Goal: Task Accomplishment & Management: Complete application form

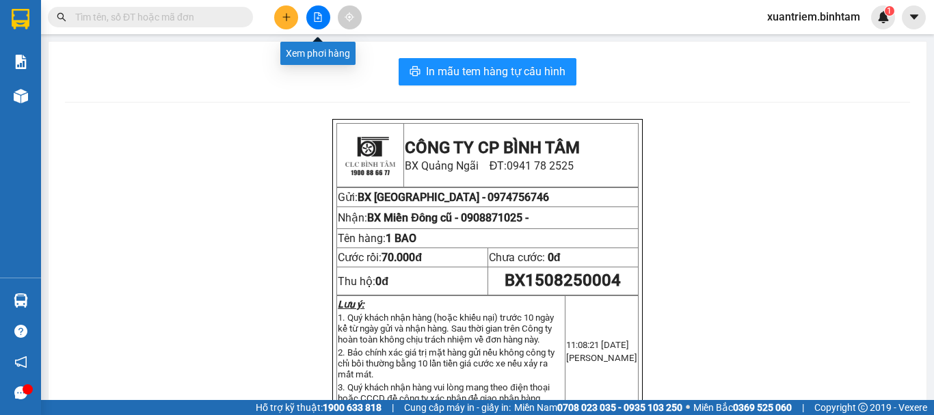
click at [321, 12] on icon "file-add" at bounding box center [318, 17] width 10 height 10
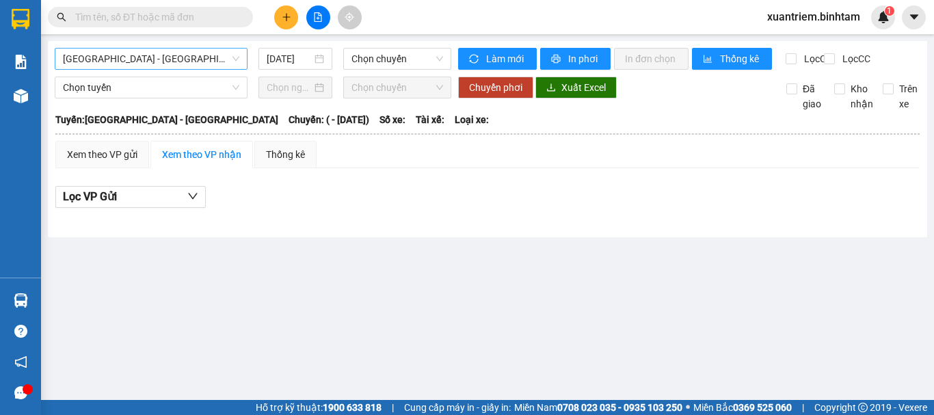
click at [207, 61] on span "[GEOGRAPHIC_DATA] - [GEOGRAPHIC_DATA]" at bounding box center [151, 59] width 176 height 21
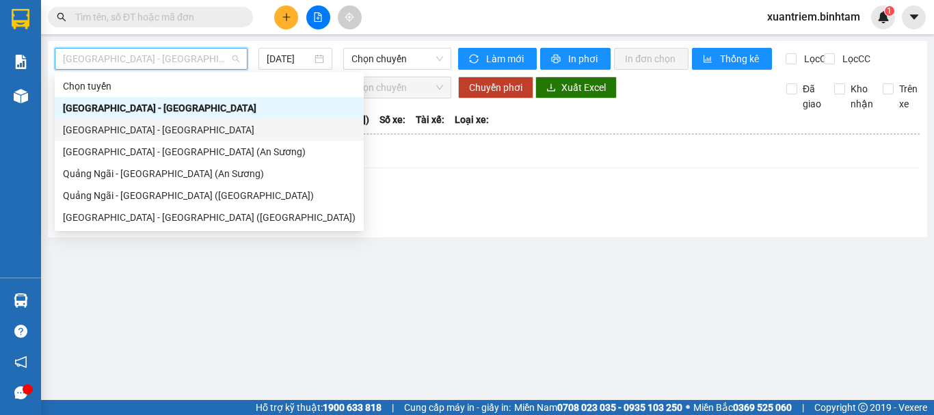
click at [163, 130] on div "[GEOGRAPHIC_DATA] - [GEOGRAPHIC_DATA]" at bounding box center [209, 129] width 293 height 15
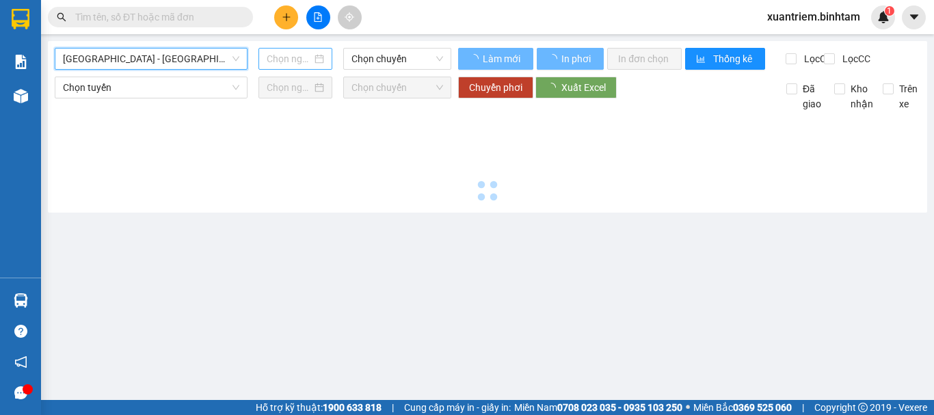
click at [314, 61] on div at bounding box center [295, 58] width 57 height 15
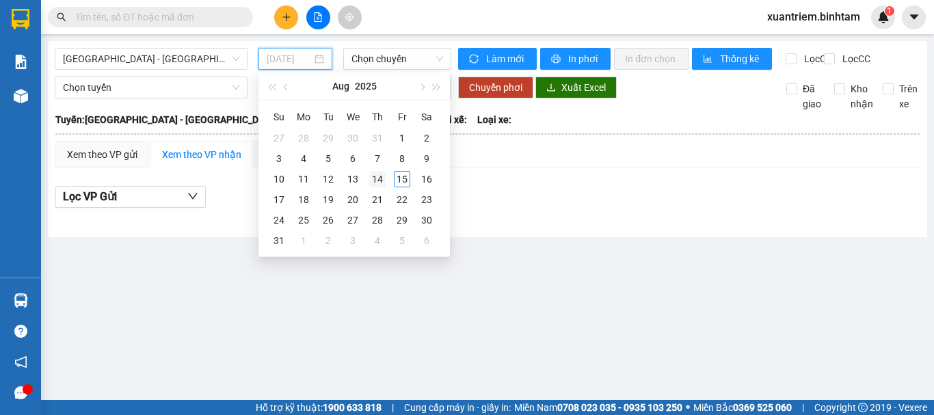
type input "[DATE]"
click at [381, 183] on div "14" at bounding box center [377, 179] width 16 height 16
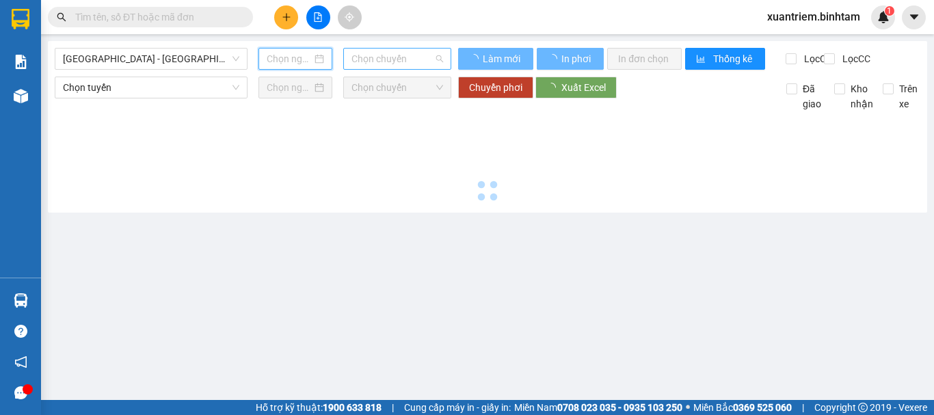
click at [417, 59] on span "Chọn chuyến" at bounding box center [397, 59] width 92 height 21
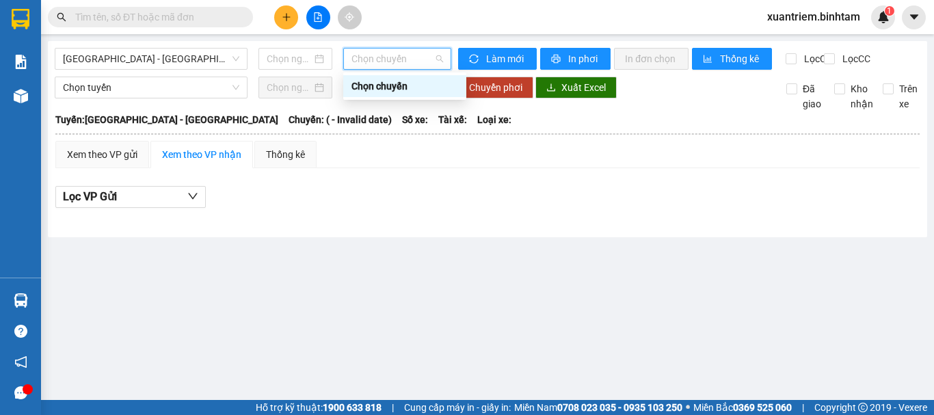
click at [407, 63] on span "Chọn chuyến" at bounding box center [397, 59] width 92 height 21
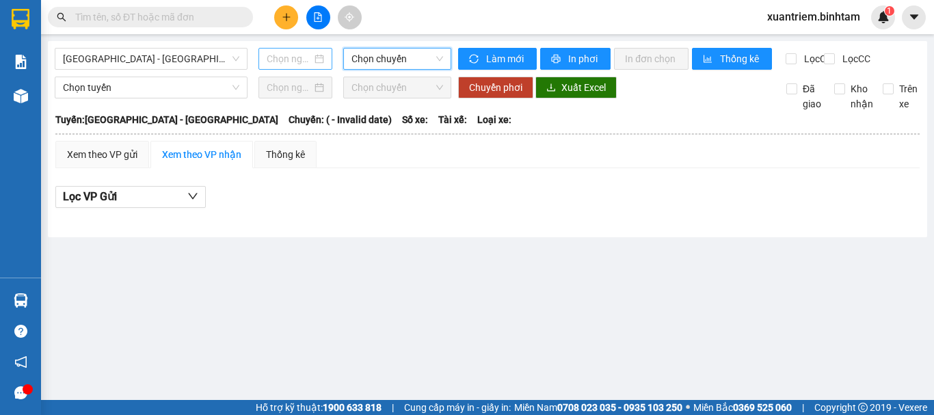
click at [319, 56] on div at bounding box center [295, 58] width 57 height 15
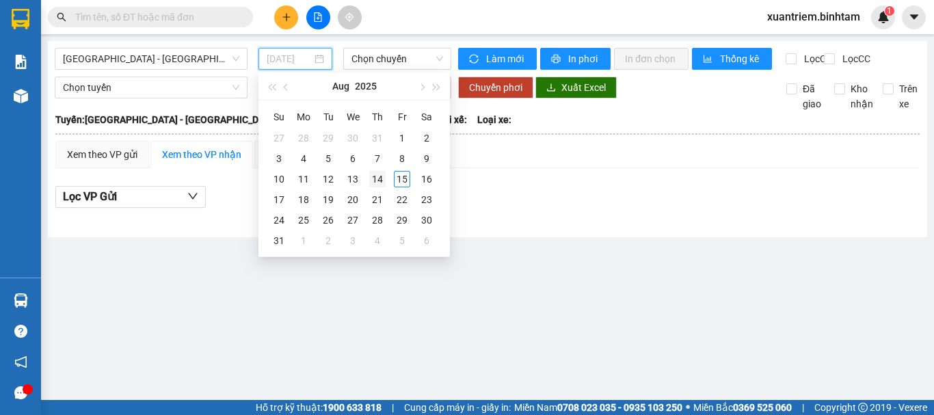
type input "[DATE]"
click at [377, 180] on div "14" at bounding box center [377, 179] width 16 height 16
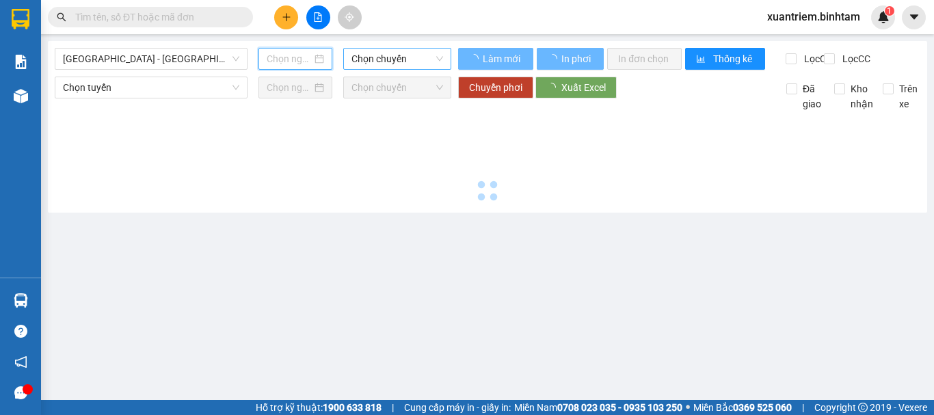
click at [405, 59] on span "Chọn chuyến" at bounding box center [397, 59] width 92 height 21
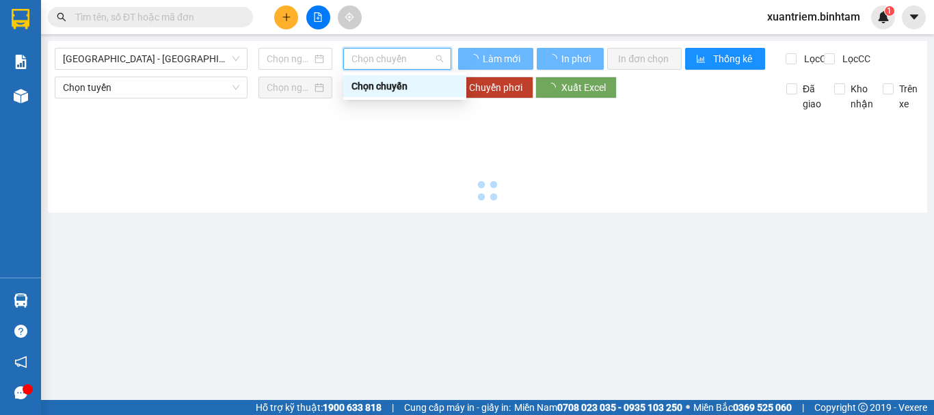
click at [411, 87] on div "Chọn chuyến" at bounding box center [404, 86] width 107 height 15
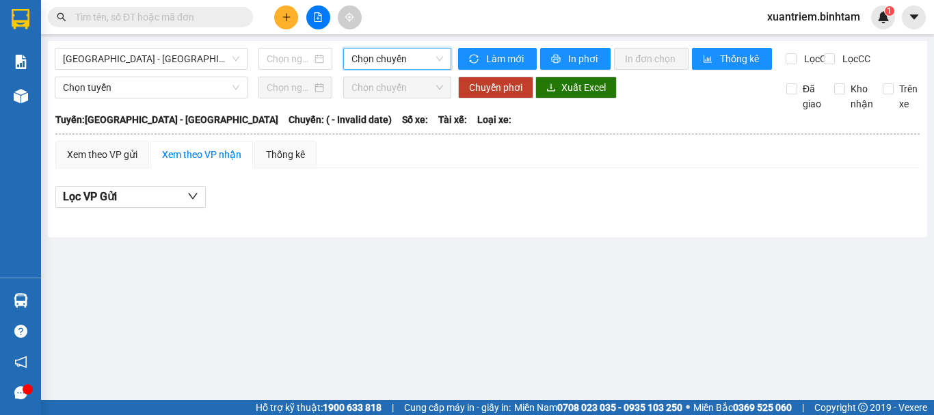
click at [380, 62] on span "Chọn chuyến" at bounding box center [397, 59] width 92 height 21
click at [307, 61] on input at bounding box center [289, 58] width 45 height 15
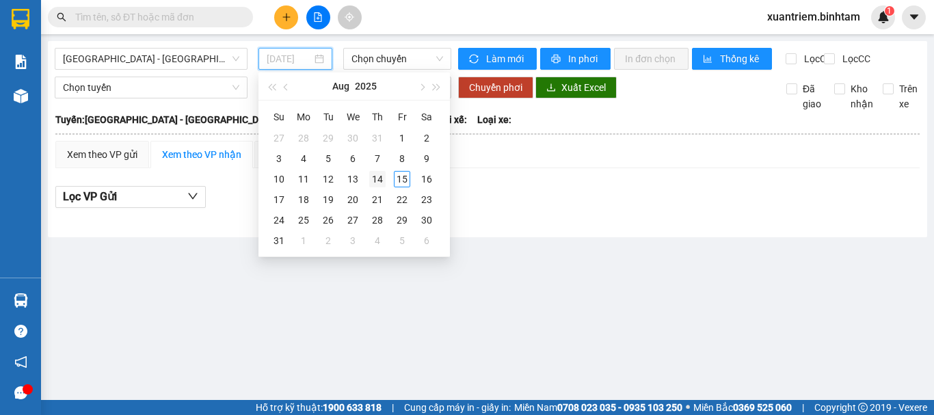
type input "[DATE]"
click at [380, 182] on div "14" at bounding box center [377, 179] width 16 height 16
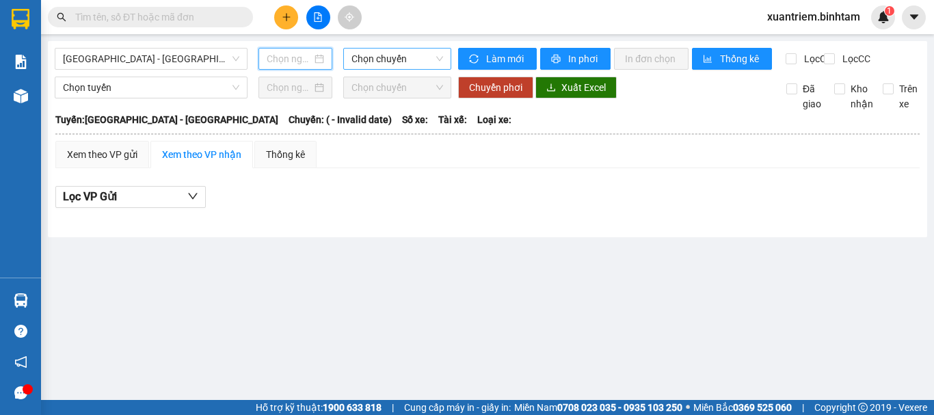
click at [390, 61] on span "Chọn chuyến" at bounding box center [397, 59] width 92 height 21
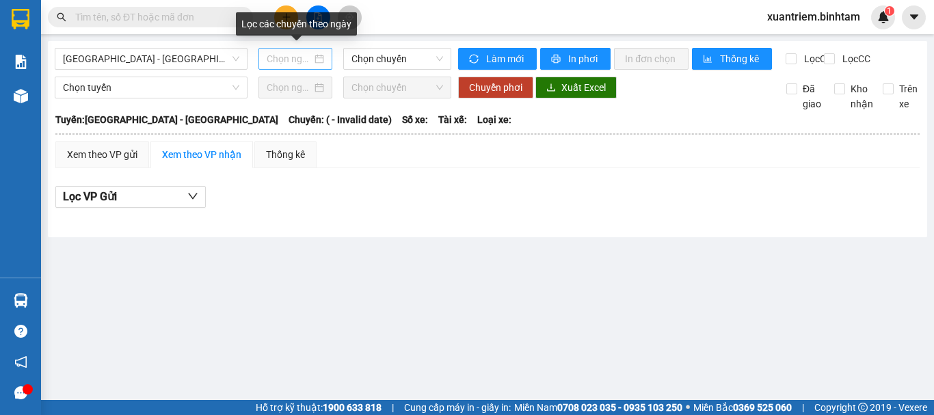
click at [320, 64] on div at bounding box center [295, 58] width 57 height 15
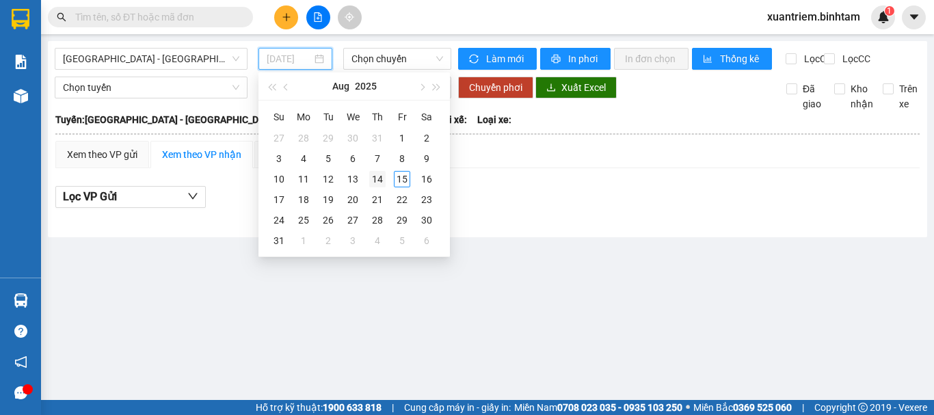
type input "[DATE]"
click at [377, 180] on div "14" at bounding box center [377, 179] width 16 height 16
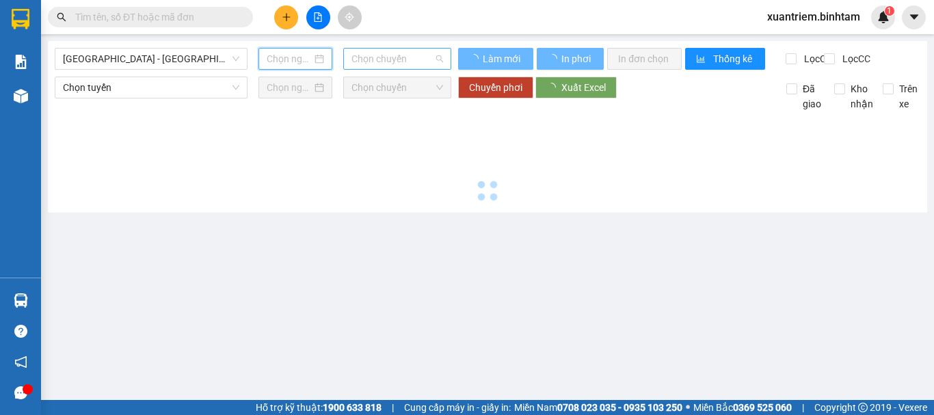
click at [404, 58] on span "Chọn chuyến" at bounding box center [397, 59] width 92 height 21
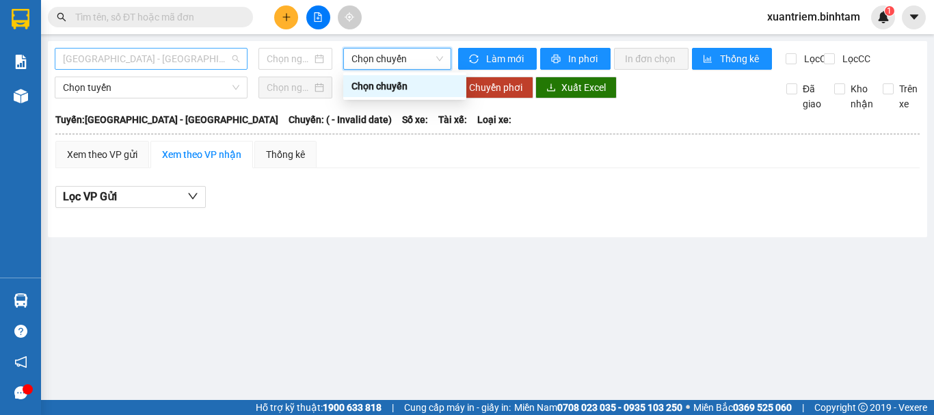
click at [199, 66] on span "[GEOGRAPHIC_DATA] - [GEOGRAPHIC_DATA]" at bounding box center [151, 59] width 176 height 21
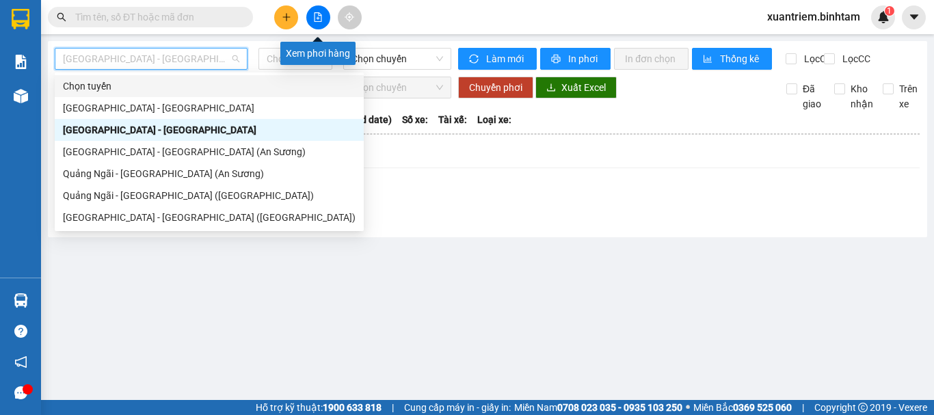
click at [316, 20] on icon "file-add" at bounding box center [318, 17] width 10 height 10
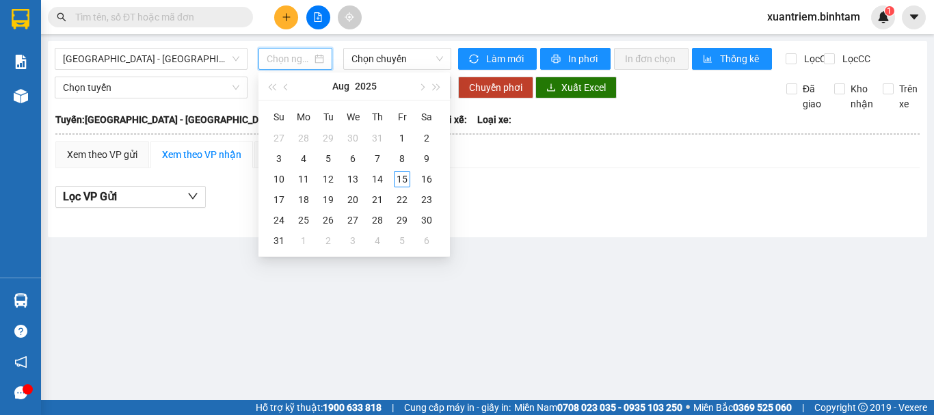
click at [301, 53] on input at bounding box center [289, 58] width 45 height 15
type input "[DATE]"
click at [381, 175] on div "14" at bounding box center [377, 179] width 16 height 16
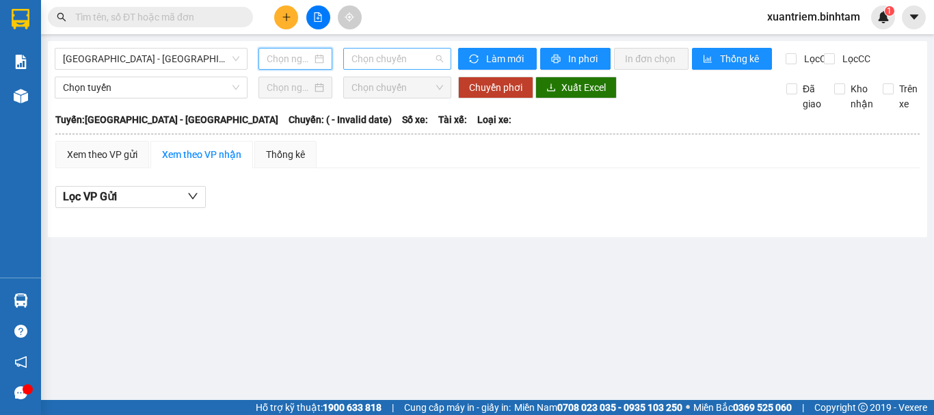
click at [429, 63] on span "Chọn chuyến" at bounding box center [397, 59] width 92 height 21
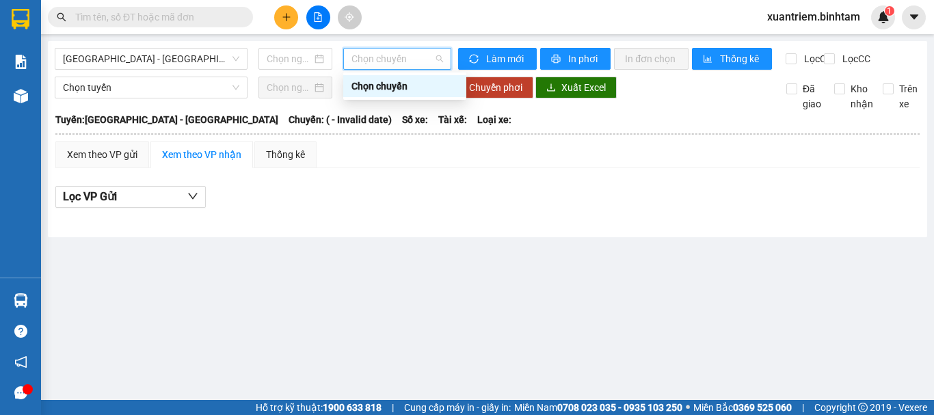
click at [398, 94] on div "Chọn chuyến" at bounding box center [404, 86] width 123 height 22
click at [442, 62] on span "Chọn chuyến" at bounding box center [397, 59] width 92 height 21
click at [435, 89] on div "Chọn chuyến" at bounding box center [404, 86] width 107 height 15
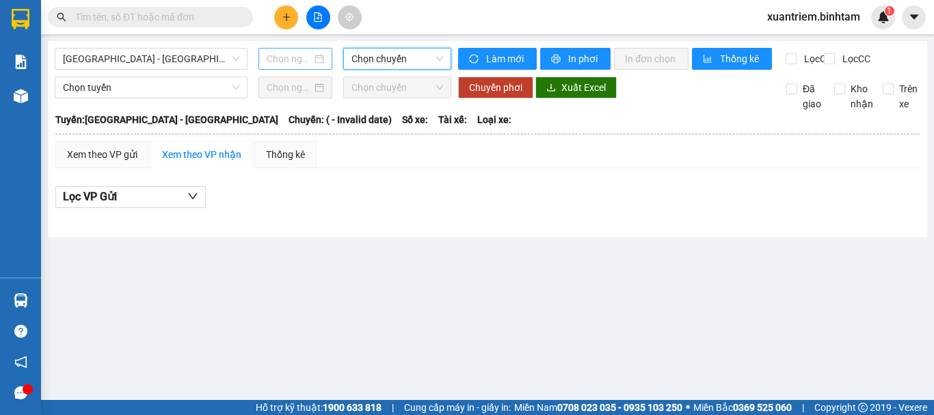
click at [316, 63] on div at bounding box center [295, 58] width 57 height 15
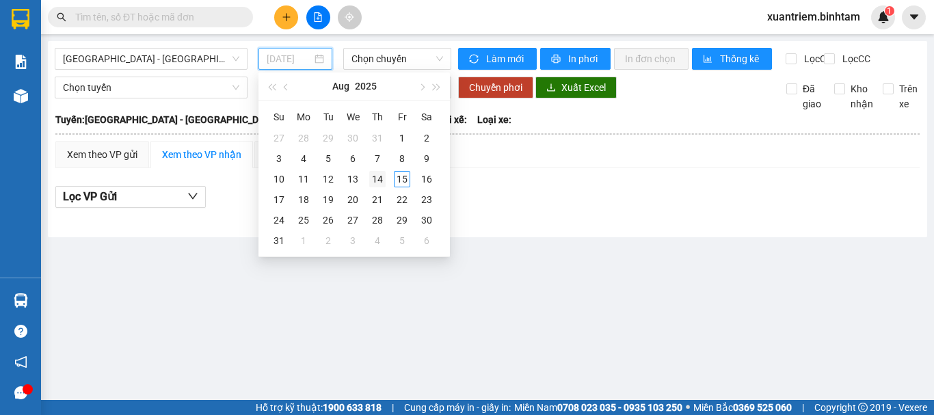
type input "[DATE]"
click at [380, 181] on div "14" at bounding box center [377, 179] width 16 height 16
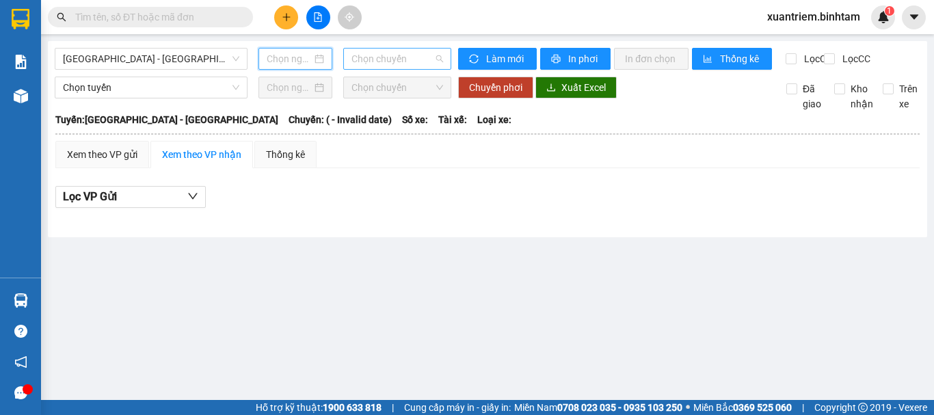
click at [434, 58] on span "Chọn chuyến" at bounding box center [397, 59] width 92 height 21
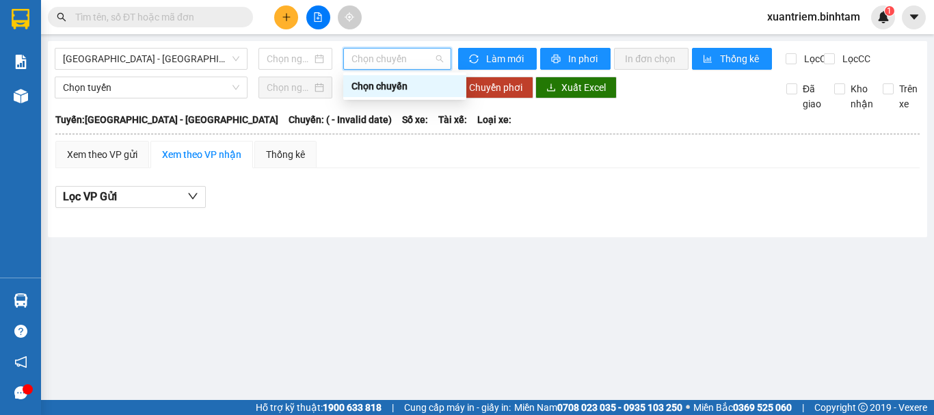
click at [410, 93] on div "Chọn chuyến" at bounding box center [404, 86] width 107 height 15
click at [442, 59] on span "Chọn chuyến" at bounding box center [397, 59] width 92 height 21
click at [311, 67] on div at bounding box center [295, 59] width 74 height 22
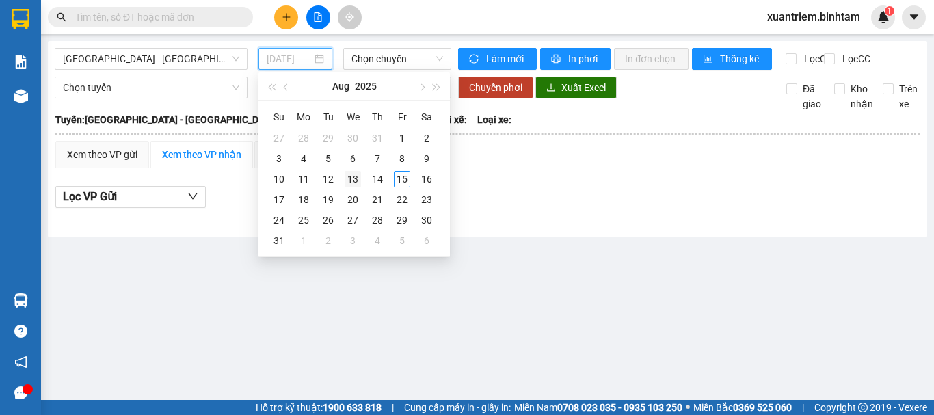
type input "[DATE]"
click at [355, 178] on div "13" at bounding box center [353, 179] width 16 height 16
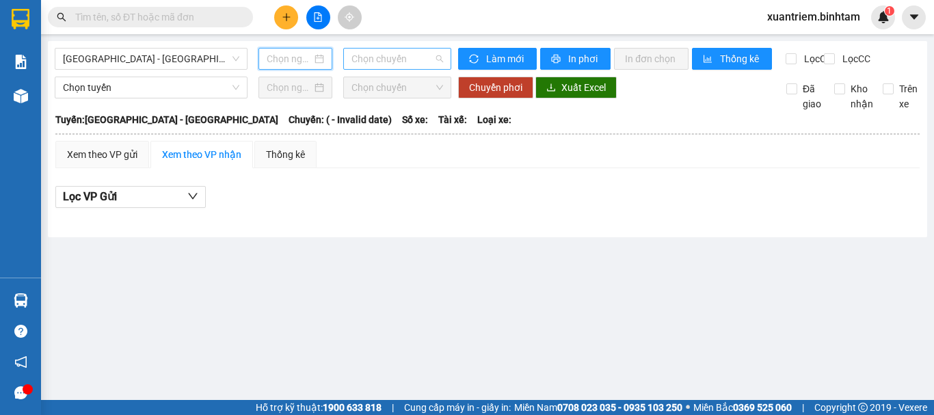
click at [415, 59] on span "Chọn chuyến" at bounding box center [397, 59] width 92 height 21
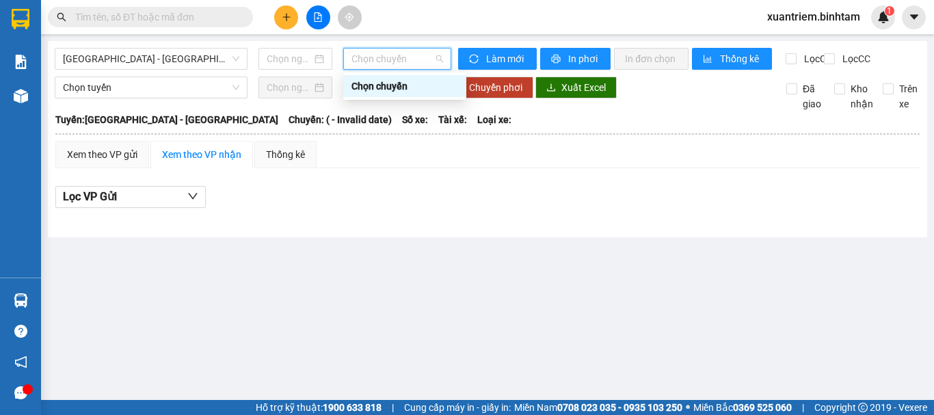
click at [415, 59] on span "Chọn chuyến" at bounding box center [397, 59] width 92 height 21
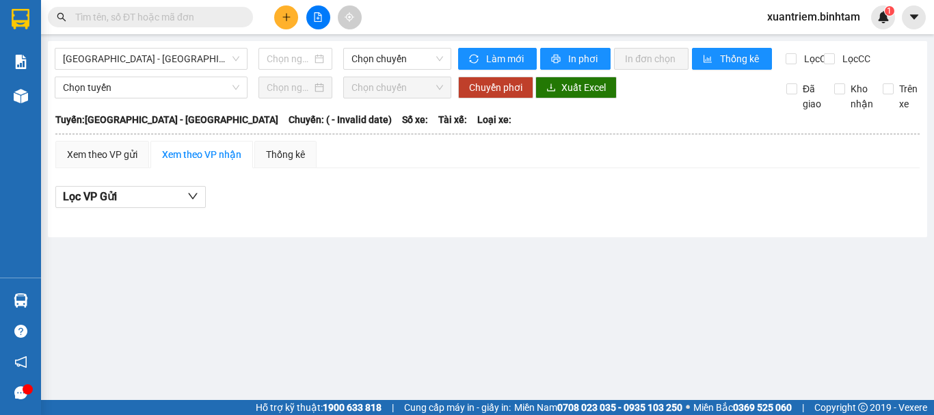
click at [257, 55] on div at bounding box center [295, 59] width 85 height 22
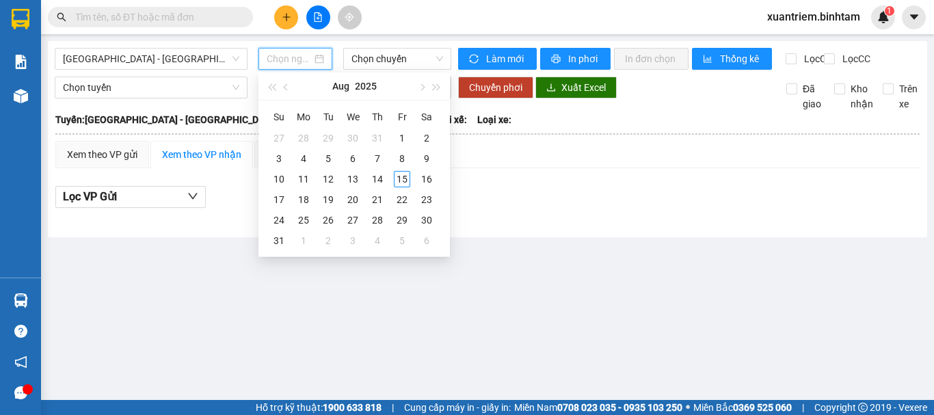
click at [287, 51] on input at bounding box center [289, 58] width 45 height 15
type input "[DATE]"
click at [370, 174] on div "14" at bounding box center [377, 179] width 16 height 16
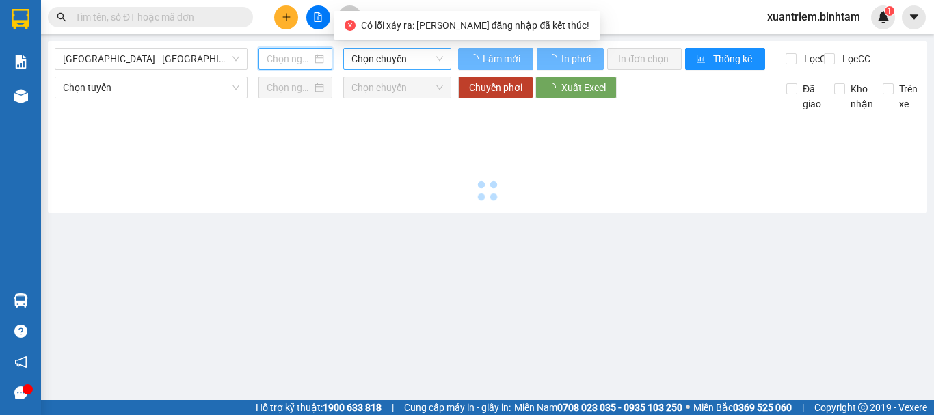
click at [420, 55] on span "Chọn chuyến" at bounding box center [397, 59] width 92 height 21
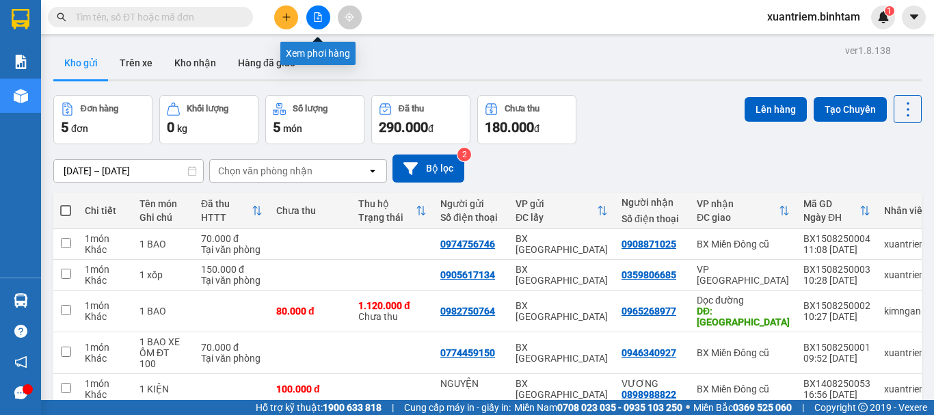
click at [319, 21] on icon "file-add" at bounding box center [318, 17] width 10 height 10
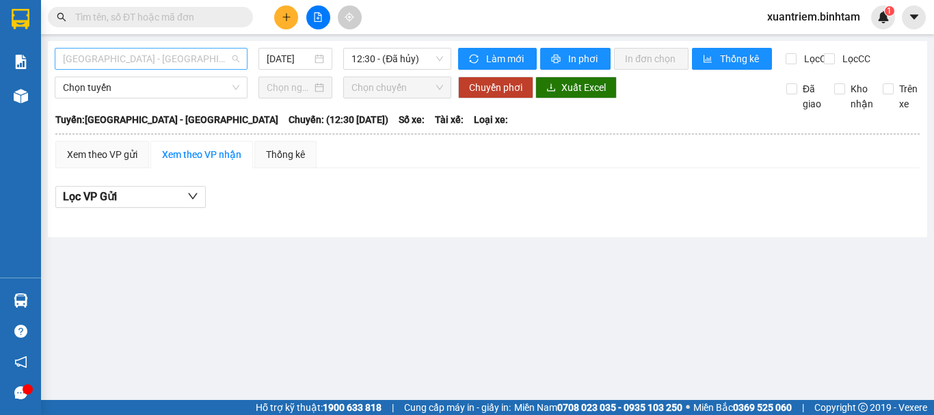
click at [155, 53] on span "[GEOGRAPHIC_DATA] - [GEOGRAPHIC_DATA]" at bounding box center [151, 59] width 176 height 21
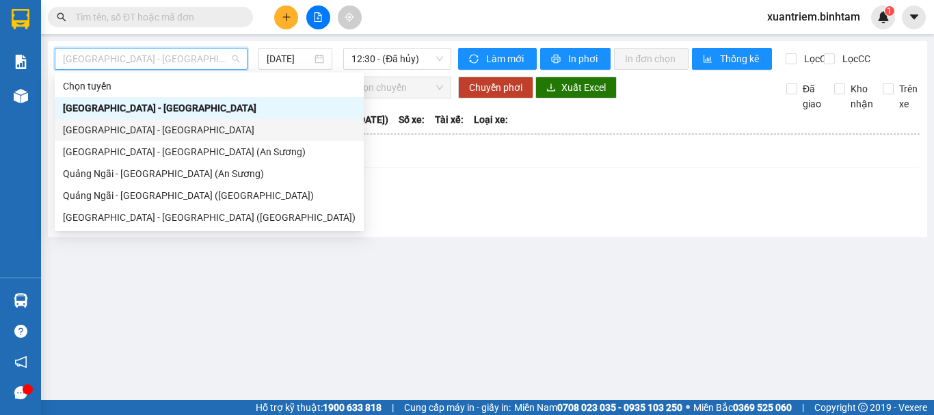
click at [174, 130] on div "[GEOGRAPHIC_DATA] - [GEOGRAPHIC_DATA]" at bounding box center [209, 129] width 293 height 15
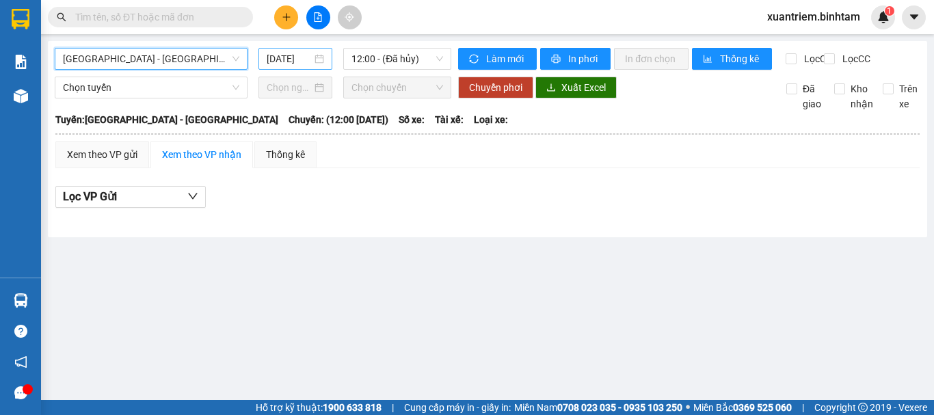
click at [288, 61] on input "[DATE]" at bounding box center [289, 58] width 45 height 15
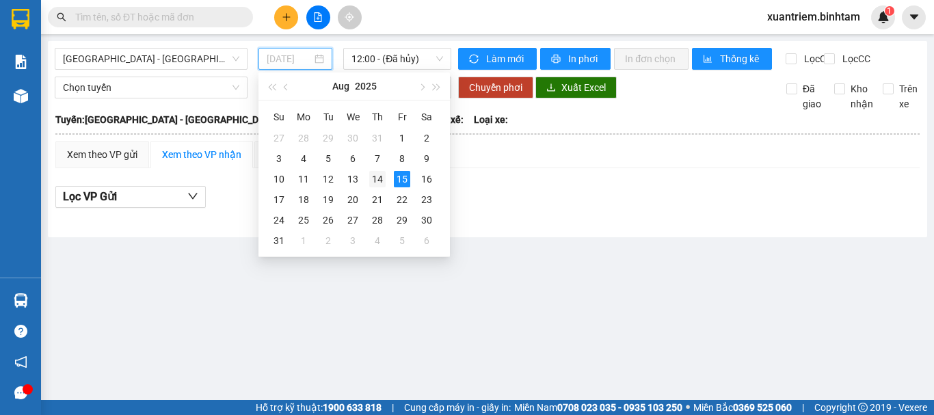
click at [373, 176] on div "14" at bounding box center [377, 179] width 16 height 16
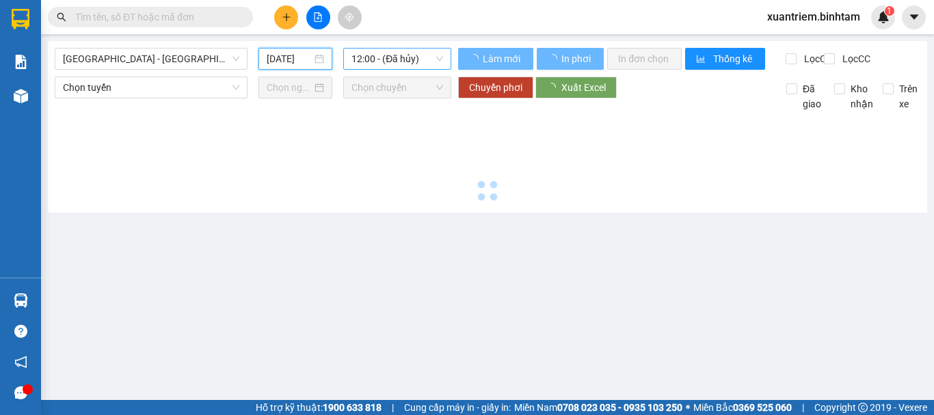
type input "[DATE]"
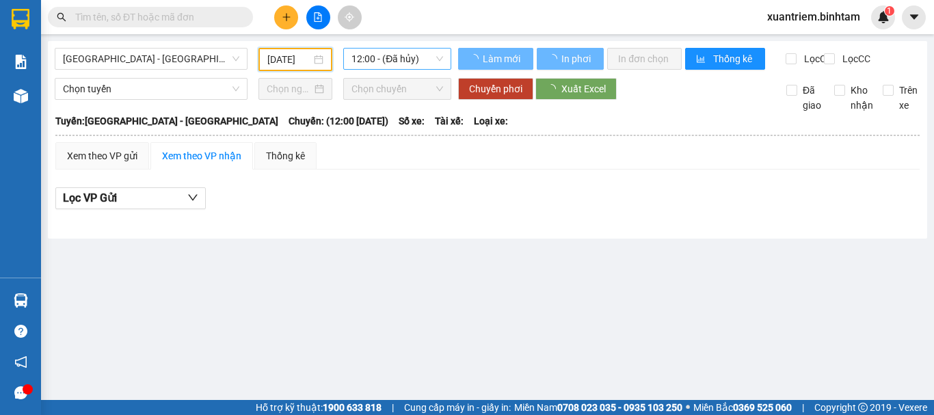
click at [437, 64] on span "12:00 - (Đã hủy)" at bounding box center [397, 59] width 92 height 21
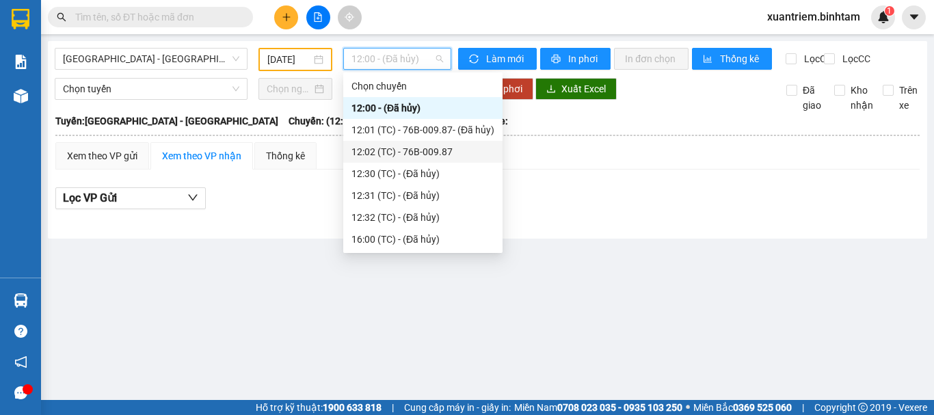
click at [449, 151] on div "12:02 (TC) - 76B-009.87" at bounding box center [422, 151] width 143 height 15
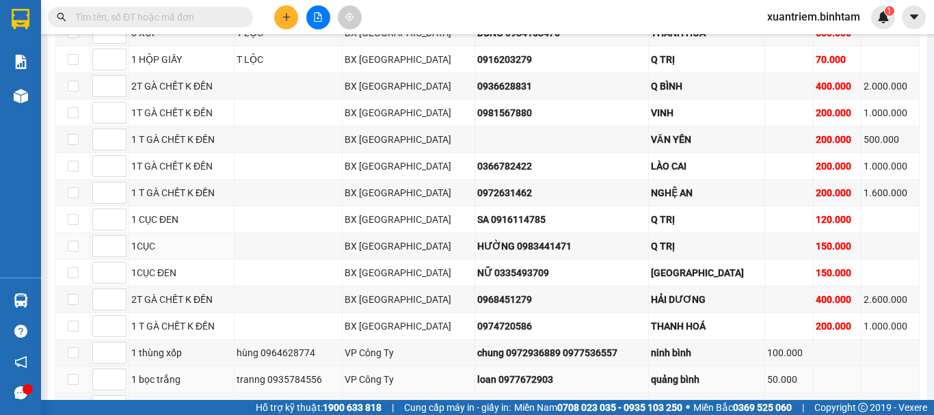
scroll to position [347, 0]
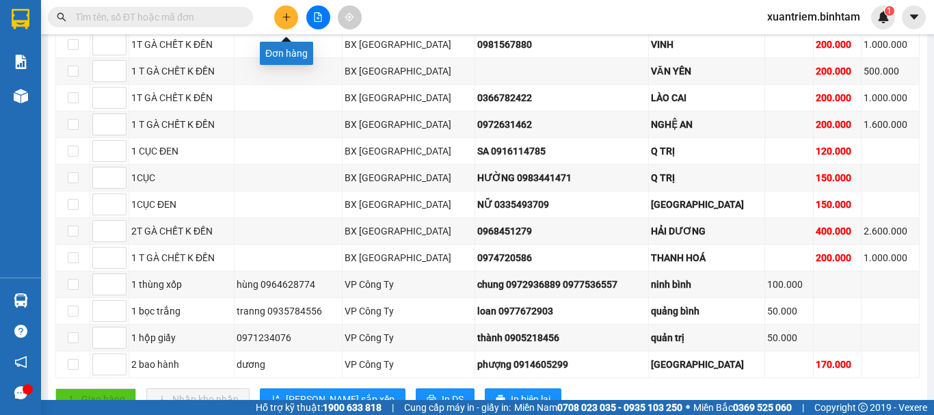
click at [294, 17] on button at bounding box center [286, 17] width 24 height 24
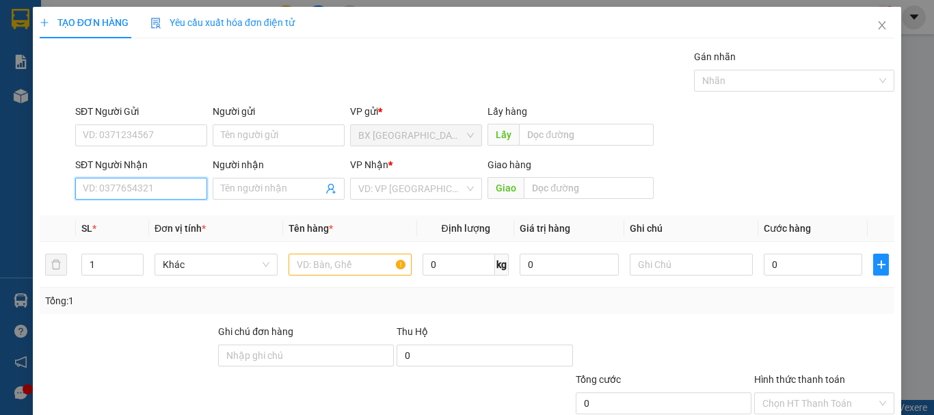
click at [159, 189] on input "SĐT Người Nhận" at bounding box center [141, 189] width 132 height 22
type input "0983441471"
drag, startPoint x: 157, startPoint y: 215, endPoint x: 191, endPoint y: 207, distance: 34.5
click at [159, 215] on div "0983441471 - HƯỜNG" at bounding box center [140, 216] width 114 height 15
type input "HƯỜNG"
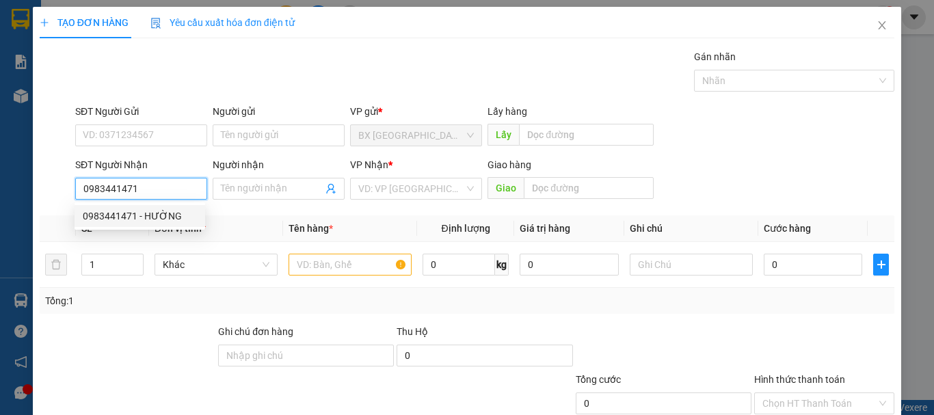
type input "Q TRỊ"
type input "150.000"
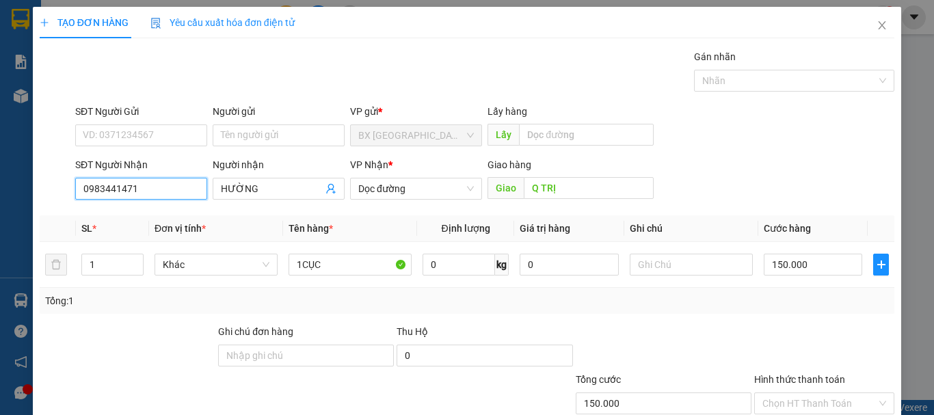
scroll to position [91, 0]
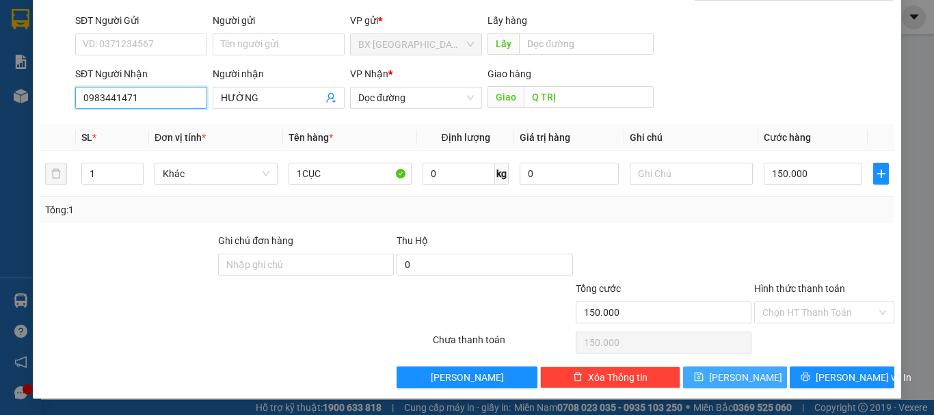
type input "0983441471"
click at [725, 368] on button "Lưu" at bounding box center [735, 378] width 105 height 22
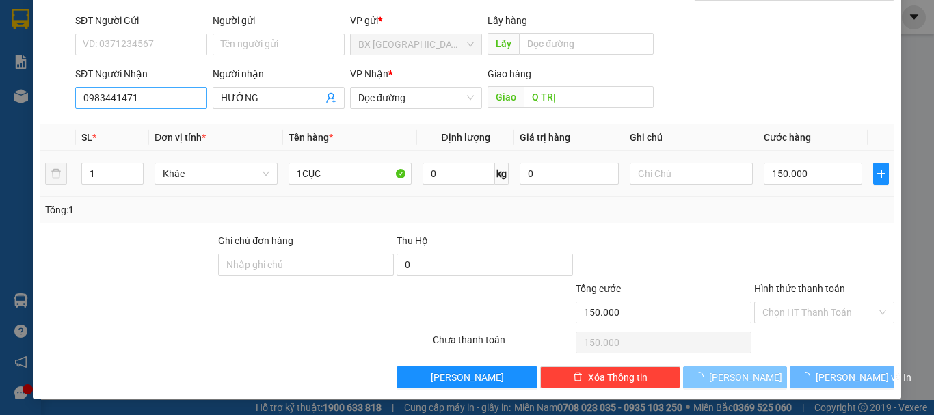
type input "0"
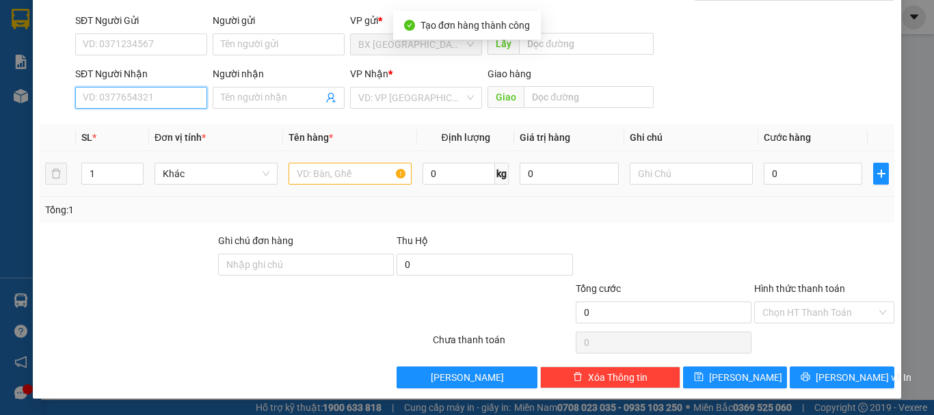
click at [187, 98] on input "SĐT Người Nhận" at bounding box center [141, 98] width 132 height 22
click at [118, 96] on input "033549309" at bounding box center [141, 98] width 132 height 22
type input "0335493709"
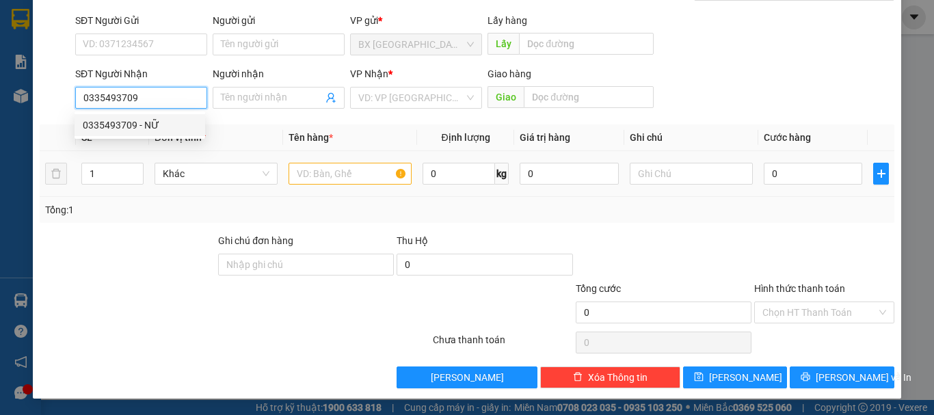
click at [168, 124] on div "0335493709 - NỮ" at bounding box center [140, 125] width 114 height 15
type input "NỮ"
type input "CẨM XUYÊN"
type input "150.000"
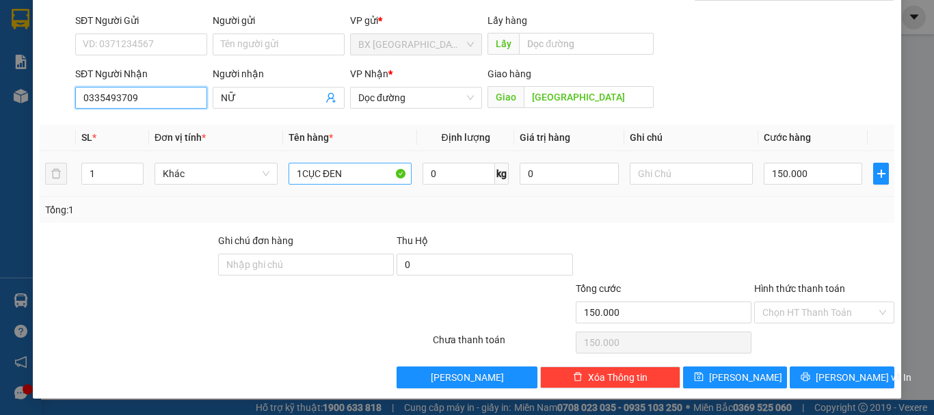
type input "0335493709"
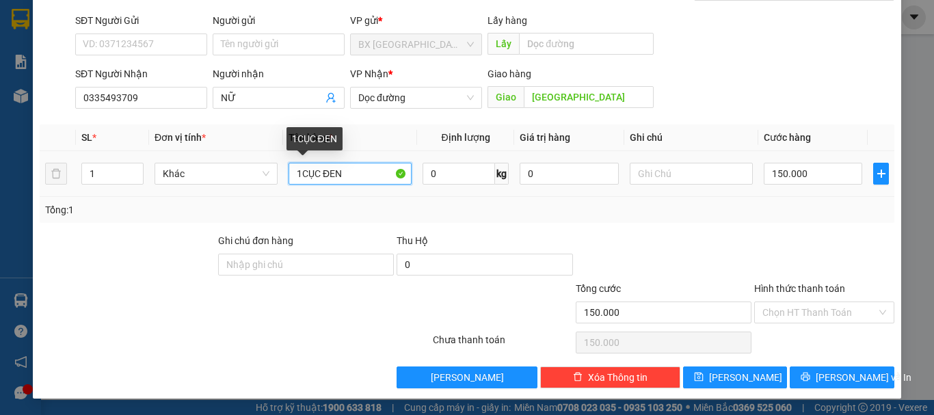
click at [373, 175] on input "1CỤC ĐEN" at bounding box center [350, 174] width 123 height 22
type input "1CỤC ĐEN+1 XỐP"
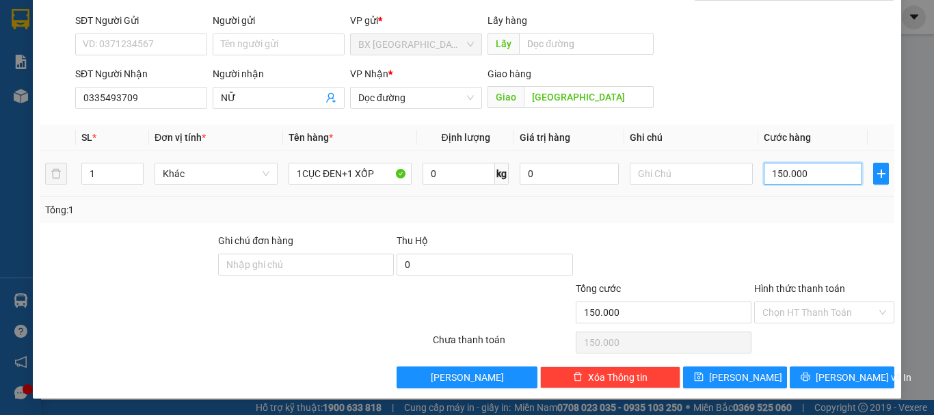
click at [793, 173] on input "150.000" at bounding box center [813, 174] width 98 height 22
type input "2"
type input "20"
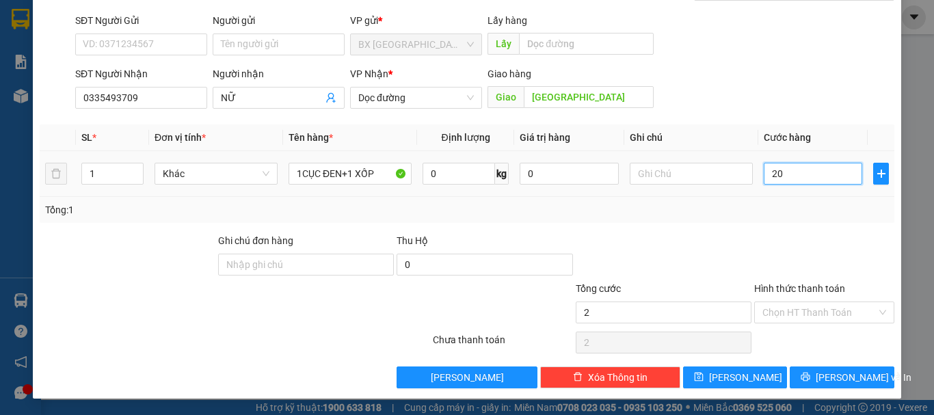
type input "20"
type input "200"
type input "2.000"
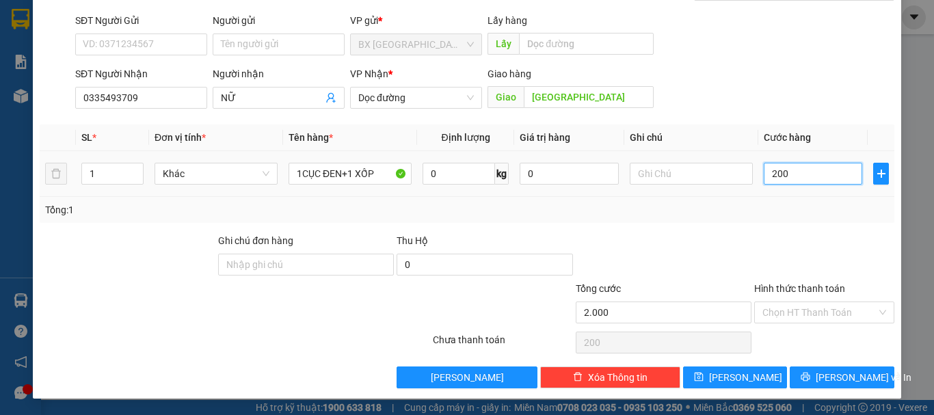
type input "2.000"
type input "20.000"
type input "200.000"
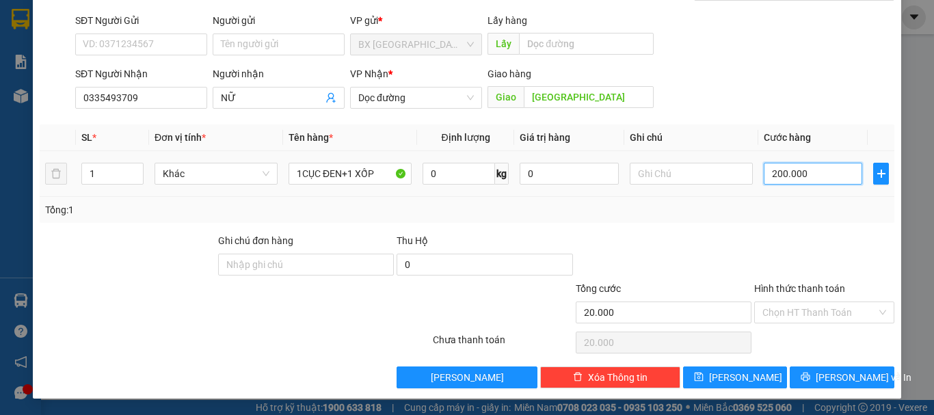
type input "200.000"
click at [734, 367] on button "Lưu" at bounding box center [735, 378] width 105 height 22
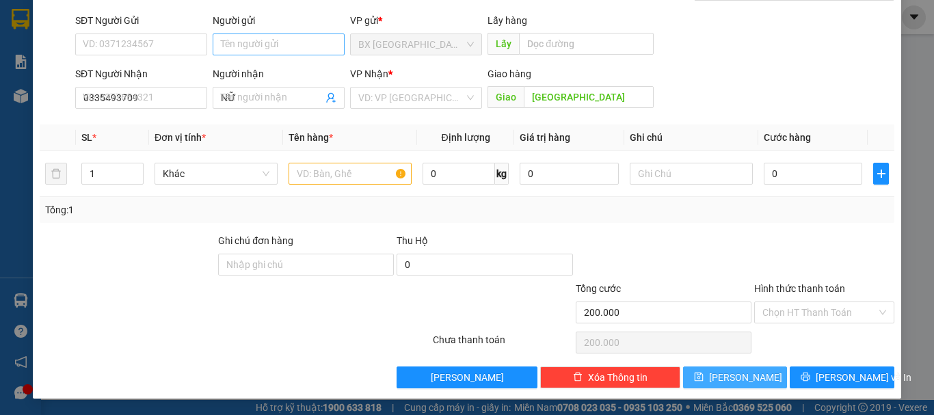
type input "0"
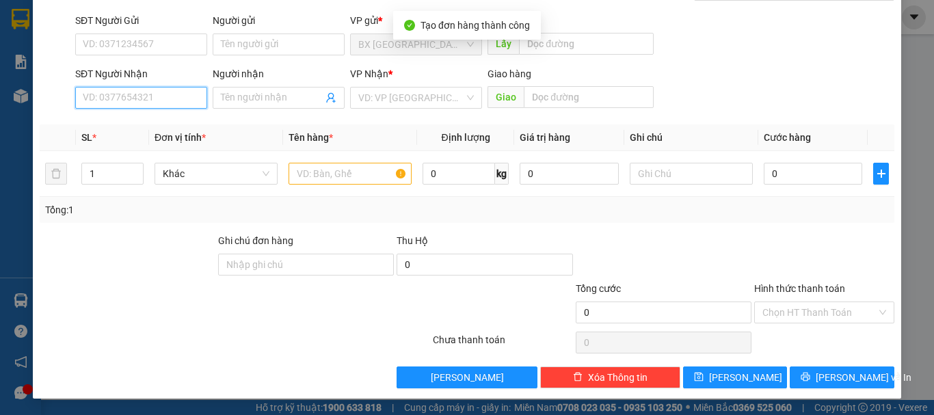
click at [135, 101] on input "SĐT Người Nhận" at bounding box center [141, 98] width 132 height 22
type input "0916114785"
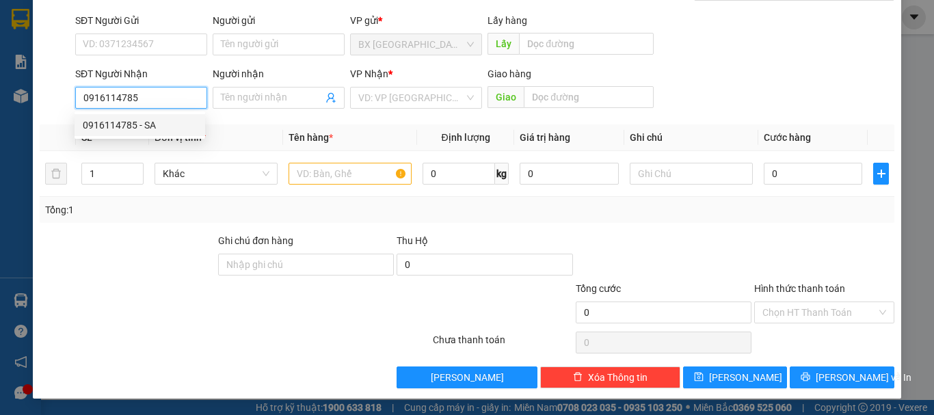
click at [141, 94] on input "0916114785" at bounding box center [141, 98] width 132 height 22
click at [147, 121] on div "0916114785 - SA" at bounding box center [140, 125] width 114 height 15
type input "SA"
type input "Q TRỊ"
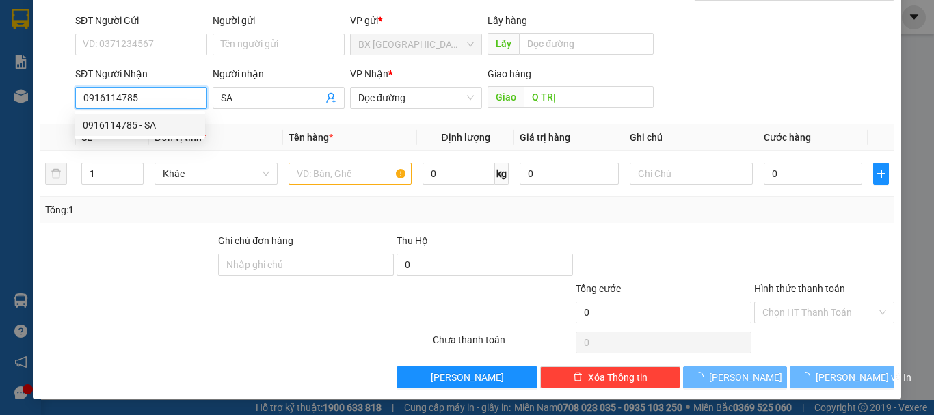
type input "120.000"
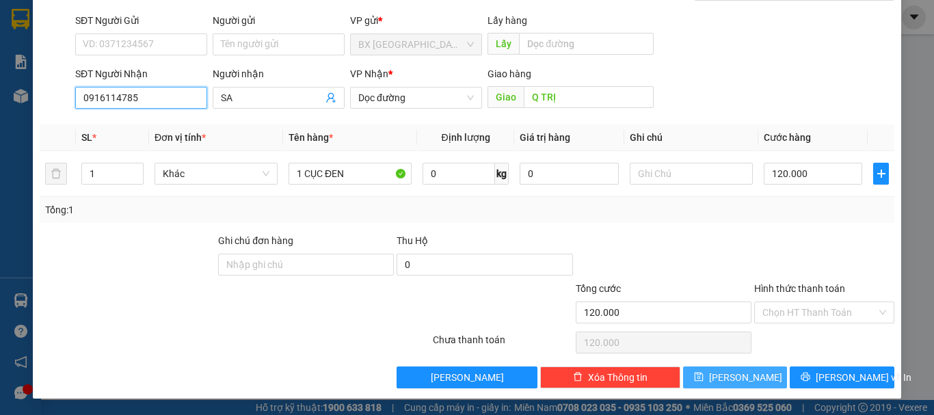
type input "0916114785"
click at [755, 367] on button "Lưu" at bounding box center [735, 378] width 105 height 22
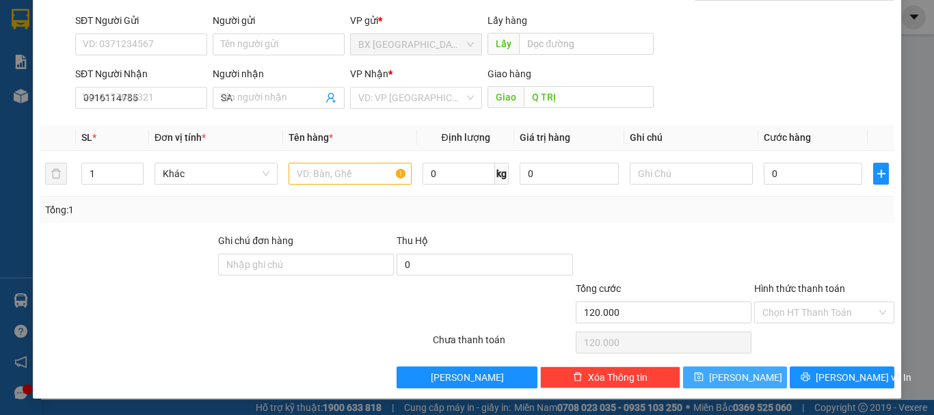
type input "0"
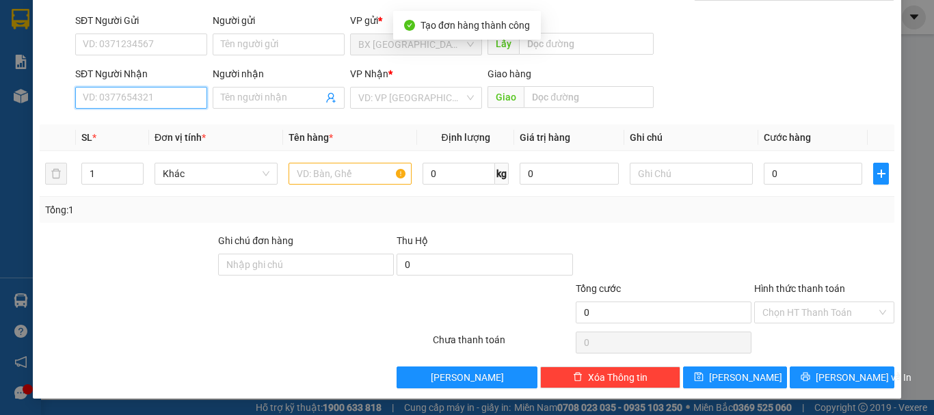
click at [165, 96] on input "SĐT Người Nhận" at bounding box center [141, 98] width 132 height 22
type input "0364202908"
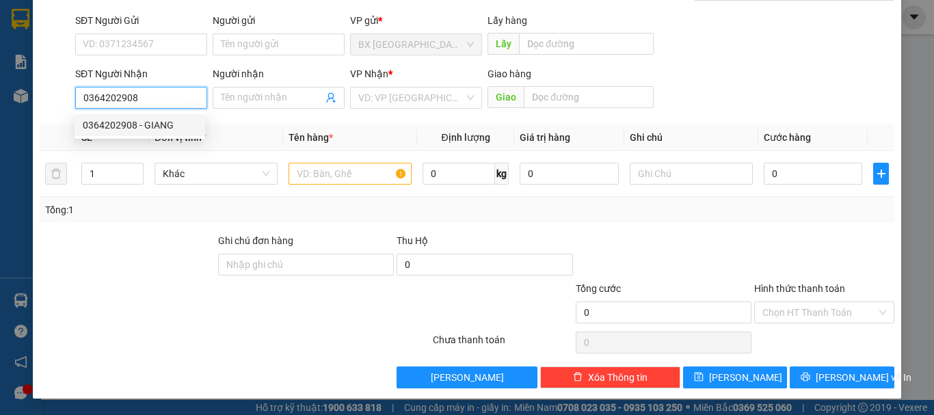
click at [159, 133] on div "0364202908 - GIANG" at bounding box center [140, 125] width 131 height 22
type input "GIANG"
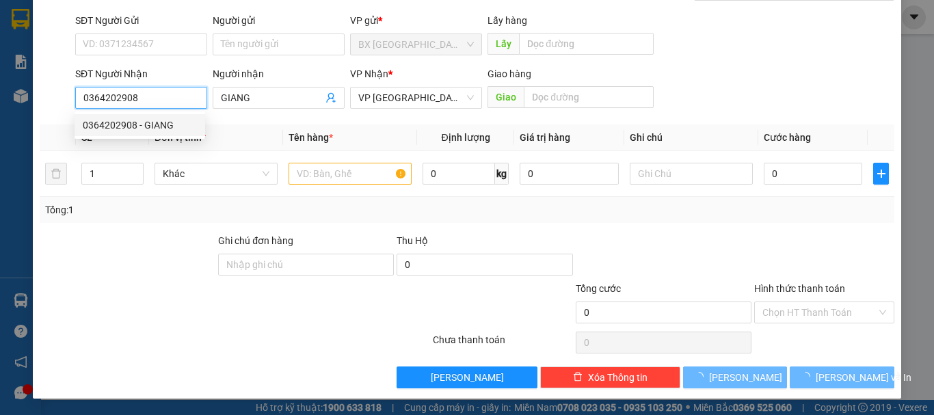
type input "420.000"
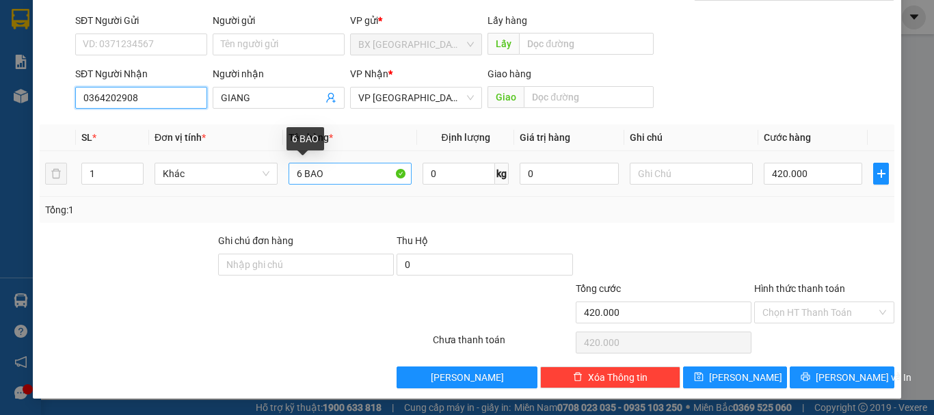
type input "0364202908"
click at [300, 172] on input "6 BAO" at bounding box center [350, 174] width 123 height 22
type input "4 BAO"
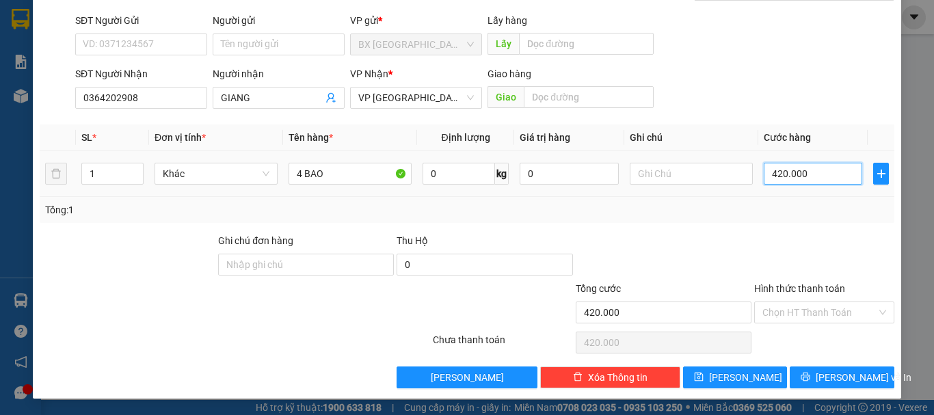
click at [812, 168] on input "420.000" at bounding box center [813, 174] width 98 height 22
type input "2"
type input "28"
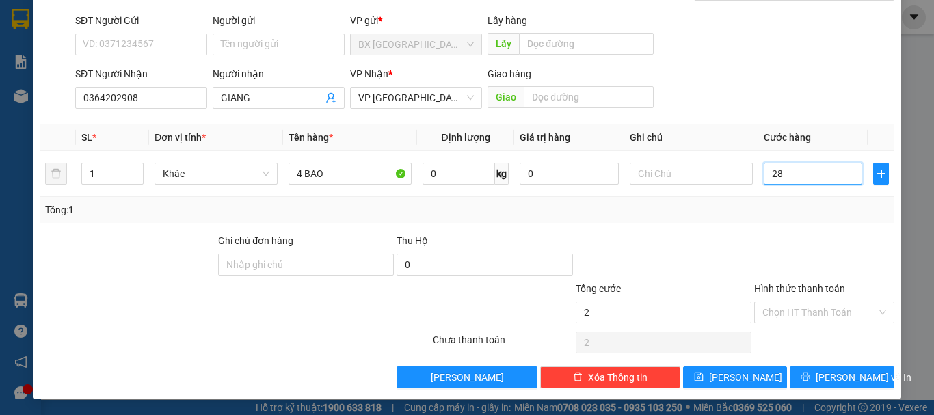
type input "28"
type input "280"
type input "2.800"
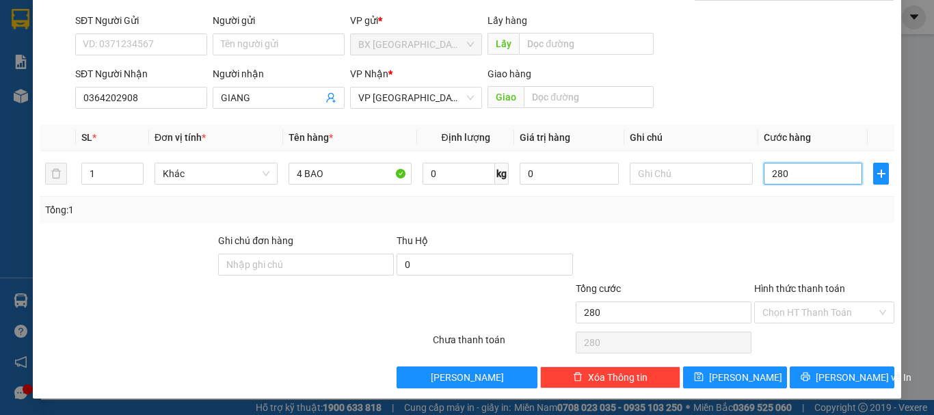
type input "2.800"
type input "28.000"
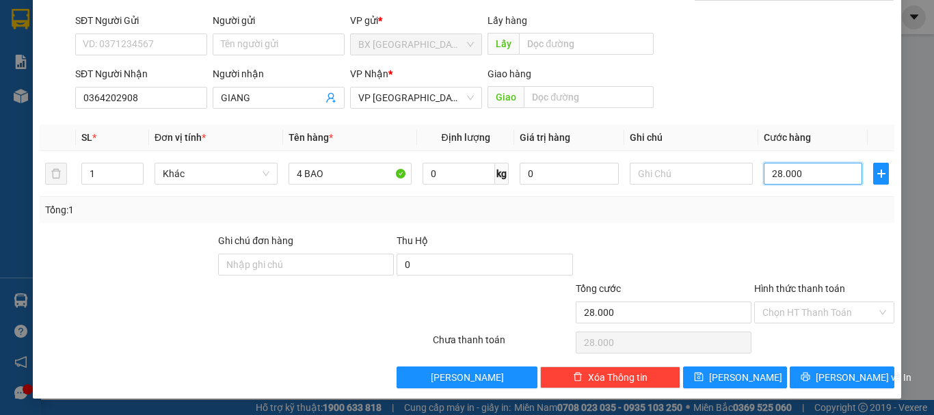
type input "280.000"
click at [842, 317] on input "Hình thức thanh toán" at bounding box center [819, 312] width 114 height 21
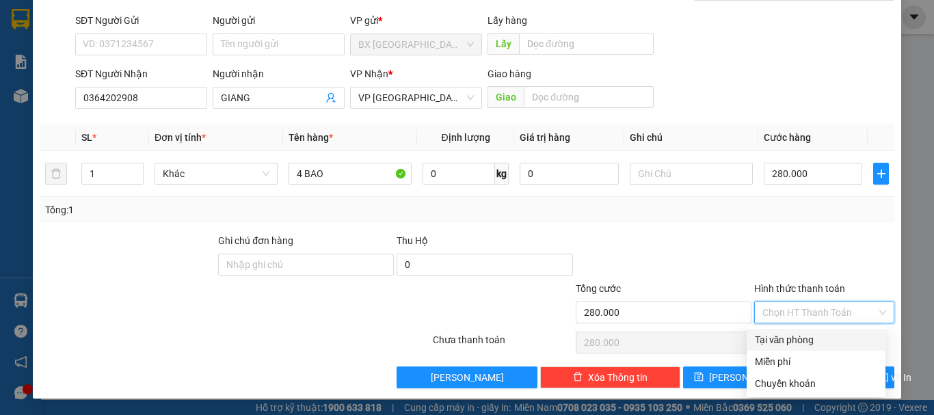
click at [801, 337] on div "Tại văn phòng" at bounding box center [816, 339] width 122 height 15
type input "0"
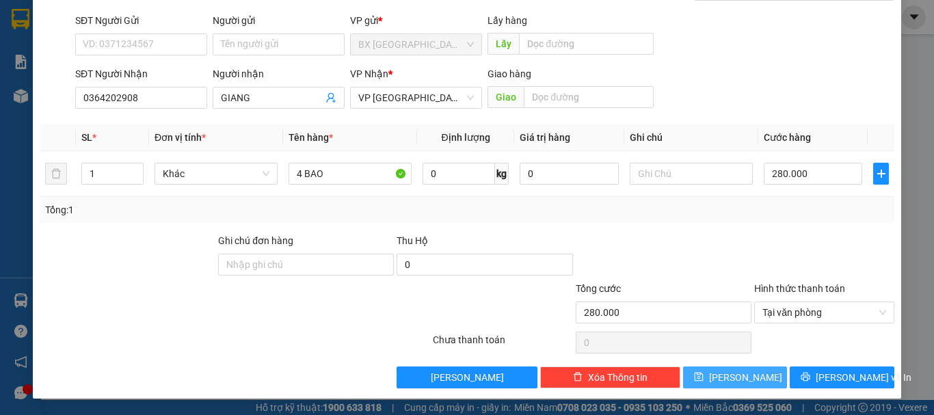
click at [736, 381] on span "Lưu" at bounding box center [745, 377] width 73 height 15
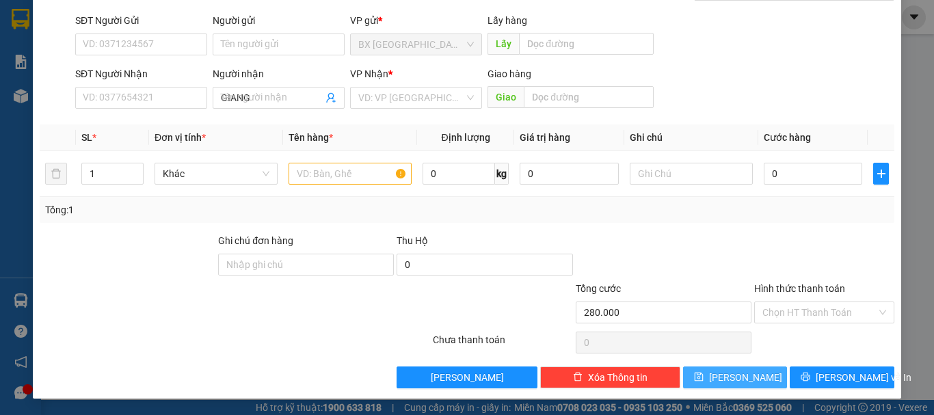
type input "0"
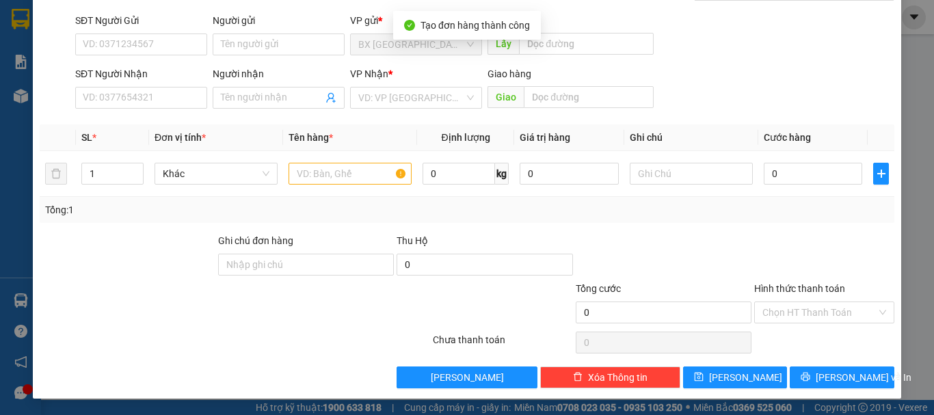
scroll to position [0, 0]
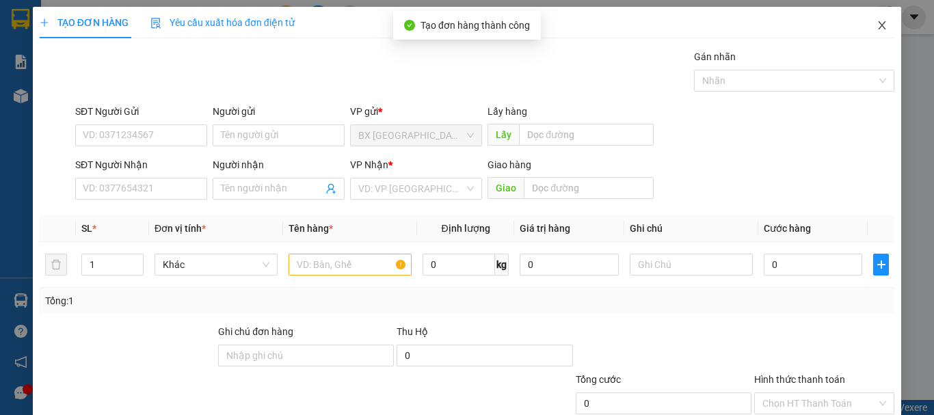
click at [878, 29] on span "Close" at bounding box center [882, 26] width 38 height 38
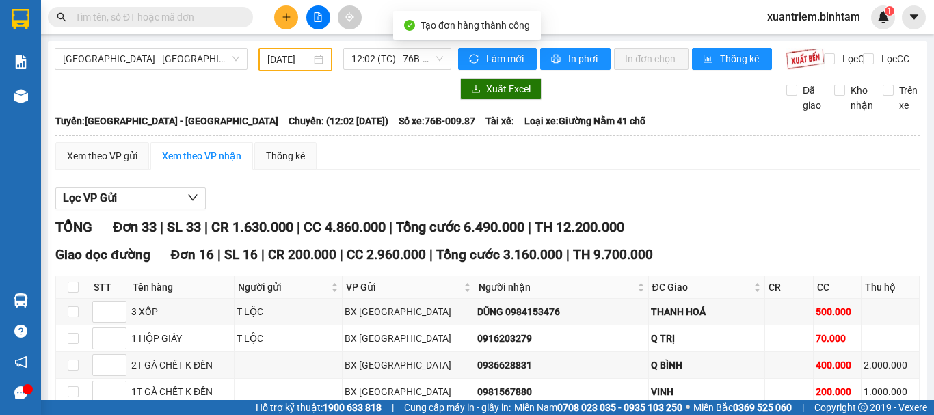
click at [877, 29] on div "xuantriem.binhtam 1" at bounding box center [825, 17] width 139 height 24
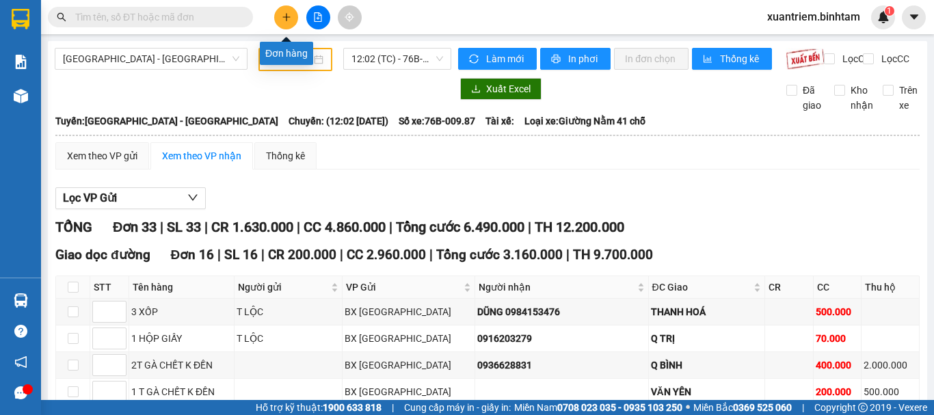
click at [286, 21] on icon "plus" at bounding box center [287, 17] width 10 height 10
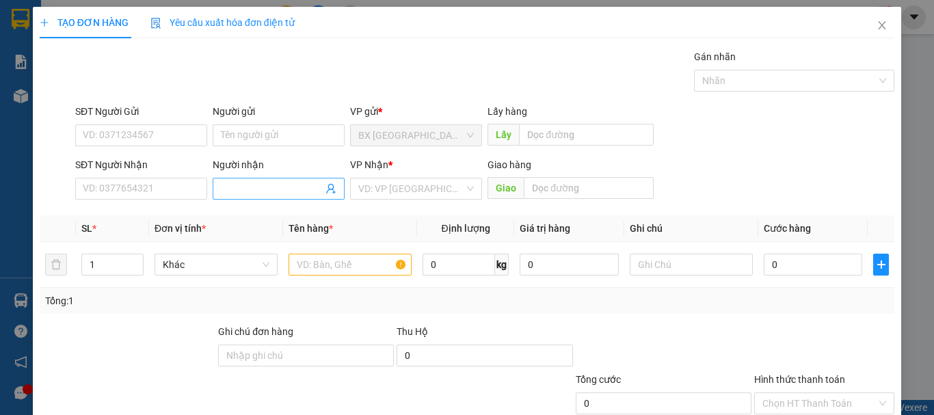
click at [270, 191] on input "Người nhận" at bounding box center [272, 188] width 102 height 15
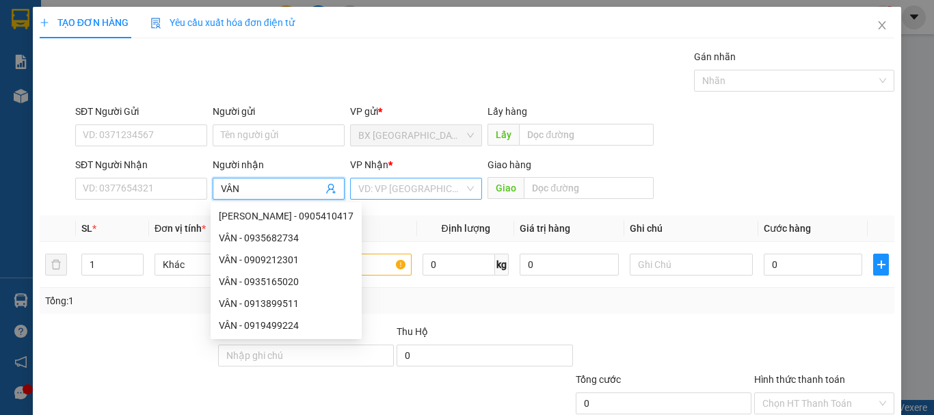
type input "VÂN"
click at [393, 194] on input "search" at bounding box center [411, 188] width 106 height 21
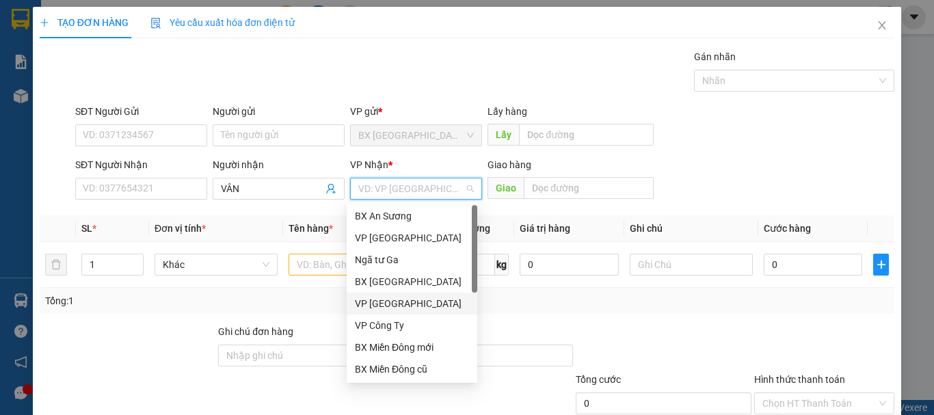
click at [404, 311] on div "VP Hà Nội" at bounding box center [412, 304] width 131 height 22
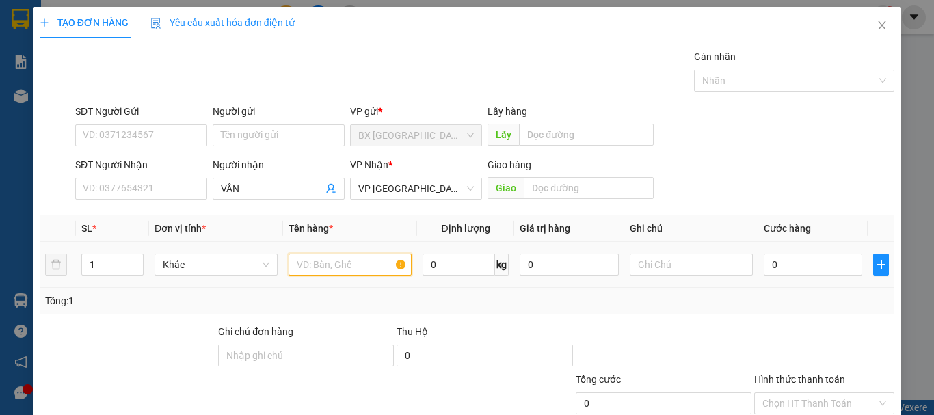
click at [368, 269] on input "text" at bounding box center [350, 265] width 123 height 22
type input "1 XỐP"
click at [780, 262] on input "0" at bounding box center [813, 265] width 98 height 22
type input "1"
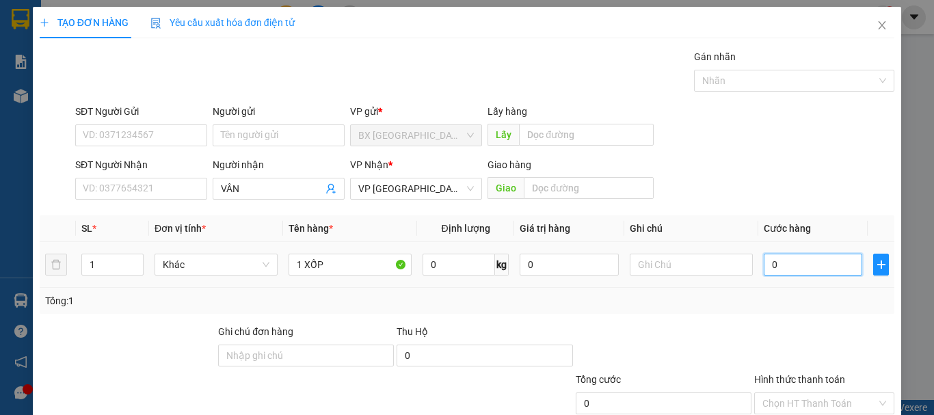
type input "1"
type input "15"
type input "150"
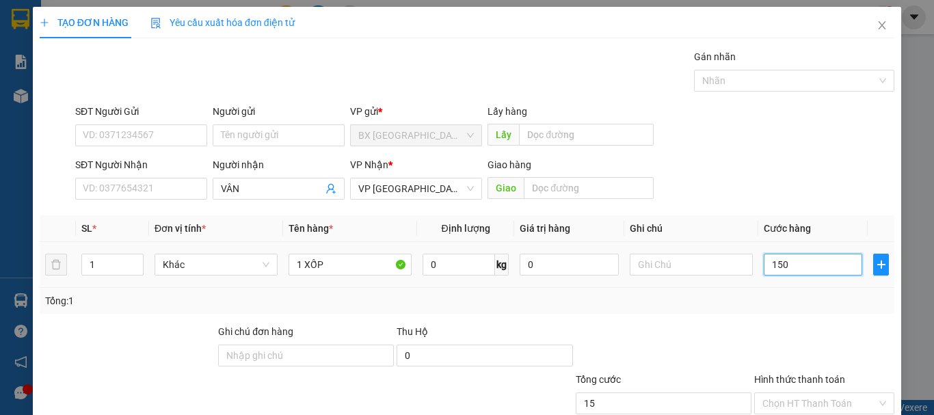
type input "150"
type input "1.500"
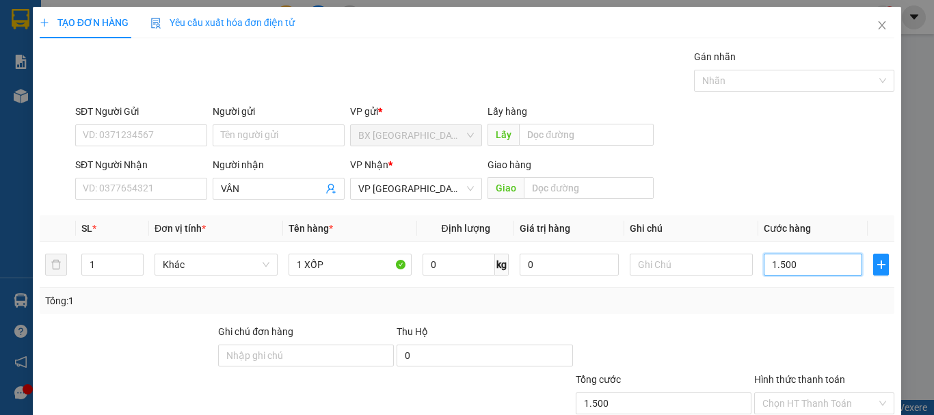
type input "15.000"
type input "150.000"
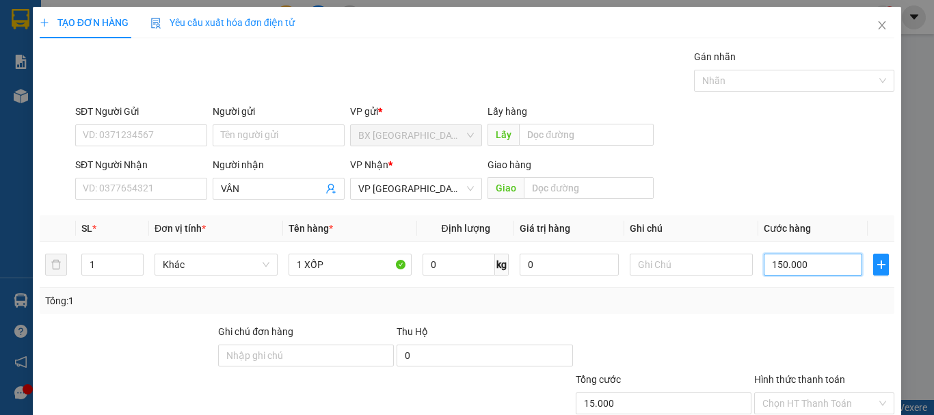
type input "150.000"
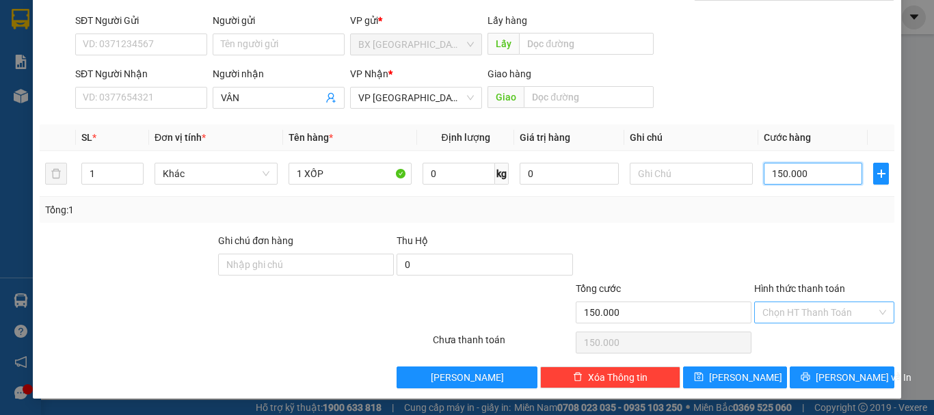
type input "150.000"
click at [816, 305] on input "Hình thức thanh toán" at bounding box center [819, 312] width 114 height 21
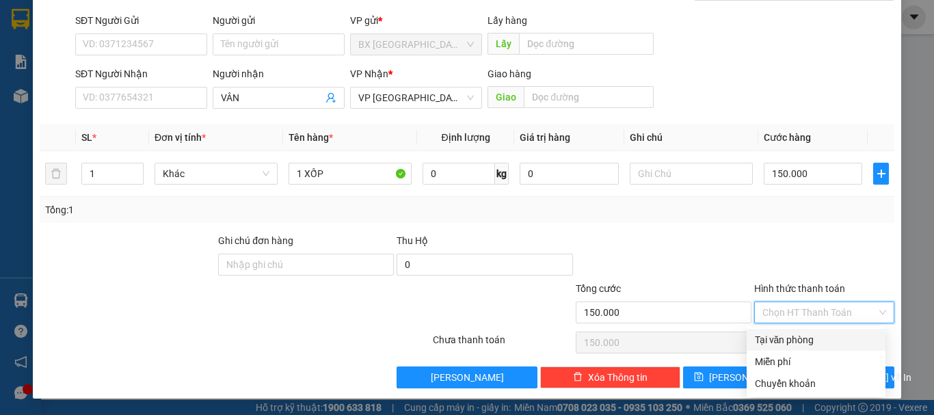
click at [796, 337] on div "Tại văn phòng" at bounding box center [816, 339] width 122 height 15
type input "0"
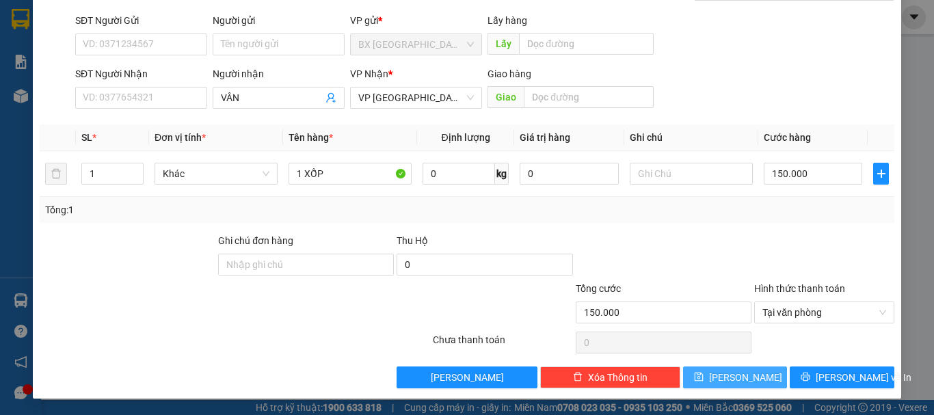
click at [741, 370] on span "Lưu" at bounding box center [745, 377] width 73 height 15
type input "0"
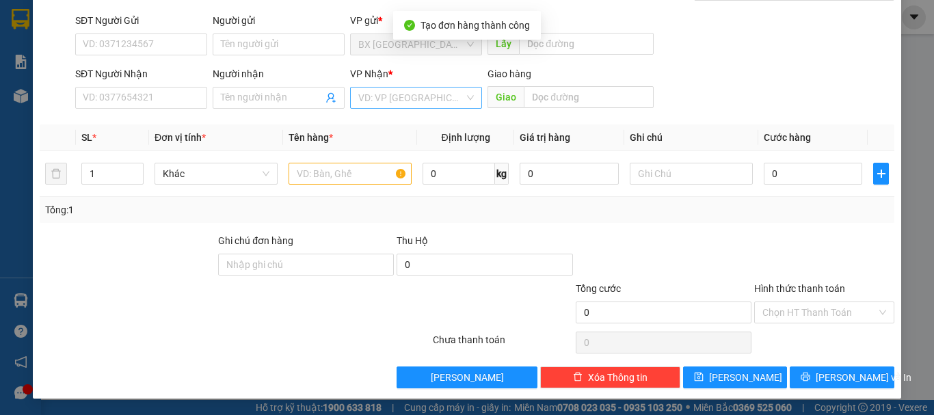
click at [418, 103] on input "search" at bounding box center [411, 98] width 106 height 21
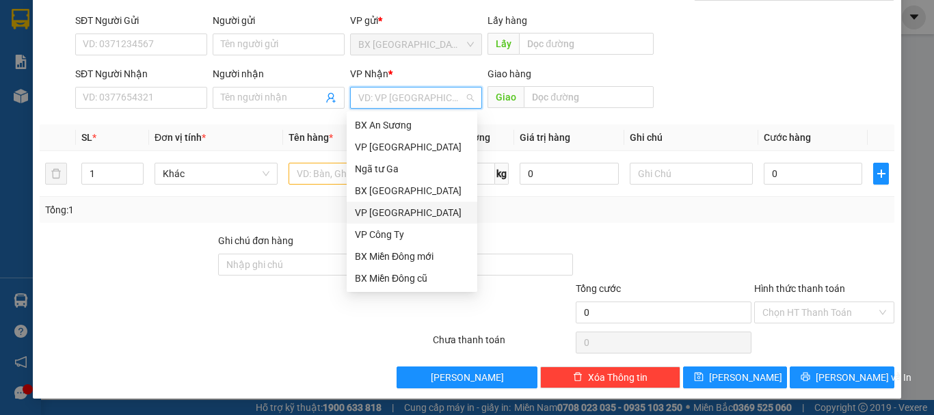
click at [400, 211] on div "VP Hà Nội" at bounding box center [412, 212] width 114 height 15
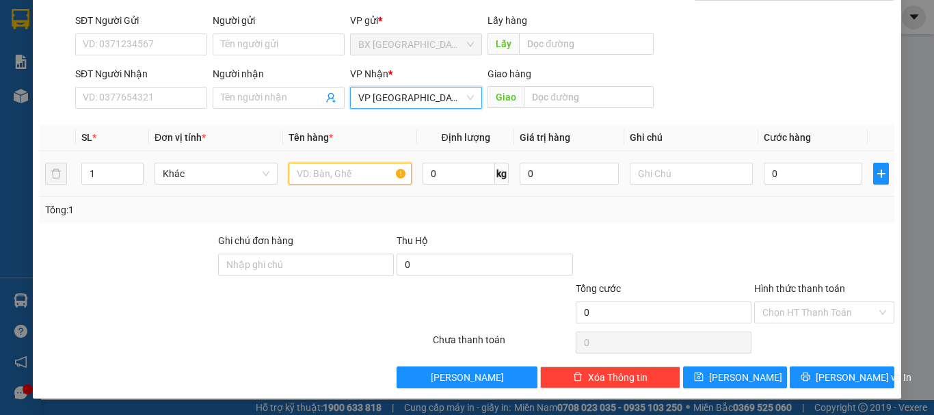
click at [341, 166] on input "text" at bounding box center [350, 174] width 123 height 22
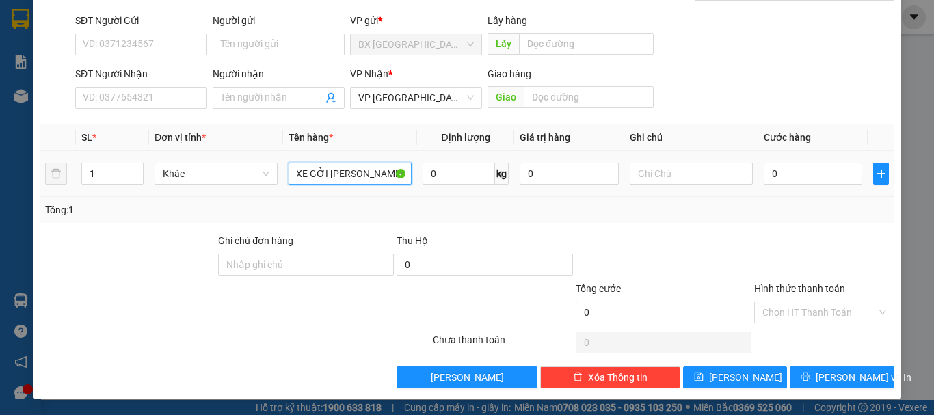
scroll to position [0, 17]
type input "1 XE GỞI TR THANH HƯƠNG"
click at [817, 178] on input "0" at bounding box center [813, 174] width 98 height 22
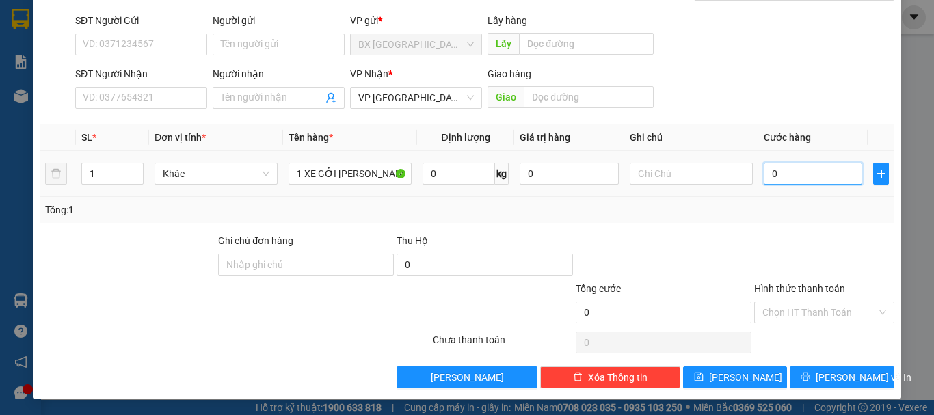
type input "4"
type input "45"
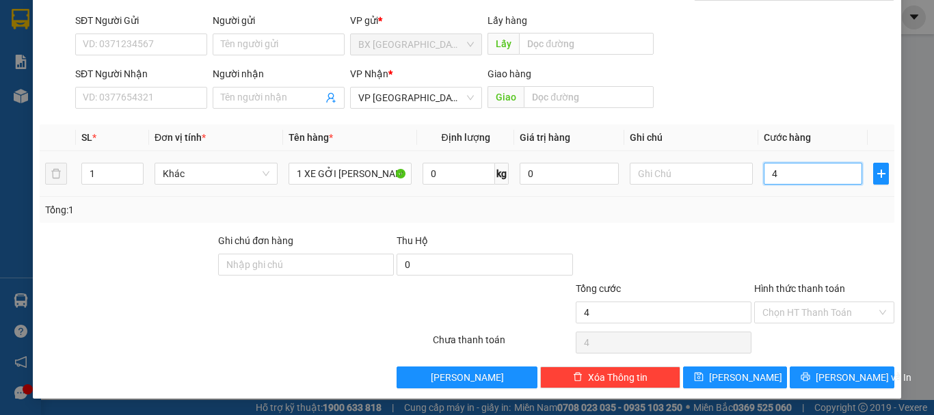
type input "45"
type input "450"
type input "4.500"
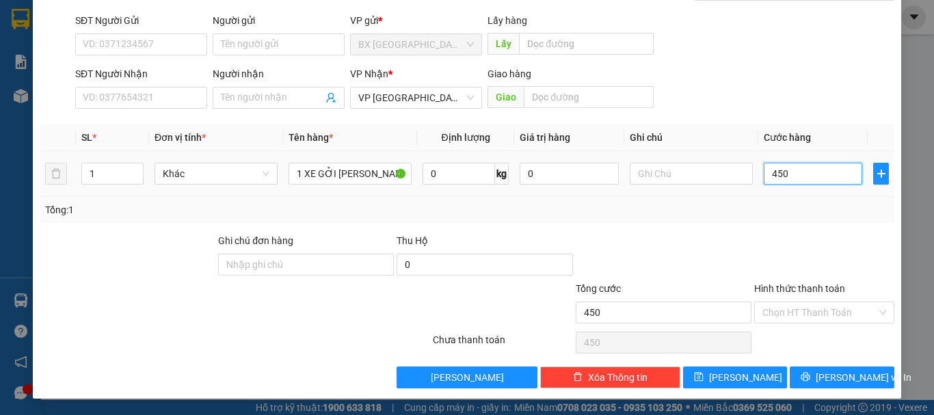
type input "4.500"
type input "45.000"
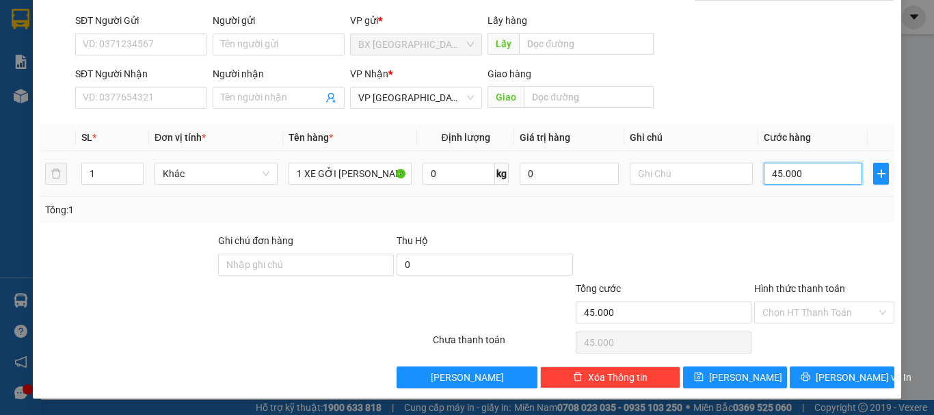
type input "450.000"
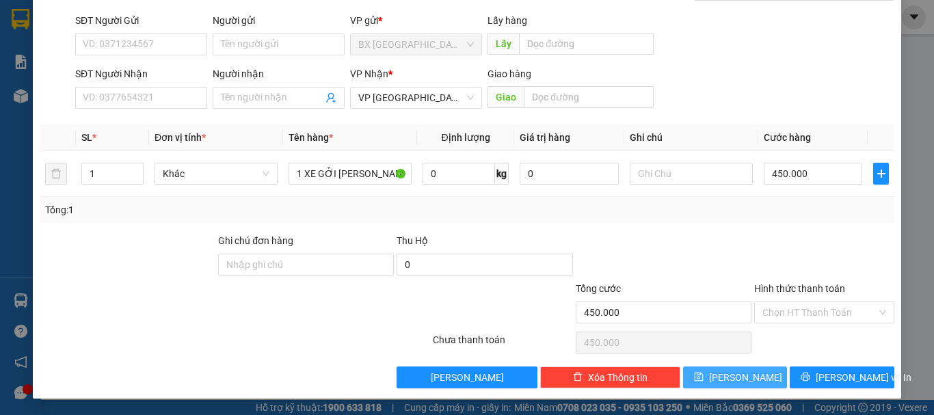
click at [754, 373] on button "Lưu" at bounding box center [735, 378] width 105 height 22
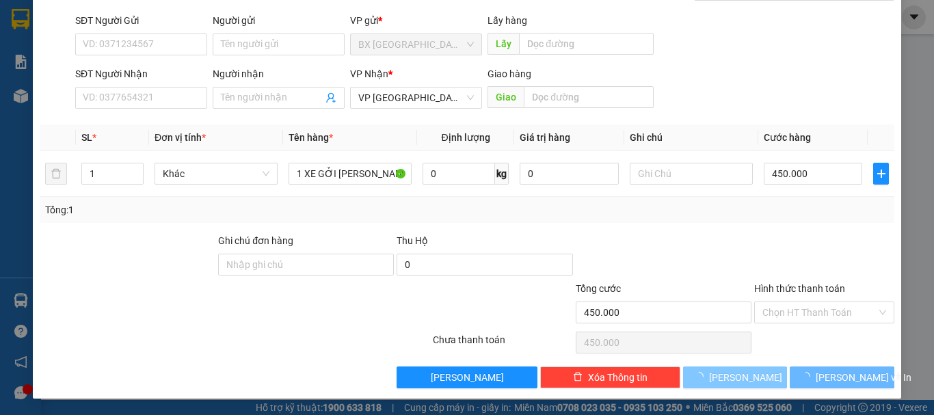
type input "0"
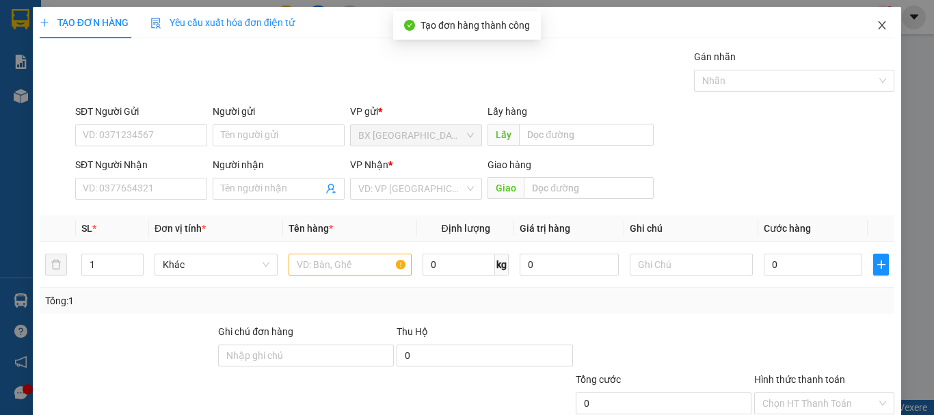
drag, startPoint x: 873, startPoint y: 25, endPoint x: 545, endPoint y: 0, distance: 328.5
click at [877, 24] on icon "close" at bounding box center [882, 25] width 11 height 11
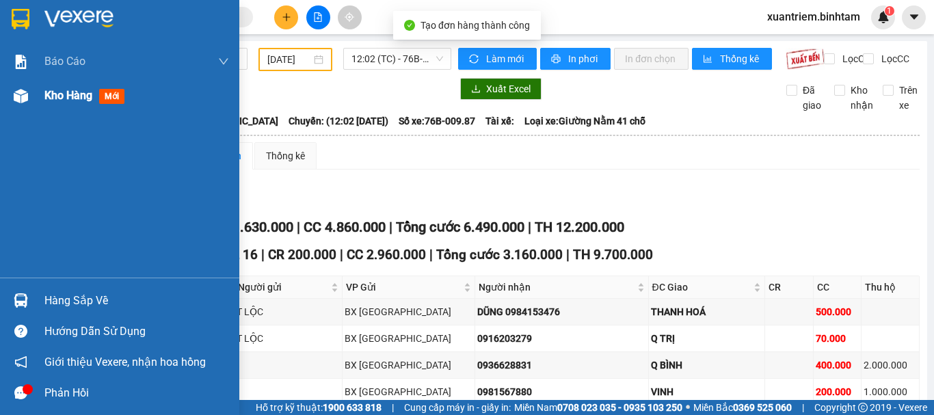
click at [22, 92] on img at bounding box center [21, 96] width 14 height 14
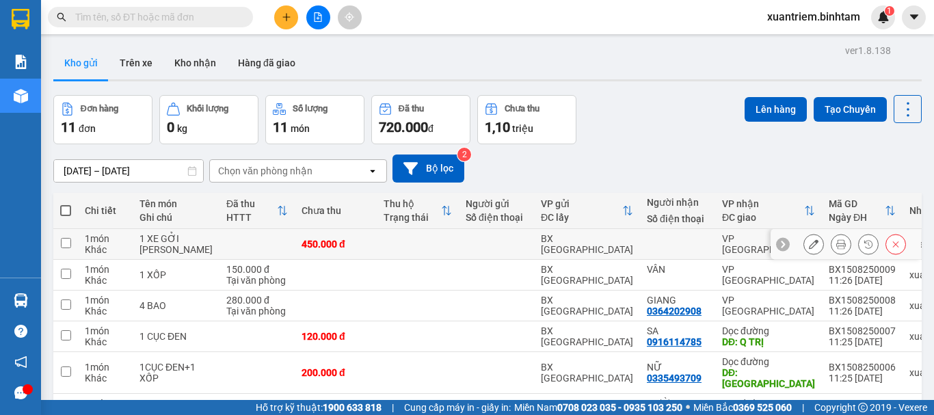
click at [169, 252] on div "1 XE GỞI TR THANH HƯƠNG" at bounding box center [175, 244] width 73 height 22
checkbox input "true"
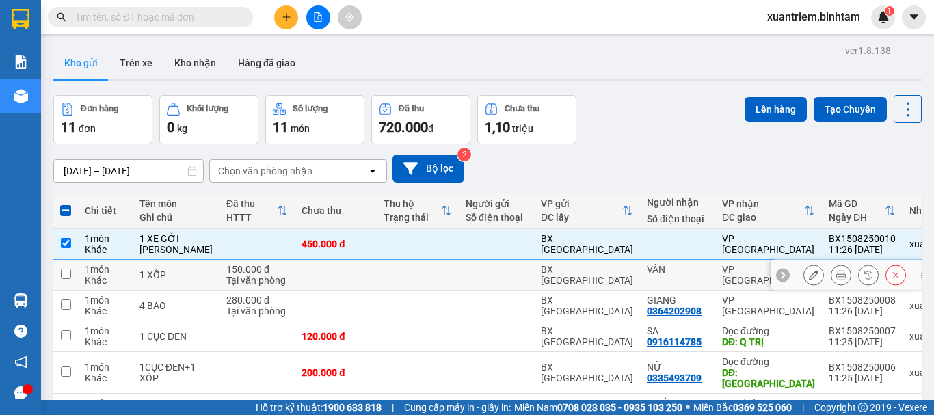
click at [194, 291] on td "1 XỐP" at bounding box center [176, 275] width 87 height 31
checkbox input "true"
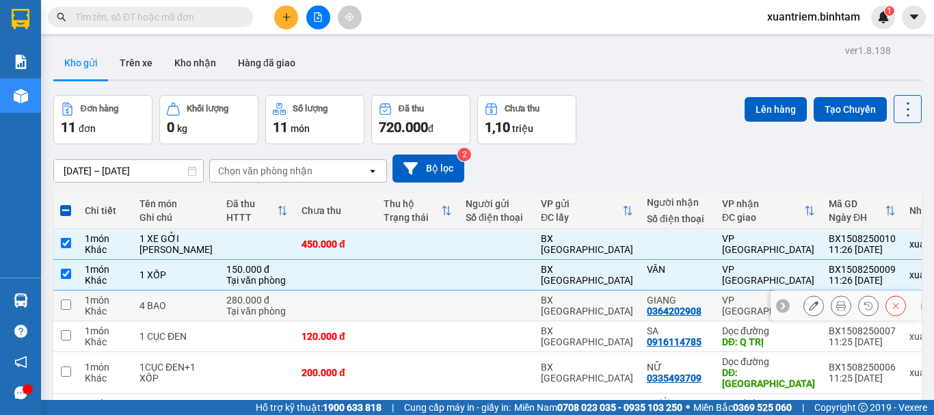
click at [226, 317] on div "Tại văn phòng" at bounding box center [257, 311] width 62 height 11
checkbox input "true"
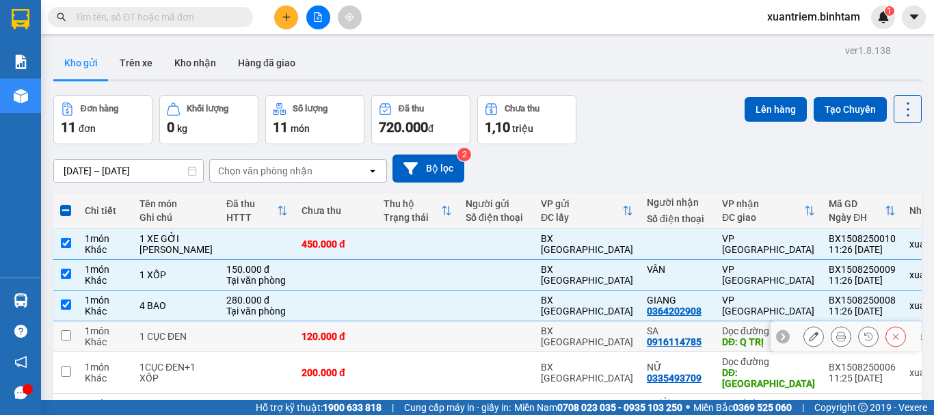
click at [226, 347] on td at bounding box center [257, 336] width 75 height 31
checkbox input "true"
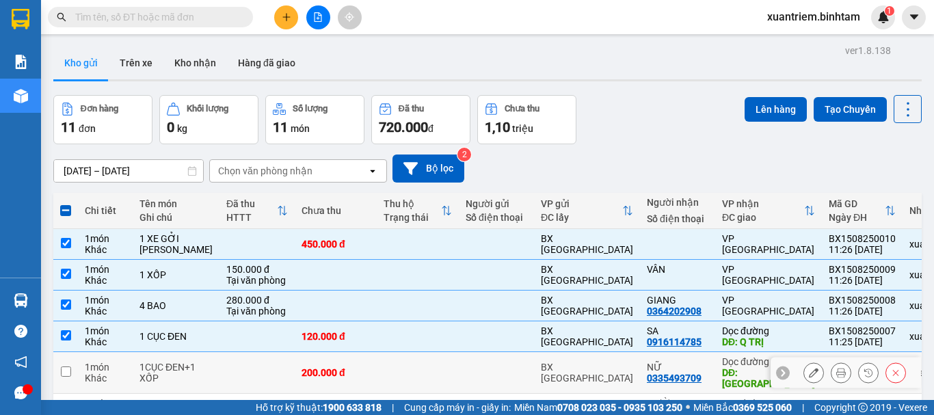
click at [243, 387] on td at bounding box center [257, 373] width 75 height 42
checkbox input "true"
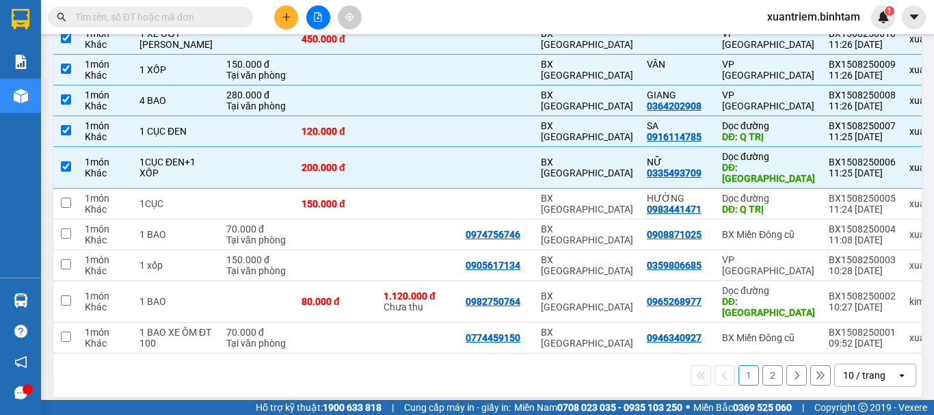
scroll to position [231, 0]
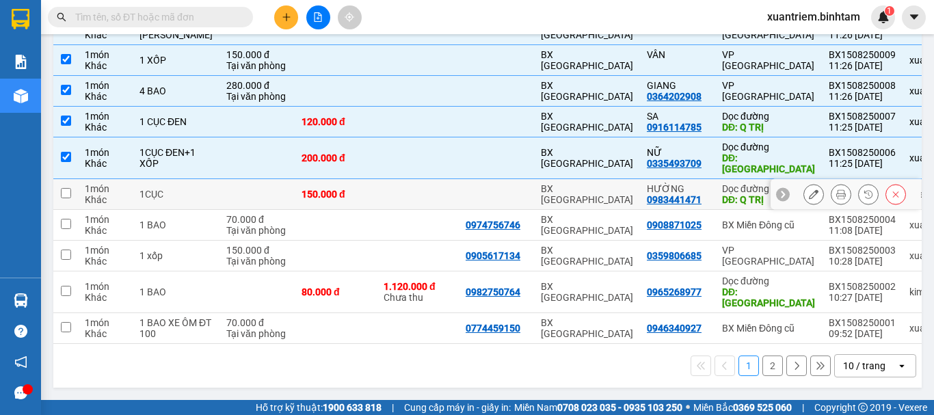
click at [232, 193] on td at bounding box center [257, 194] width 75 height 31
checkbox input "true"
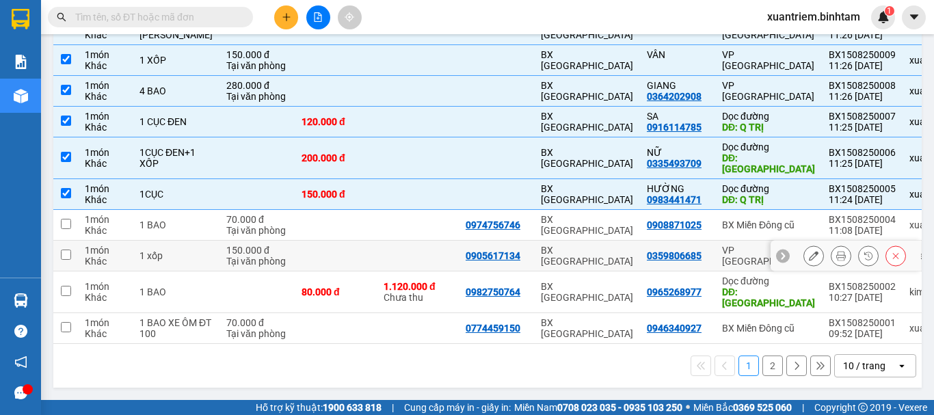
click at [230, 245] on div "150.000 đ" at bounding box center [257, 250] width 62 height 11
checkbox input "true"
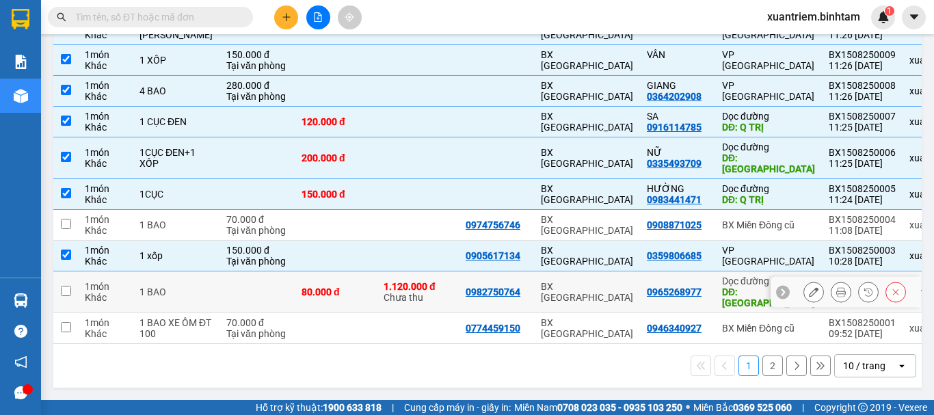
click at [226, 277] on td at bounding box center [257, 292] width 75 height 42
checkbox input "true"
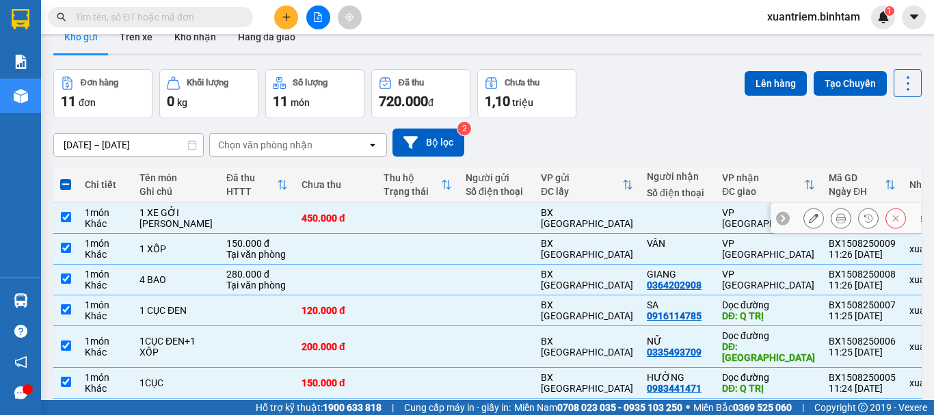
scroll to position [0, 0]
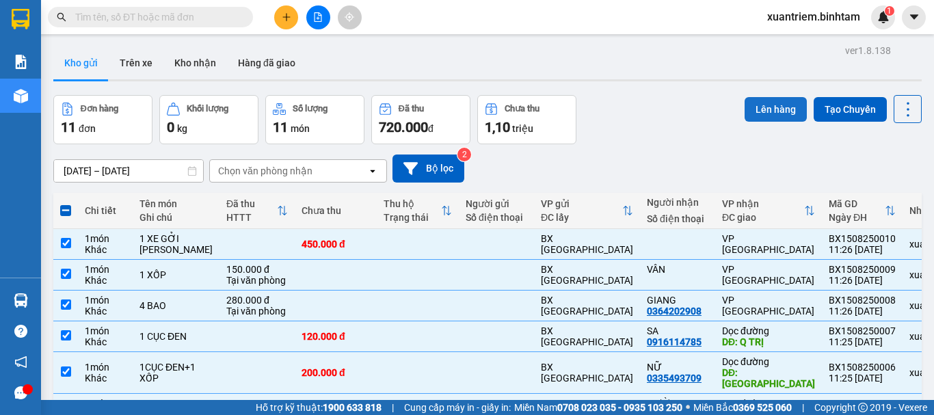
click at [763, 114] on button "Lên hàng" at bounding box center [776, 109] width 62 height 25
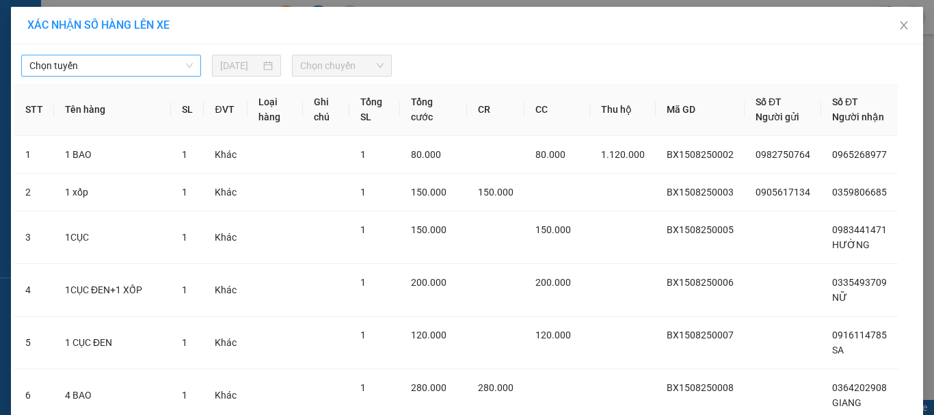
click at [142, 69] on span "Chọn tuyến" at bounding box center [110, 65] width 163 height 21
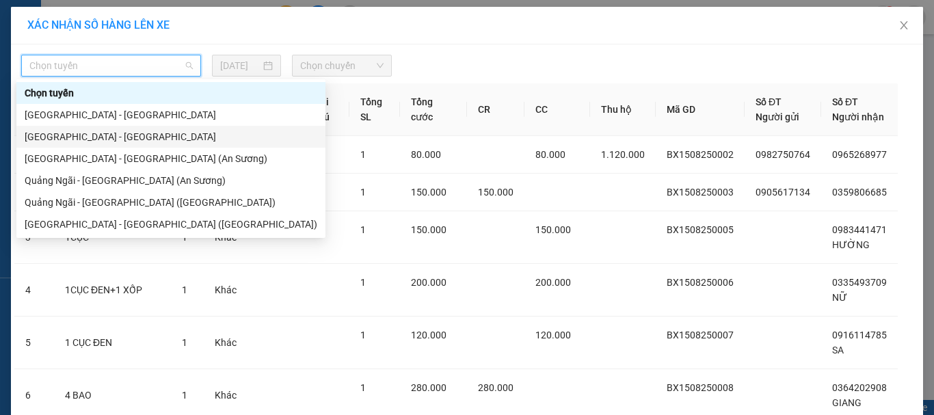
click at [116, 144] on div "[GEOGRAPHIC_DATA] - [GEOGRAPHIC_DATA]" at bounding box center [171, 136] width 293 height 15
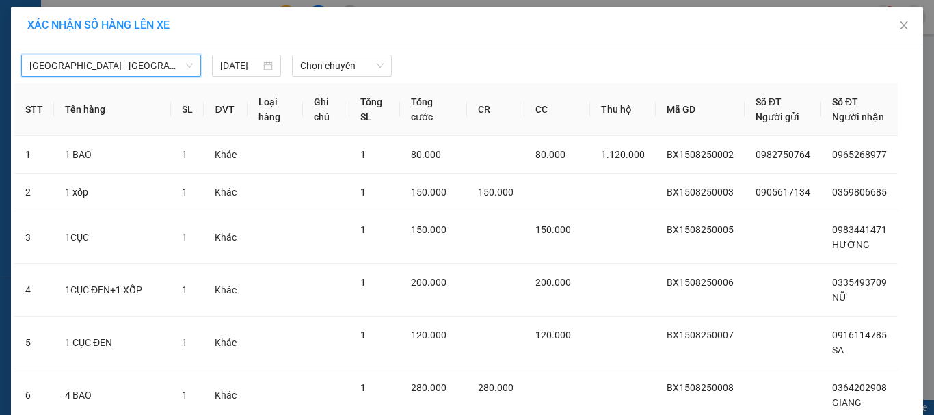
drag, startPoint x: 315, startPoint y: 68, endPoint x: 325, endPoint y: 77, distance: 12.6
click at [316, 68] on span "Chọn chuyến" at bounding box center [342, 65] width 84 height 21
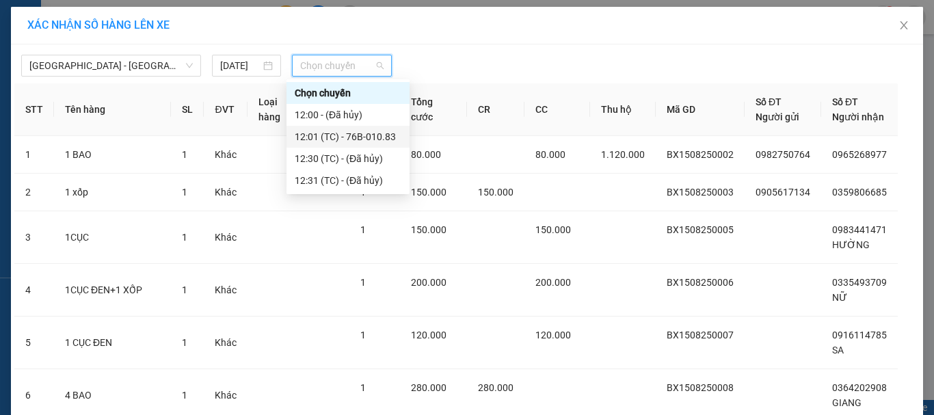
click at [367, 135] on div "12:01 (TC) - 76B-010.83" at bounding box center [348, 136] width 107 height 15
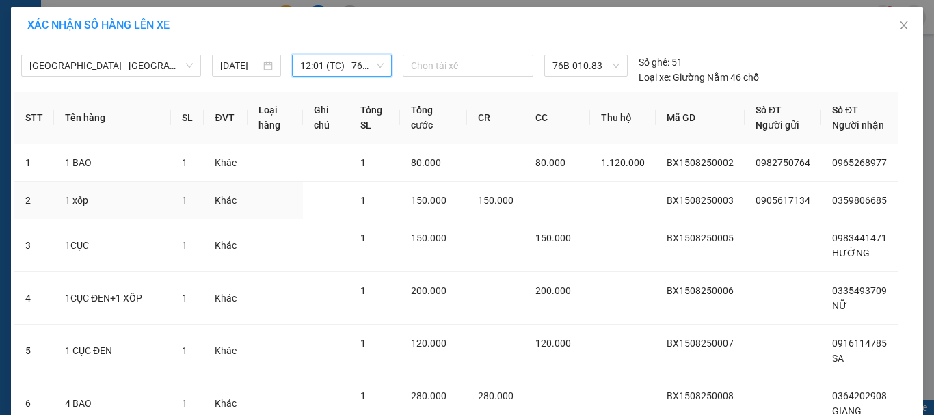
scroll to position [235, 0]
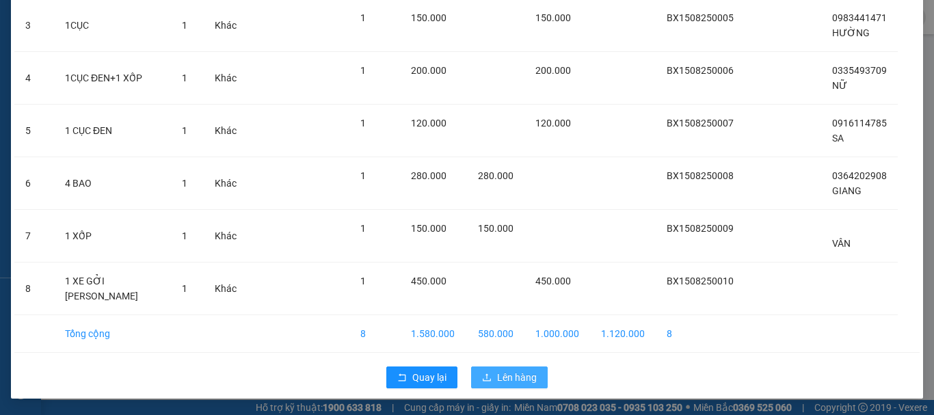
click at [497, 382] on span "Lên hàng" at bounding box center [517, 377] width 40 height 15
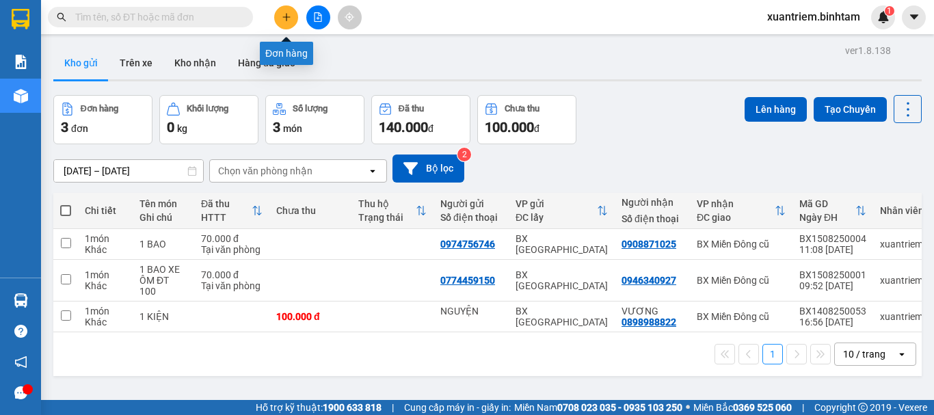
click at [283, 23] on button at bounding box center [286, 17] width 24 height 24
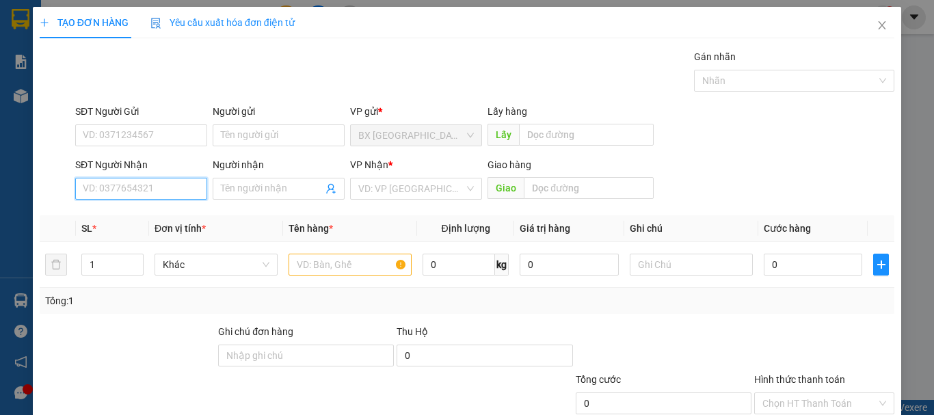
click at [159, 194] on input "SĐT Người Nhận" at bounding box center [141, 189] width 132 height 22
type input "0925626"
type input "2"
drag, startPoint x: 128, startPoint y: 258, endPoint x: 116, endPoint y: 317, distance: 59.9
click at [109, 336] on div at bounding box center [127, 348] width 178 height 48
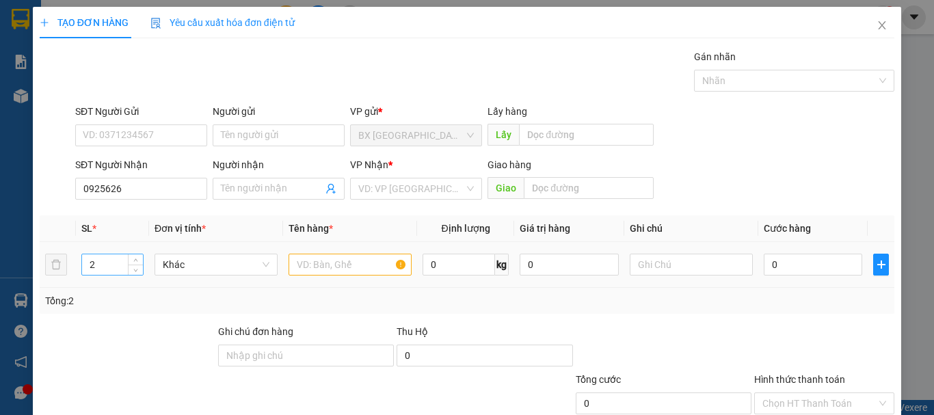
click at [102, 258] on input "2" at bounding box center [112, 264] width 61 height 21
click at [156, 188] on input "0925626" at bounding box center [141, 189] width 132 height 22
click at [151, 183] on input "0925626777" at bounding box center [141, 189] width 132 height 22
click at [159, 184] on input "0925626777" at bounding box center [141, 189] width 132 height 22
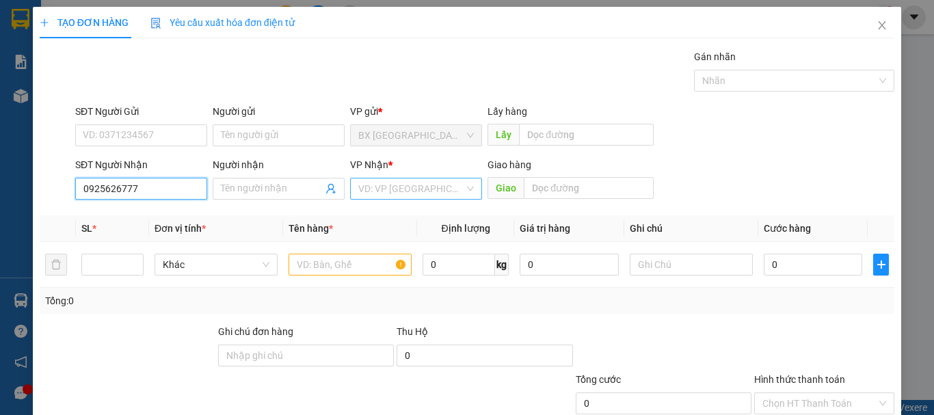
type input "0925626777"
click at [421, 194] on input "search" at bounding box center [411, 188] width 106 height 21
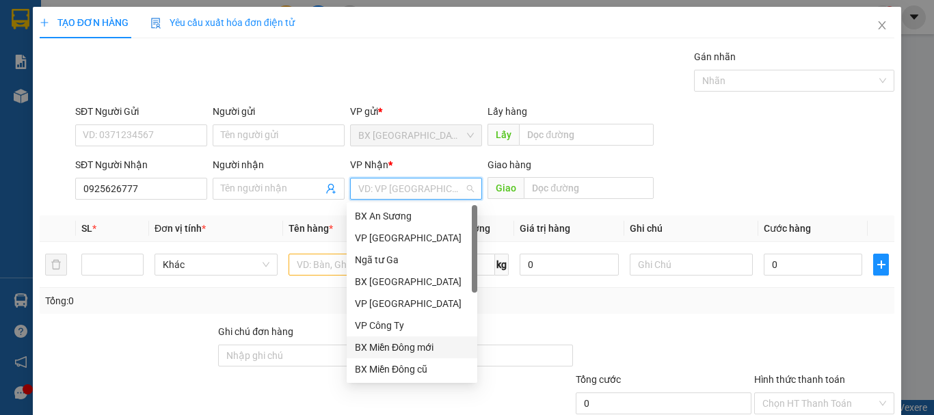
scroll to position [44, 0]
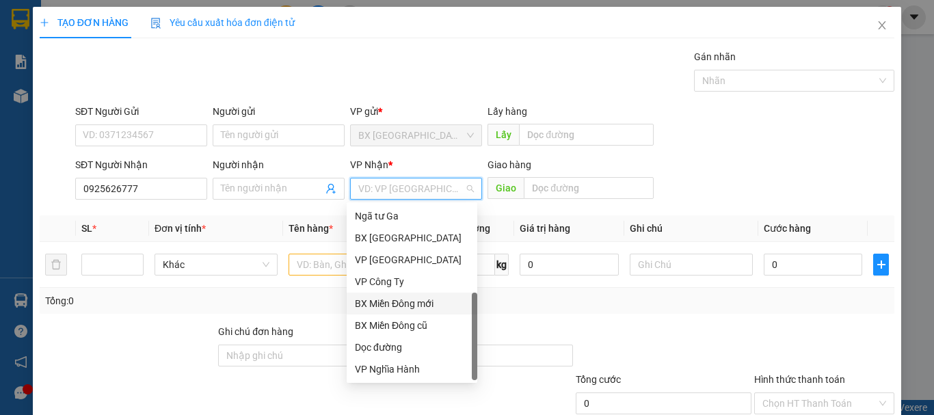
click at [420, 350] on div "Dọc đường" at bounding box center [412, 347] width 114 height 15
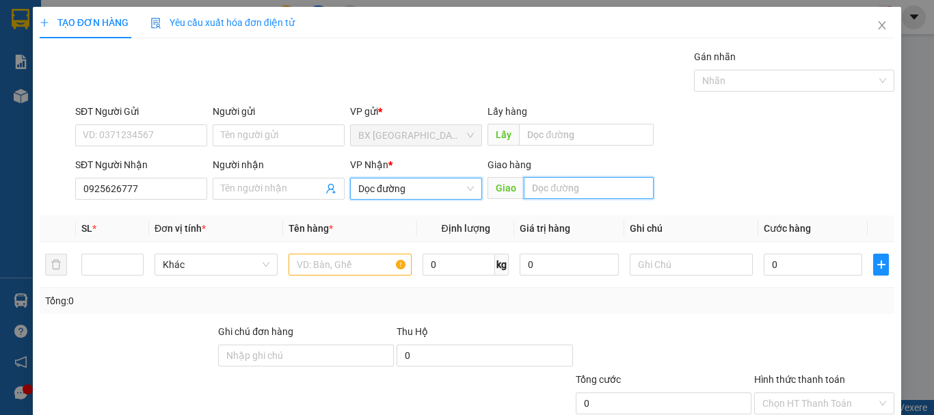
click at [599, 181] on input "text" at bounding box center [589, 188] width 130 height 22
type input "HƯNG YÊN"
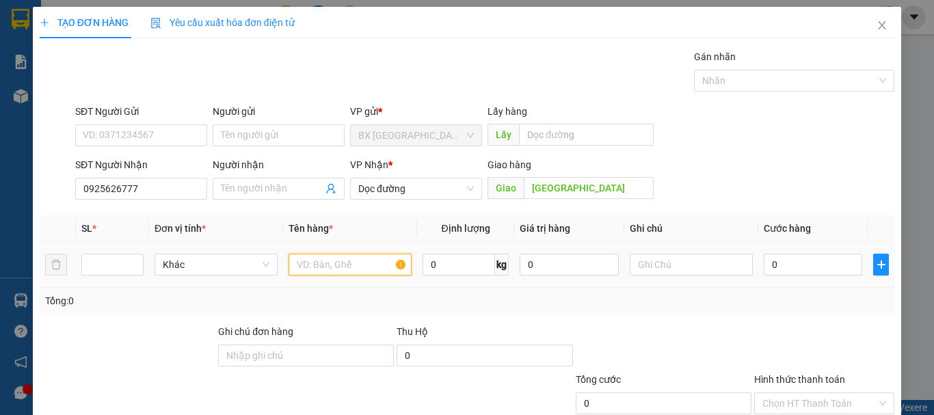
click at [345, 265] on input "text" at bounding box center [350, 265] width 123 height 22
type input "1 T GÀ CHẾT K ĐỀN"
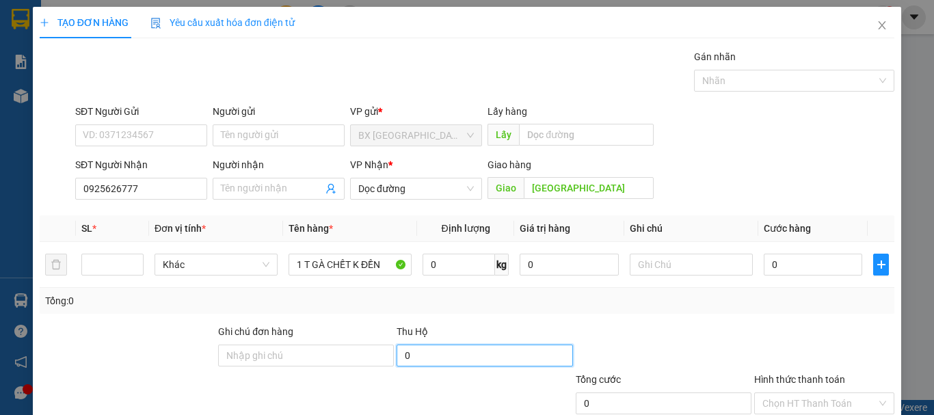
click at [442, 347] on input "0" at bounding box center [485, 356] width 176 height 22
type input "500.000"
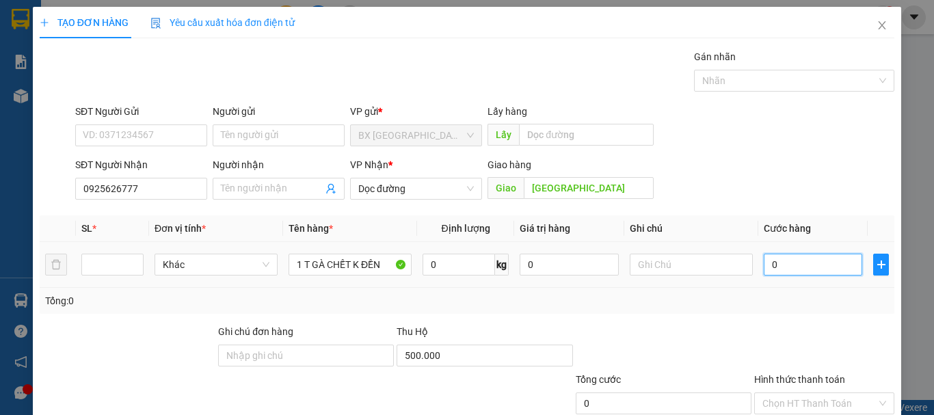
click at [832, 264] on input "0" at bounding box center [813, 265] width 98 height 22
type input "2"
type input "20"
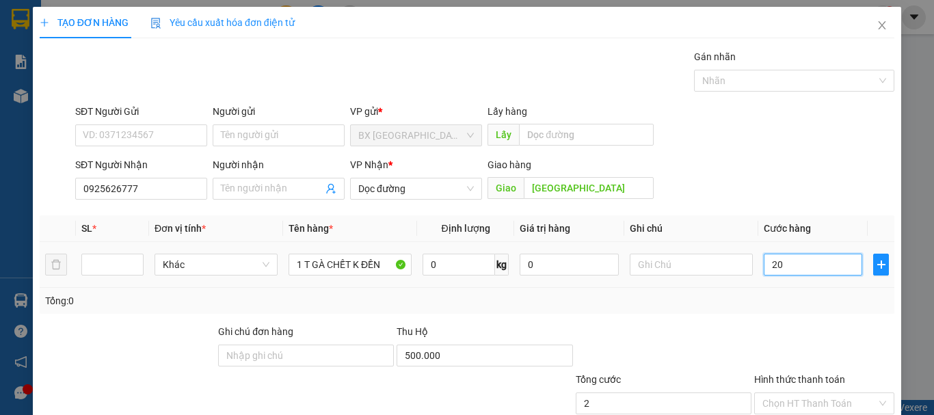
type input "20"
type input "200"
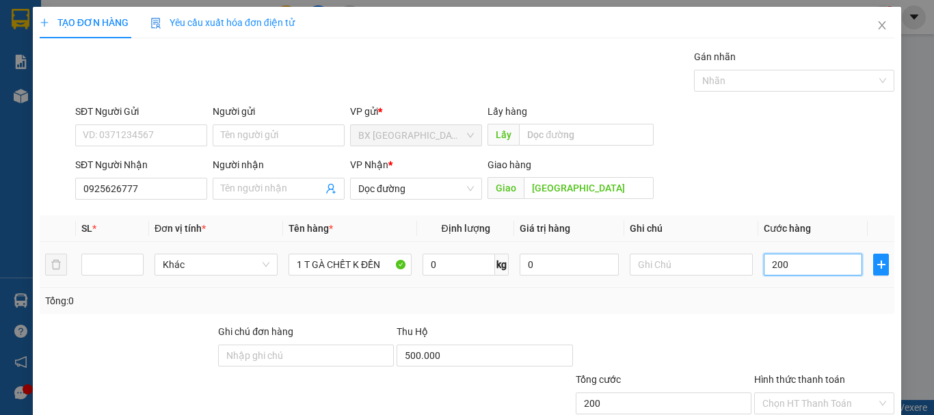
type input "2.000"
type input "20.000"
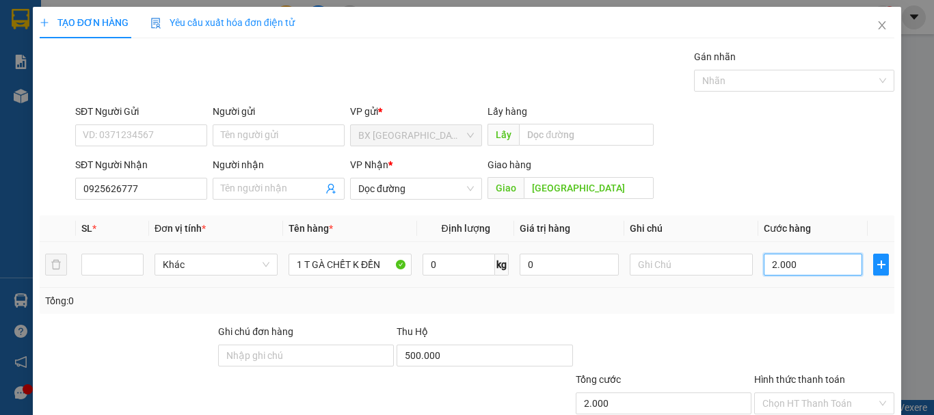
type input "20.000"
type input "200.000"
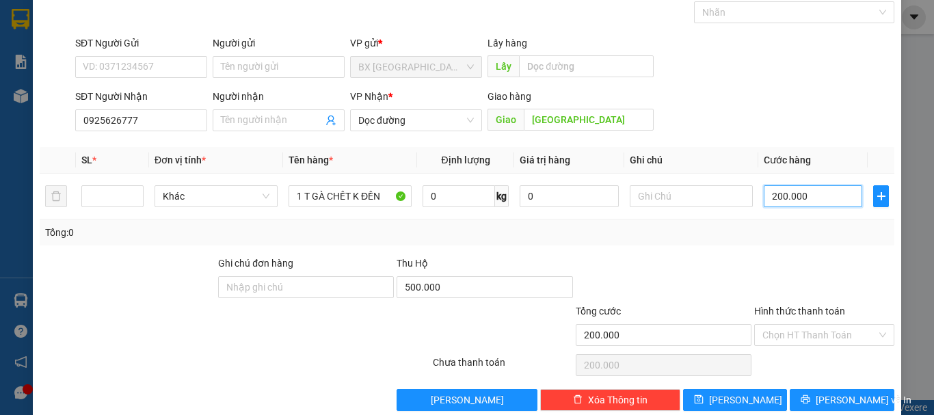
scroll to position [91, 0]
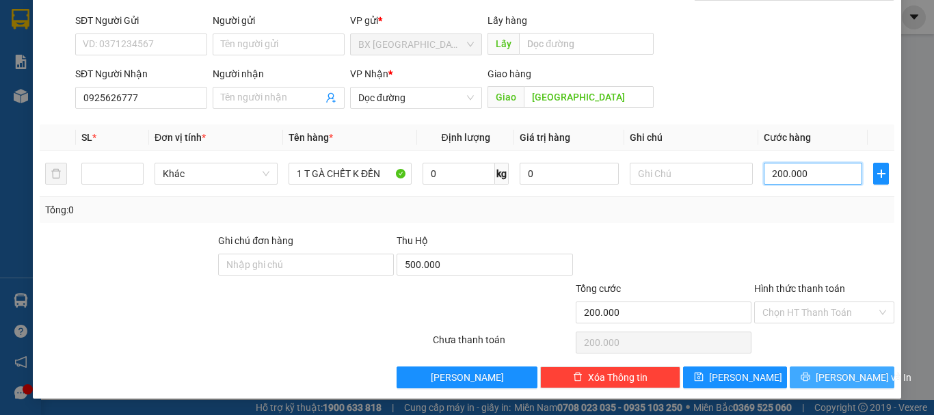
type input "200.000"
click at [807, 373] on icon "printer" at bounding box center [806, 377] width 10 height 10
click at [850, 377] on span "Lưu và In" at bounding box center [864, 377] width 96 height 15
click at [809, 377] on icon "printer" at bounding box center [805, 377] width 9 height 9
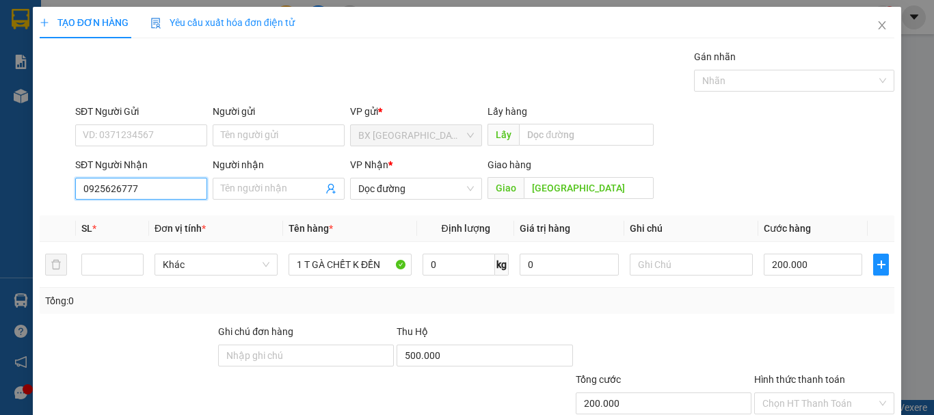
click at [171, 190] on input "0925626777" at bounding box center [141, 189] width 132 height 22
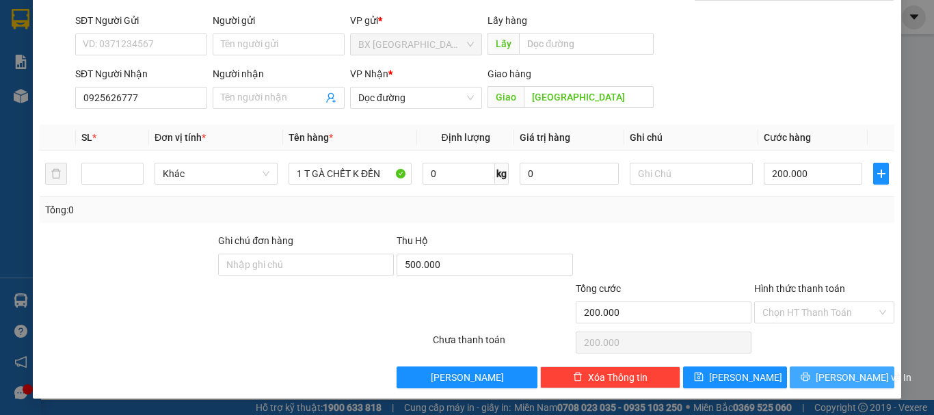
click at [847, 377] on span "Lưu và In" at bounding box center [864, 377] width 96 height 15
click at [796, 371] on button "Lưu và In" at bounding box center [842, 378] width 105 height 22
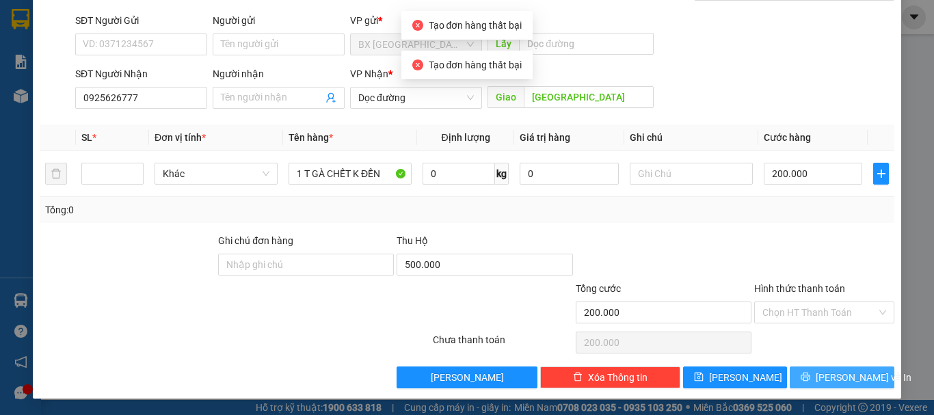
click at [796, 371] on button "Lưu và In" at bounding box center [842, 378] width 105 height 22
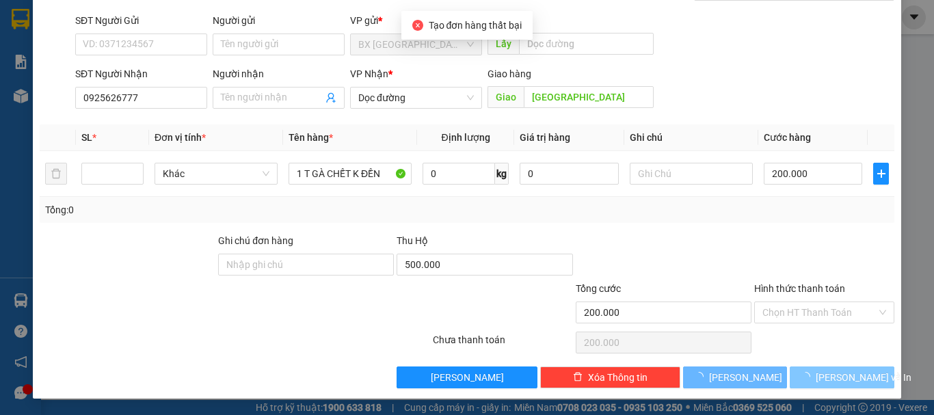
click at [797, 372] on button "Lưu và In" at bounding box center [842, 378] width 105 height 22
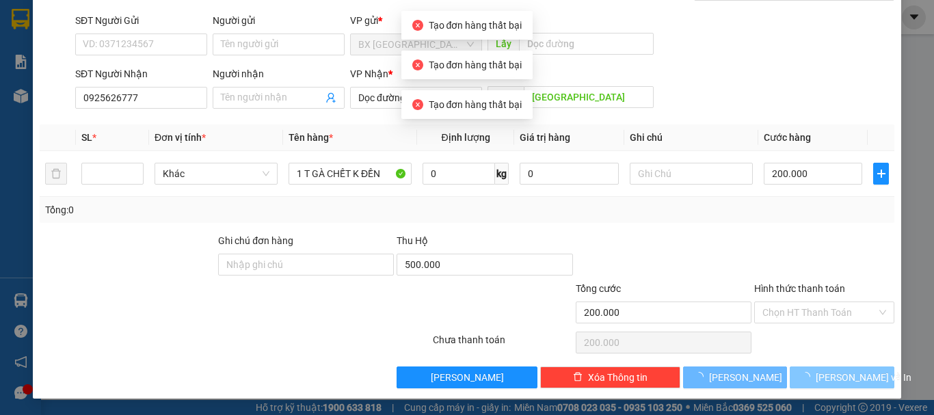
click at [797, 372] on button "Lưu và In" at bounding box center [842, 378] width 105 height 22
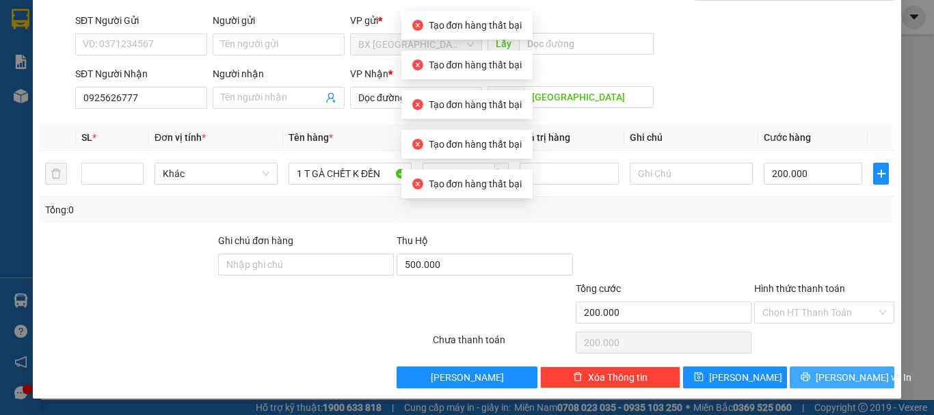
click at [797, 372] on button "Lưu và In" at bounding box center [842, 378] width 105 height 22
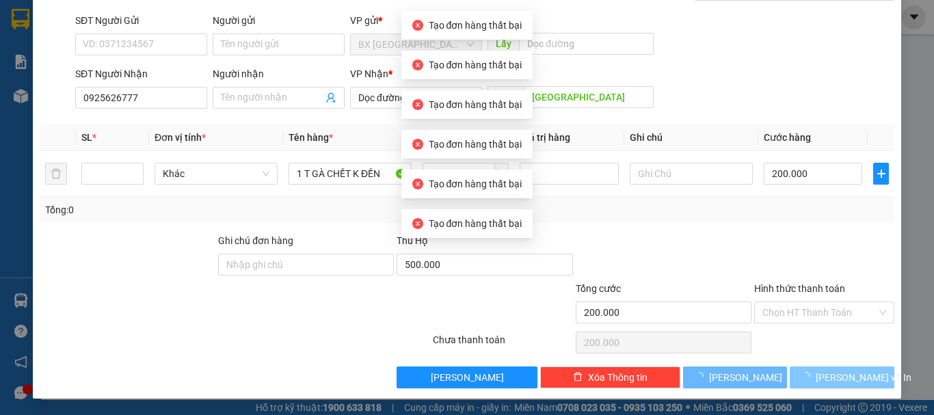
click at [797, 372] on button "Lưu và In" at bounding box center [842, 378] width 105 height 22
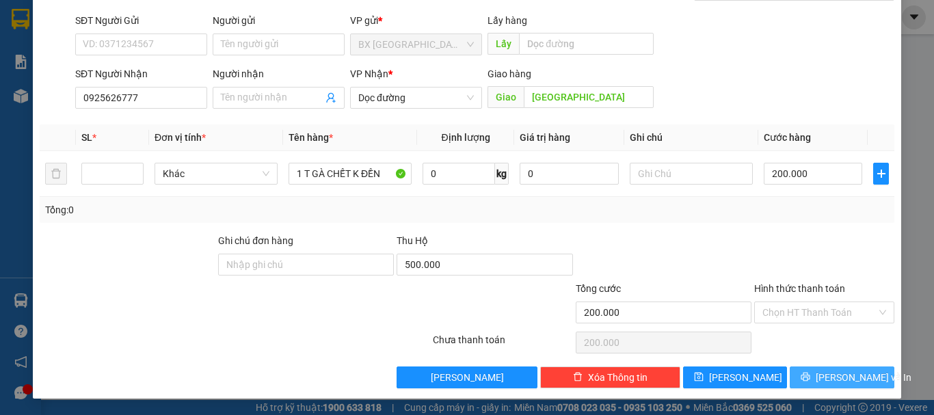
click at [797, 372] on button "Lưu và In" at bounding box center [842, 378] width 105 height 22
click at [794, 369] on button "Lưu và In" at bounding box center [842, 378] width 105 height 22
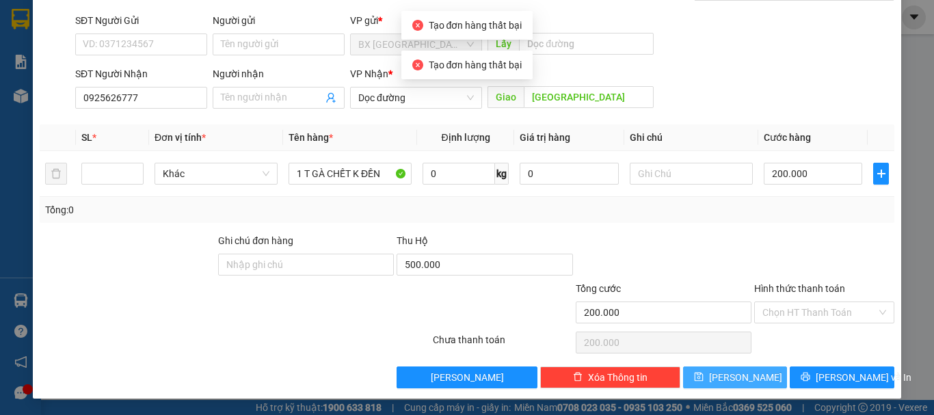
click at [744, 375] on button "Lưu" at bounding box center [735, 378] width 105 height 22
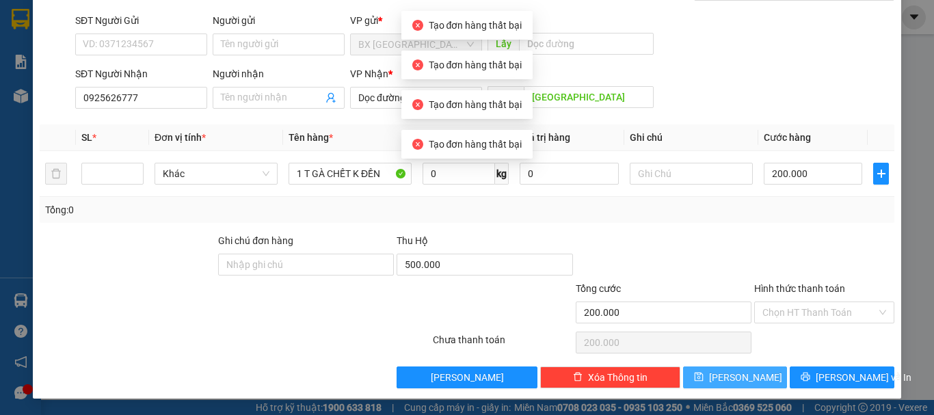
click at [744, 375] on button "Lưu" at bounding box center [735, 378] width 105 height 22
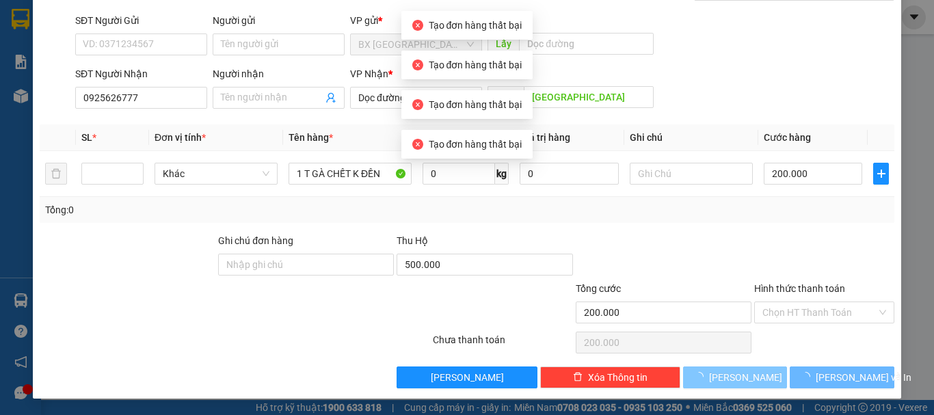
click at [744, 375] on button "Lưu" at bounding box center [735, 378] width 105 height 22
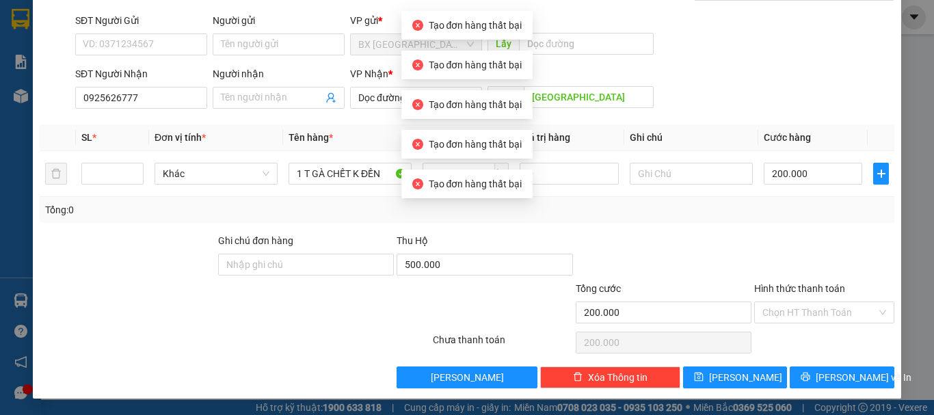
click at [731, 245] on div at bounding box center [663, 257] width 178 height 48
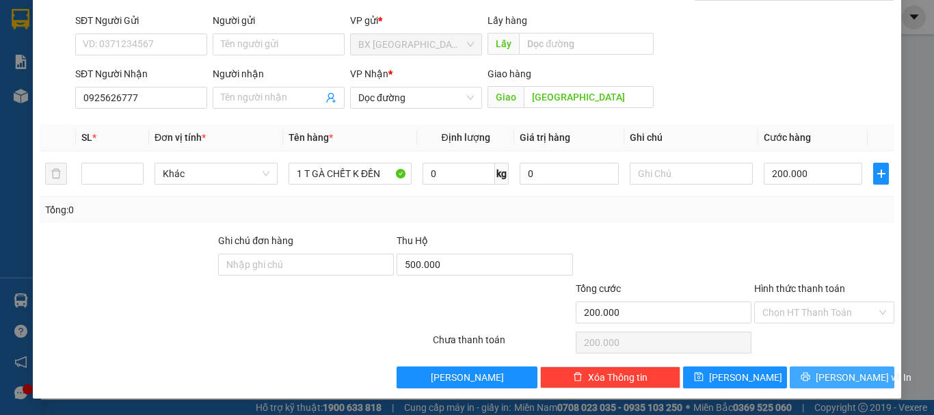
click at [829, 370] on span "Lưu và In" at bounding box center [864, 377] width 96 height 15
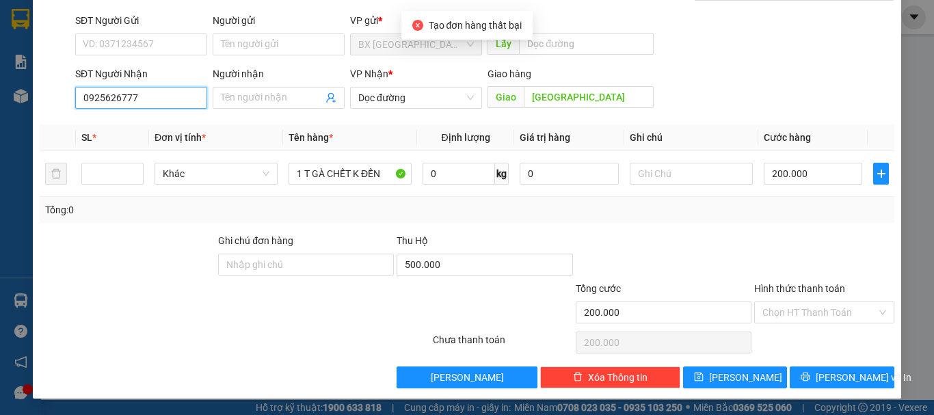
click at [181, 101] on input "0925626777" at bounding box center [141, 98] width 132 height 22
click at [457, 111] on div "VP Nhận * Dọc đường" at bounding box center [416, 90] width 132 height 48
click at [438, 89] on span "Dọc đường" at bounding box center [416, 98] width 116 height 21
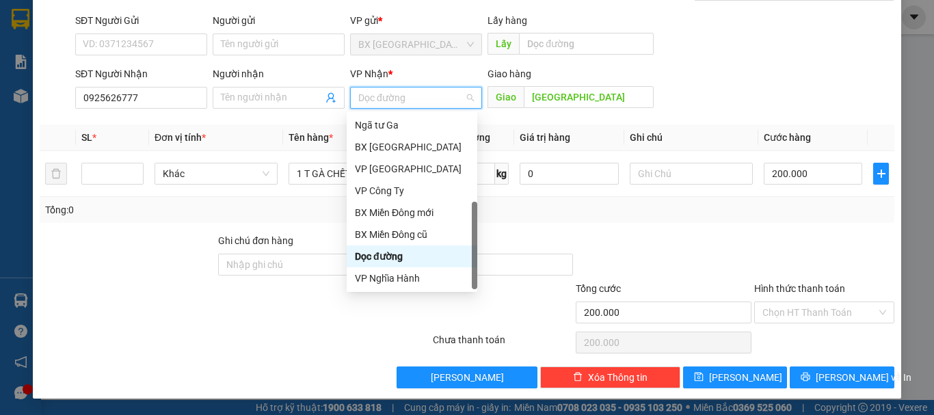
click at [369, 249] on div "Dọc đường" at bounding box center [412, 256] width 114 height 15
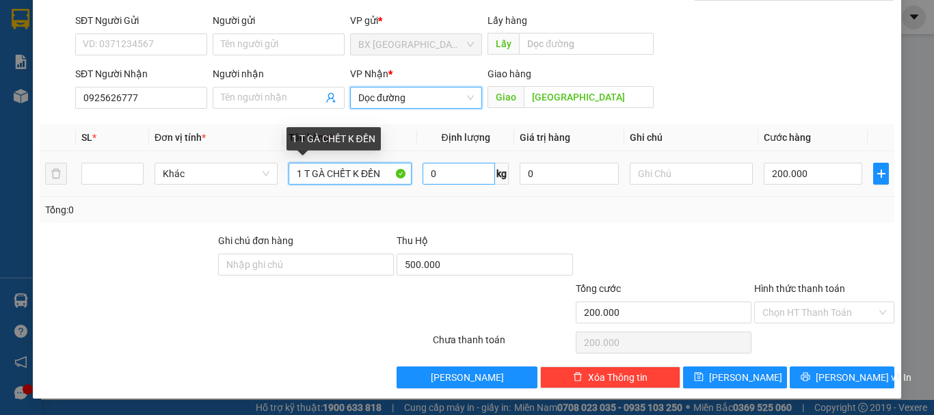
drag, startPoint x: 380, startPoint y: 177, endPoint x: 425, endPoint y: 172, distance: 45.5
click at [380, 177] on input "1 T GÀ CHẾT K ĐỀN" at bounding box center [350, 174] width 123 height 22
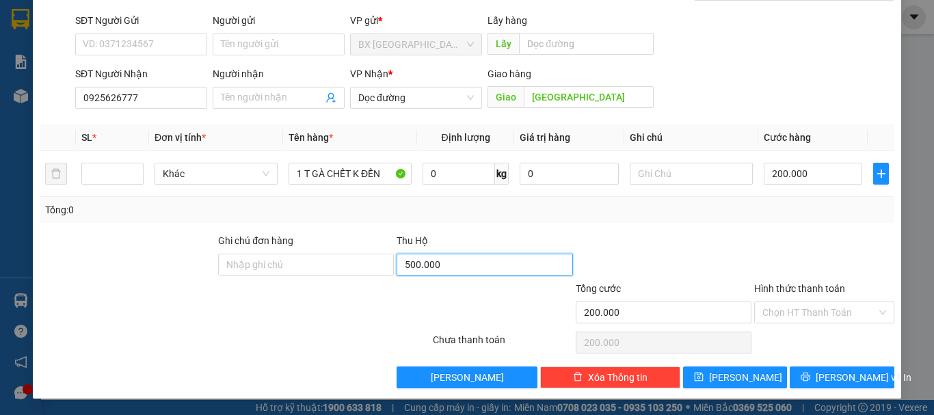
drag, startPoint x: 453, startPoint y: 254, endPoint x: 542, endPoint y: 248, distance: 89.7
click at [453, 254] on input "500.000" at bounding box center [485, 265] width 176 height 22
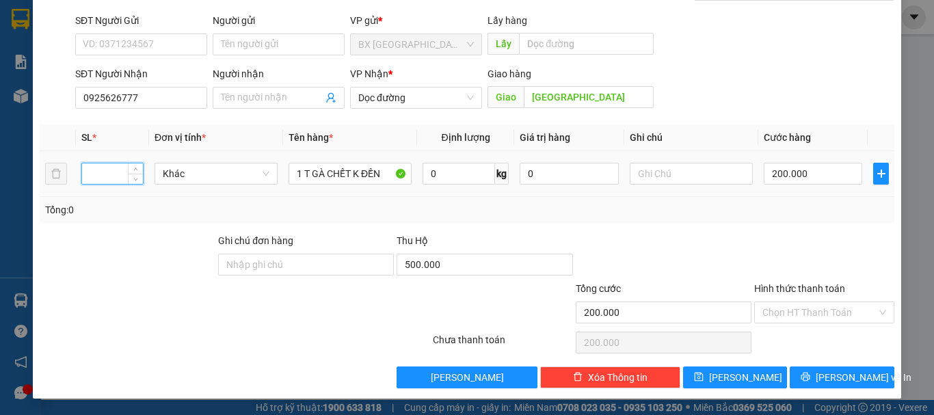
click at [117, 168] on input "number" at bounding box center [112, 173] width 61 height 21
type input "1"
click at [134, 170] on icon "up" at bounding box center [135, 170] width 5 height 5
click at [810, 377] on icon "printer" at bounding box center [805, 377] width 9 height 9
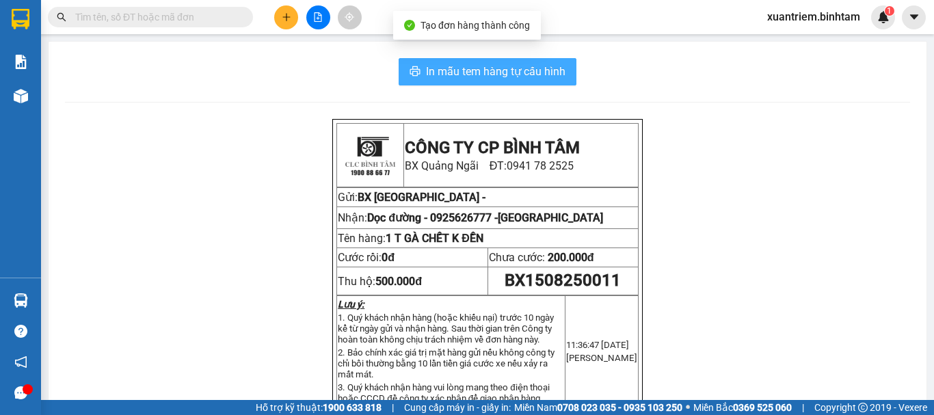
click at [516, 71] on span "In mẫu tem hàng tự cấu hình" at bounding box center [495, 71] width 139 height 17
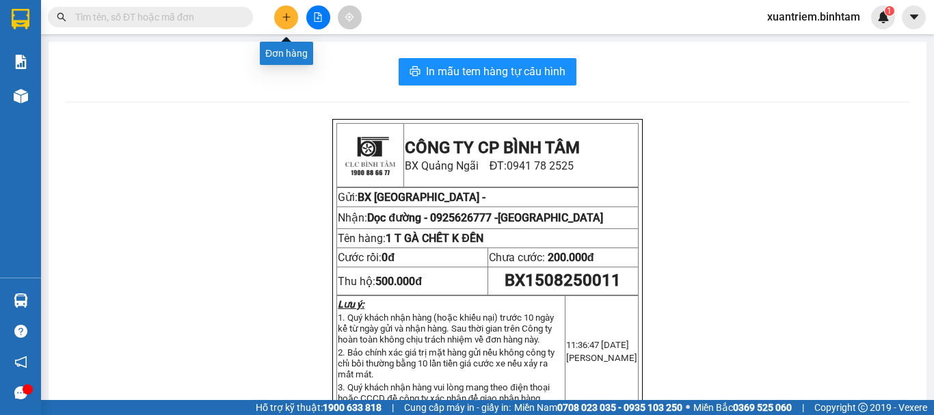
click at [284, 12] on button at bounding box center [286, 17] width 24 height 24
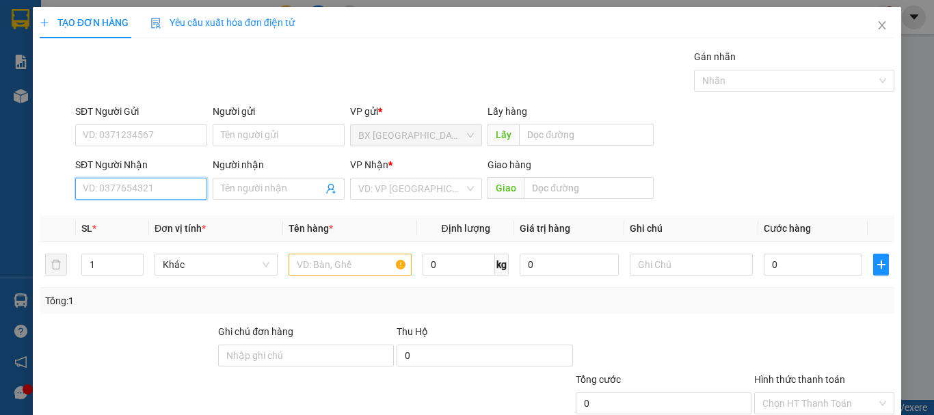
click at [118, 182] on input "SĐT Người Nhận" at bounding box center [141, 189] width 132 height 22
type input "0974720586"
click at [156, 217] on div "0974720586" at bounding box center [140, 216] width 114 height 15
type input "THANH HOÁ"
type input "1.000.000"
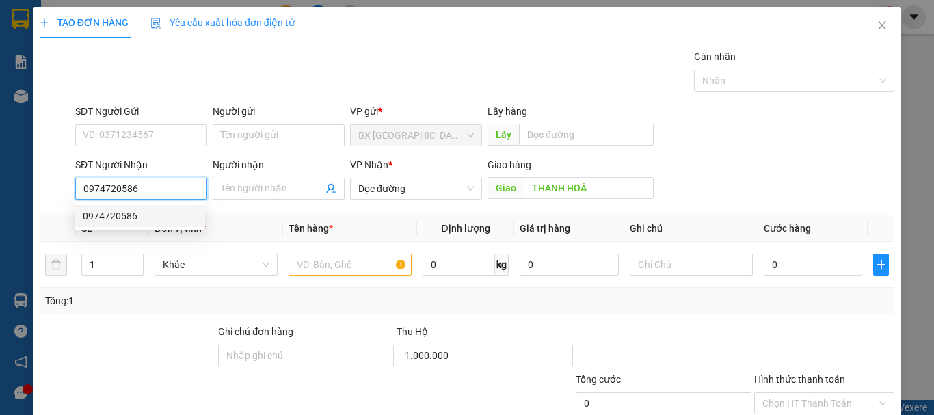
type input "200.000"
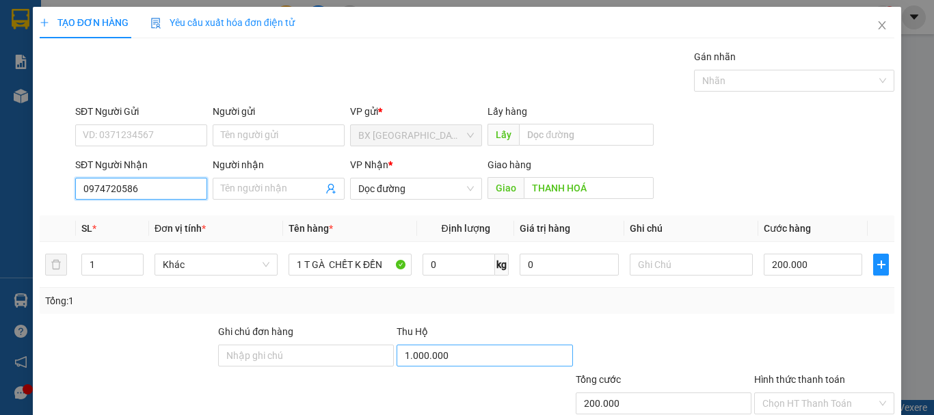
type input "0974720586"
click at [510, 358] on input "1.000.000" at bounding box center [485, 356] width 176 height 22
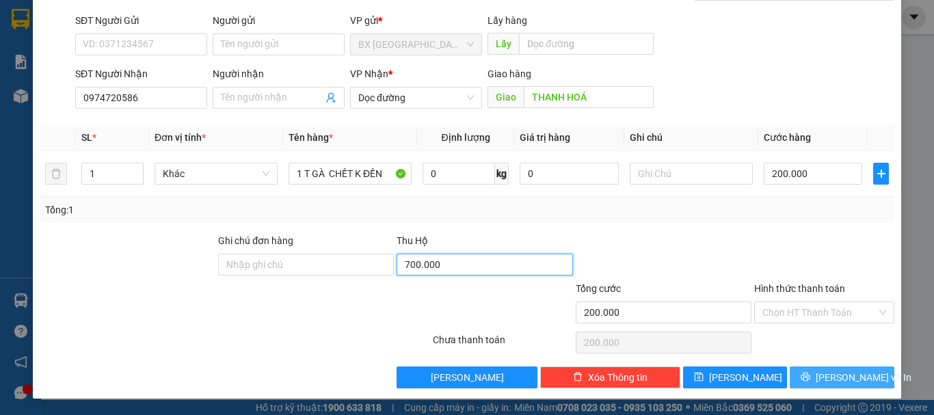
type input "700.000"
click at [828, 380] on span "Lưu và In" at bounding box center [864, 377] width 96 height 15
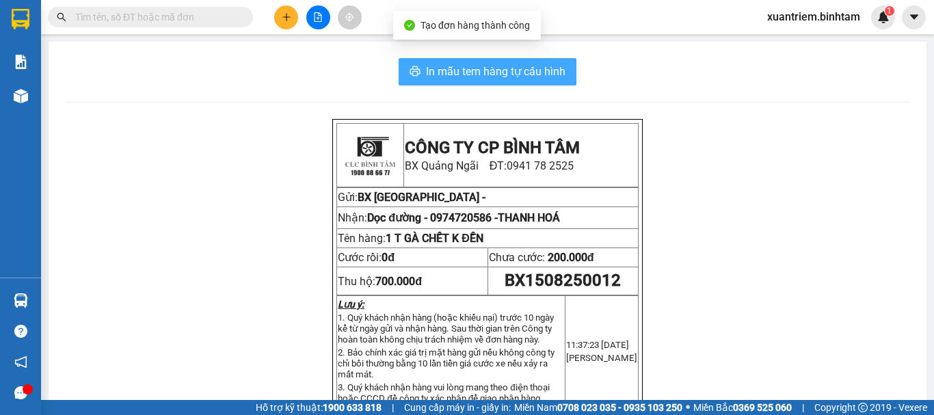
click at [521, 72] on span "In mẫu tem hàng tự cấu hình" at bounding box center [495, 71] width 139 height 17
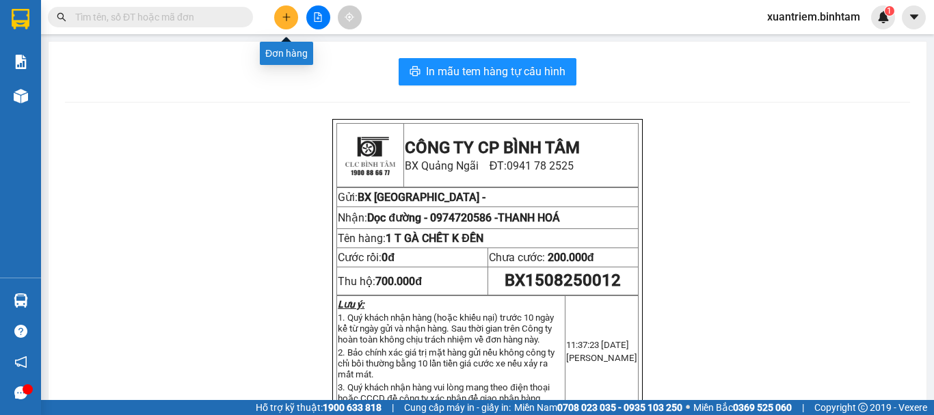
click at [288, 14] on icon "plus" at bounding box center [287, 17] width 10 height 10
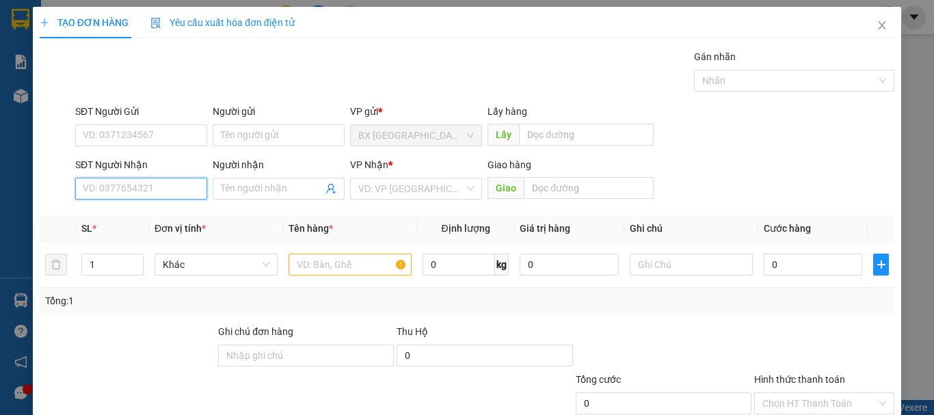
click at [130, 181] on input "SĐT Người Nhận" at bounding box center [141, 189] width 132 height 22
type input "0945043668"
click at [175, 223] on div "0945043668" at bounding box center [140, 216] width 114 height 15
type input "tp điện biên phủ"
type input "1.500.000"
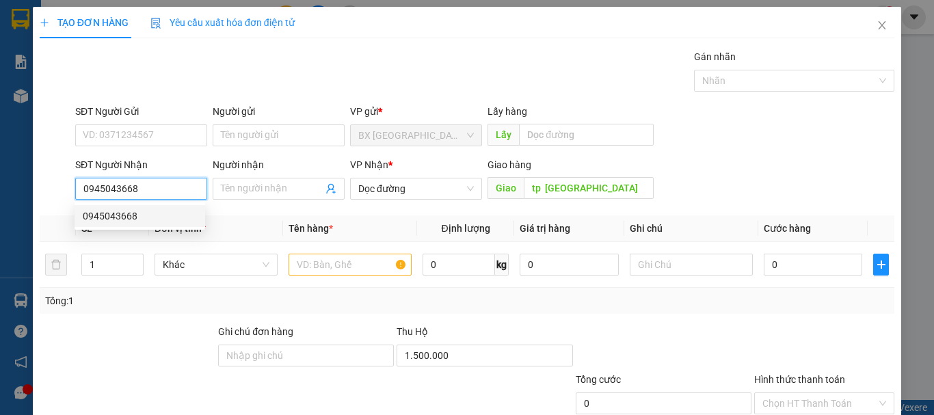
type input "200.000"
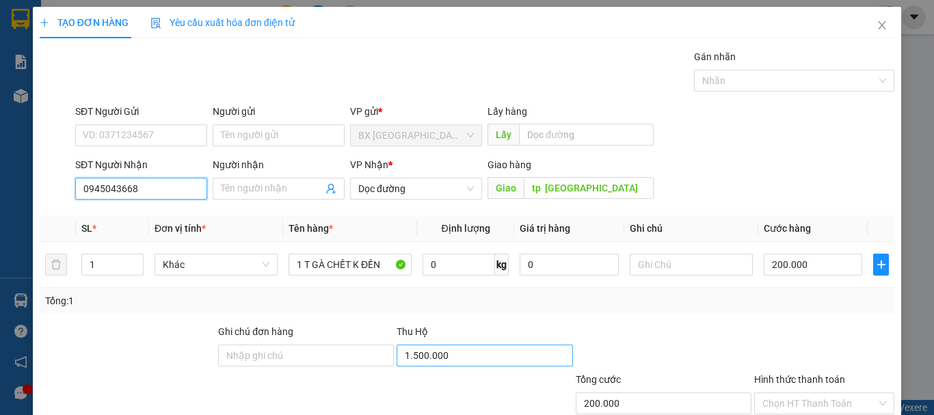
type input "0945043668"
click at [455, 356] on input "1.500.000" at bounding box center [485, 356] width 176 height 22
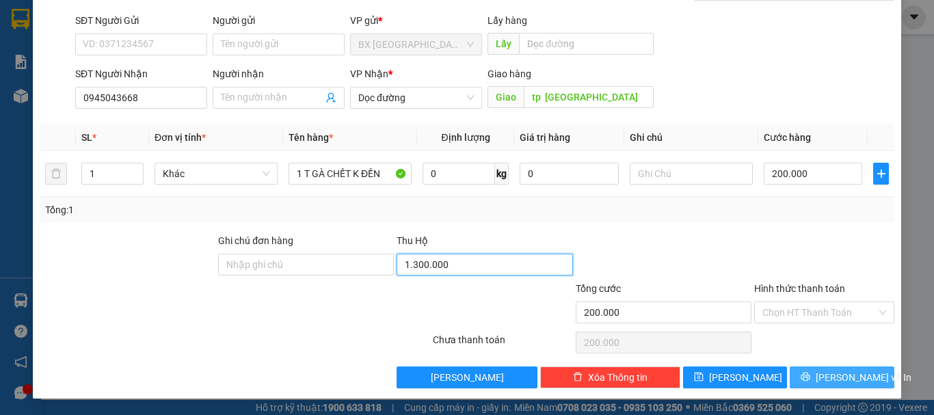
type input "1.300.000"
click at [858, 372] on span "Lưu và In" at bounding box center [864, 377] width 96 height 15
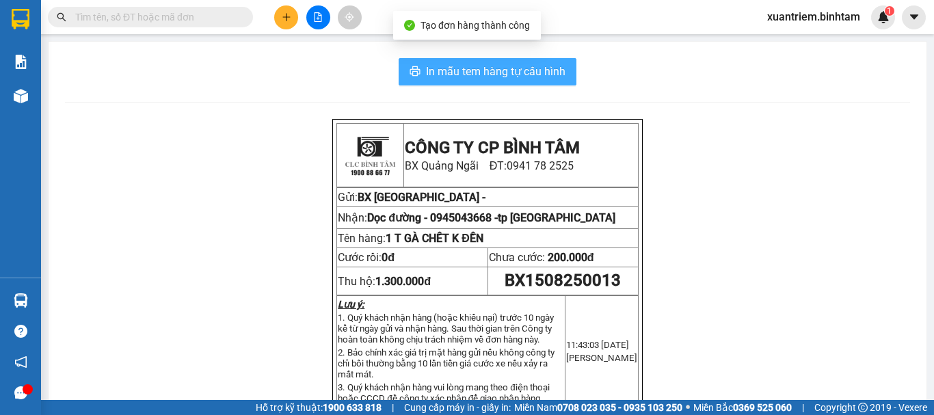
click at [531, 76] on span "In mẫu tem hàng tự cấu hình" at bounding box center [495, 71] width 139 height 17
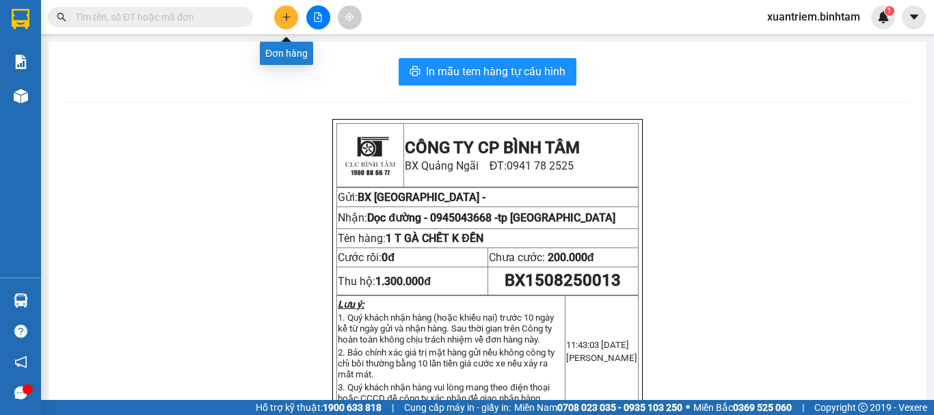
click at [296, 16] on button at bounding box center [286, 17] width 24 height 24
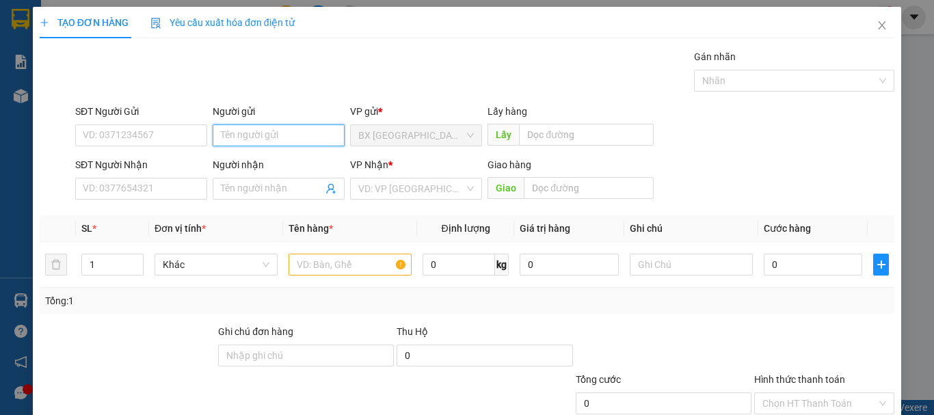
click at [296, 137] on input "Người gửi" at bounding box center [279, 135] width 132 height 22
type input "T LỘC"
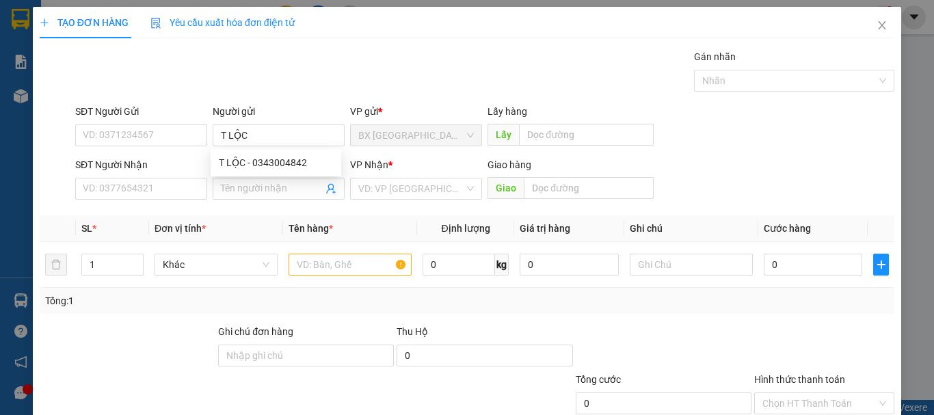
click at [185, 176] on div "SĐT Người Nhận" at bounding box center [141, 167] width 132 height 21
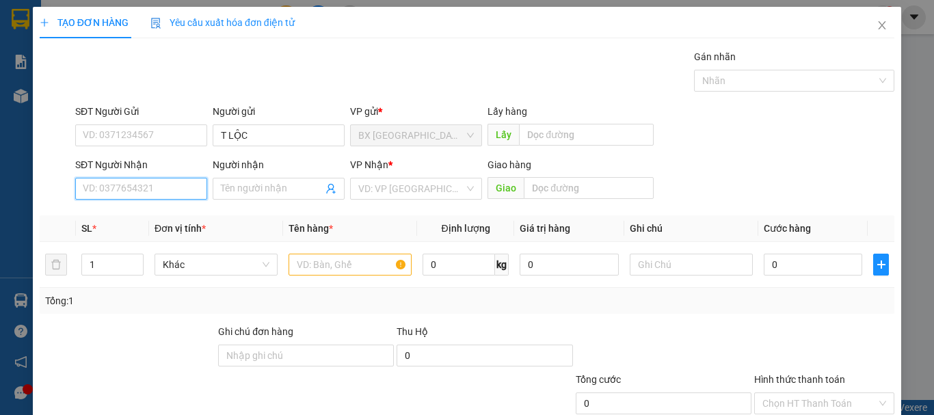
click at [166, 190] on input "SĐT Người Nhận" at bounding box center [141, 189] width 132 height 22
type input "0352500861"
click at [158, 226] on div "0352500861" at bounding box center [140, 216] width 131 height 22
type input "50.000"
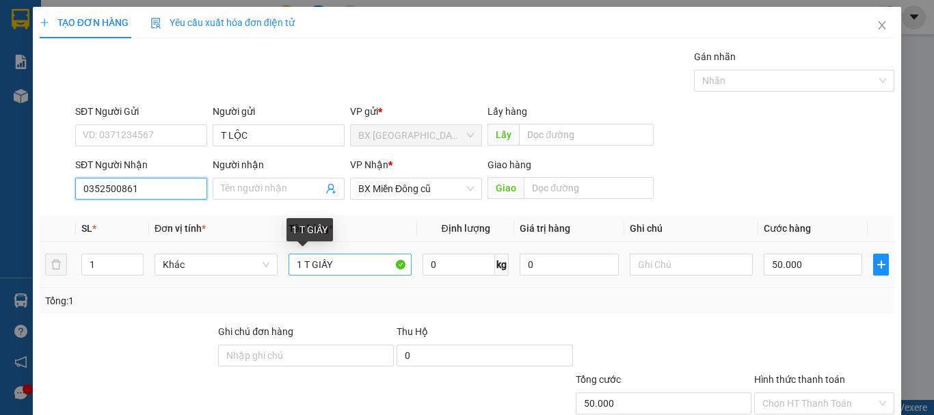
type input "0352500861"
click at [336, 263] on input "1 T GIẤY" at bounding box center [350, 265] width 123 height 22
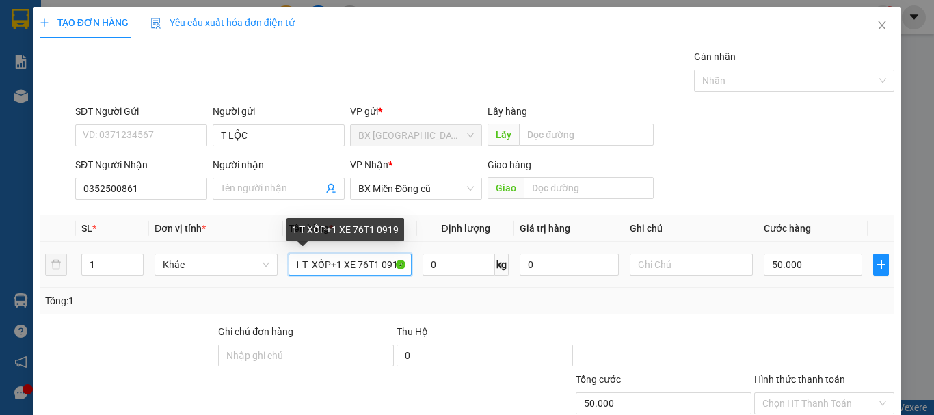
scroll to position [0, 8]
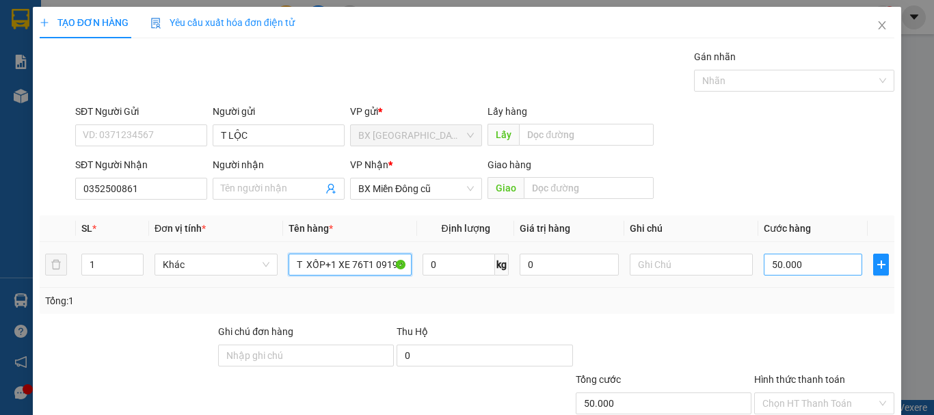
type input "1 T XỐP+1 XE 76T1 09194"
click at [779, 258] on input "50.000" at bounding box center [813, 265] width 98 height 22
type input "6"
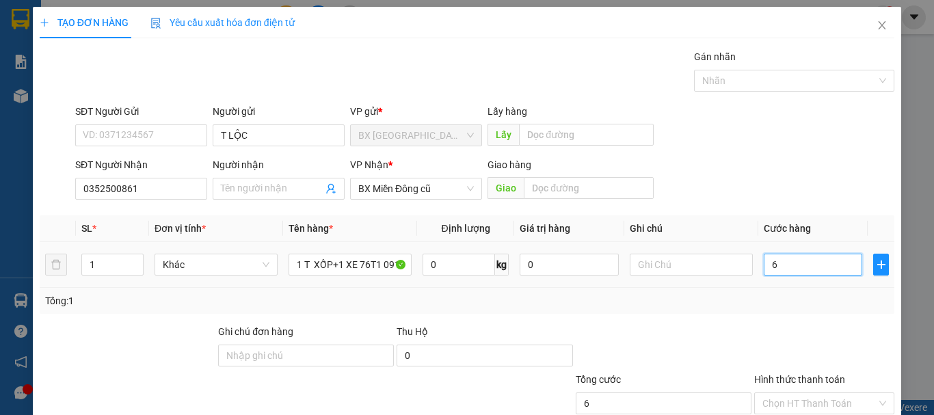
type input "60"
type input "600"
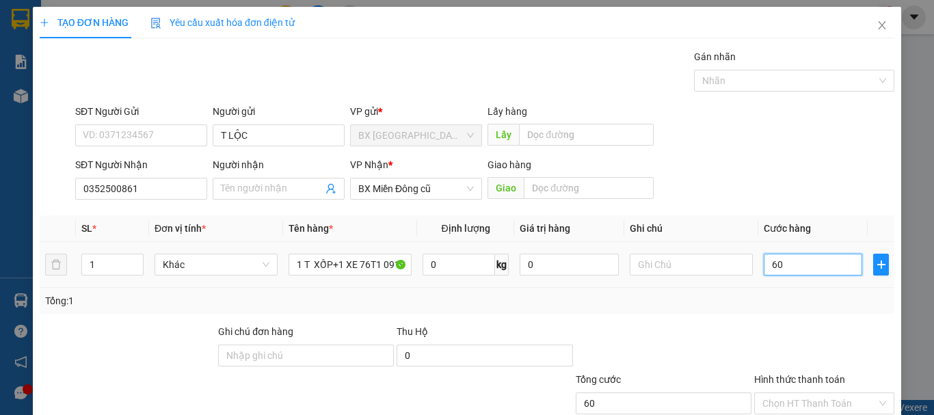
type input "600"
type input "6.000"
type input "60.000"
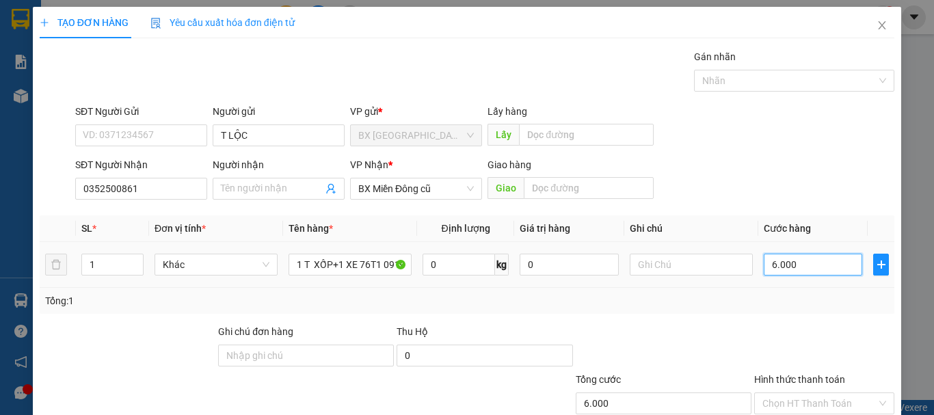
type input "60.000"
type input "600.000"
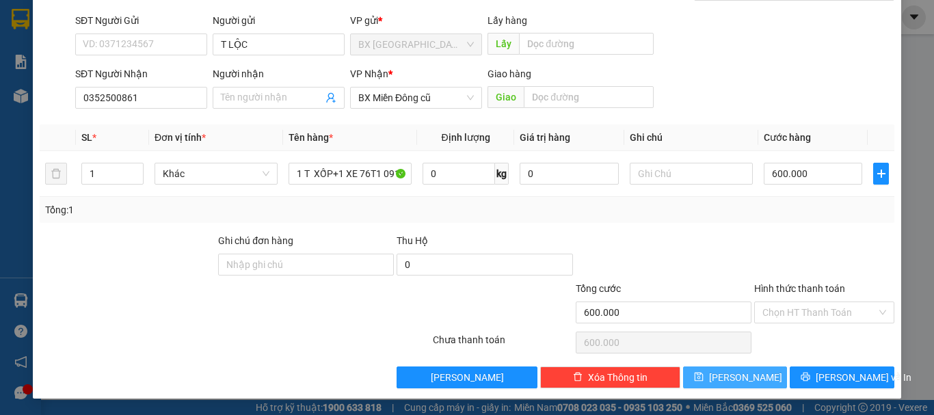
click at [752, 371] on button "Lưu" at bounding box center [735, 378] width 105 height 22
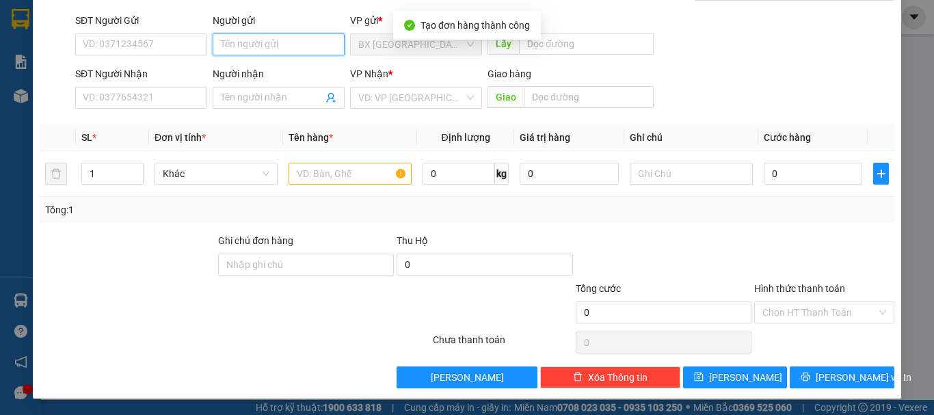
click at [298, 44] on input "Người gửi" at bounding box center [279, 45] width 132 height 22
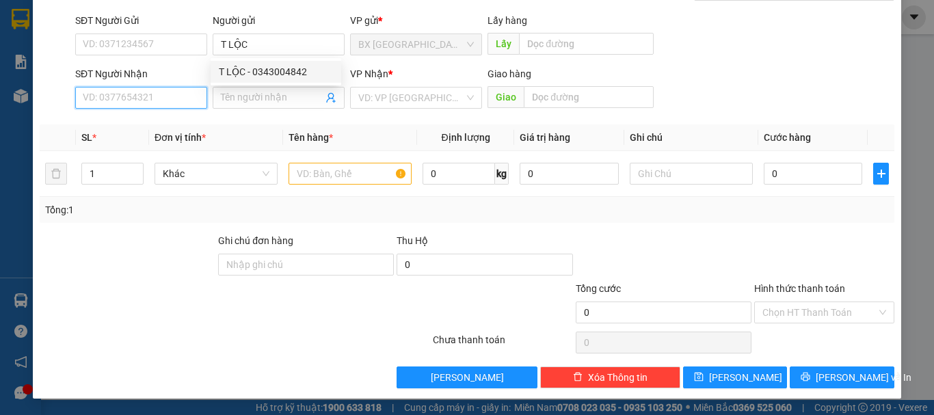
click at [163, 103] on input "SĐT Người Nhận" at bounding box center [141, 98] width 132 height 22
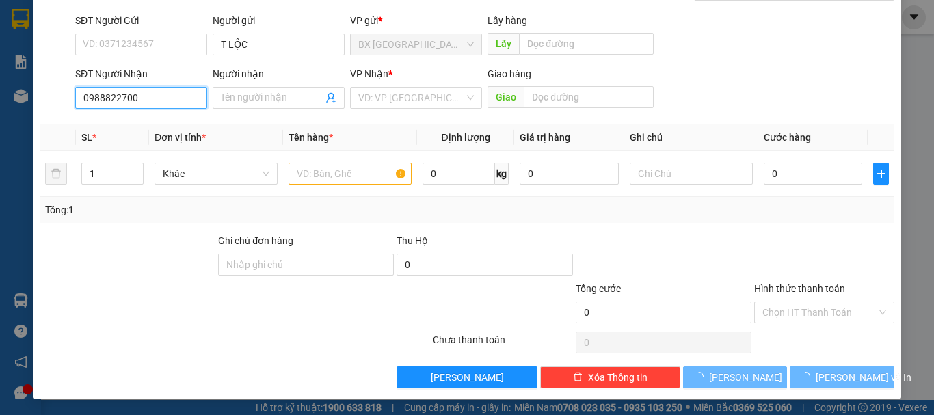
click at [178, 103] on input "0988822700" at bounding box center [141, 98] width 132 height 22
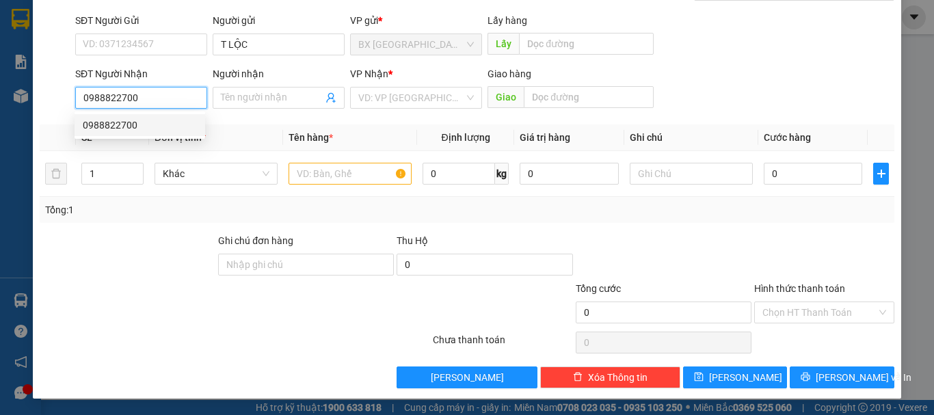
click at [160, 96] on input "0988822700" at bounding box center [141, 98] width 132 height 22
drag, startPoint x: 132, startPoint y: 125, endPoint x: 179, endPoint y: 123, distance: 47.2
click at [134, 125] on div "0988822700" at bounding box center [140, 125] width 114 height 15
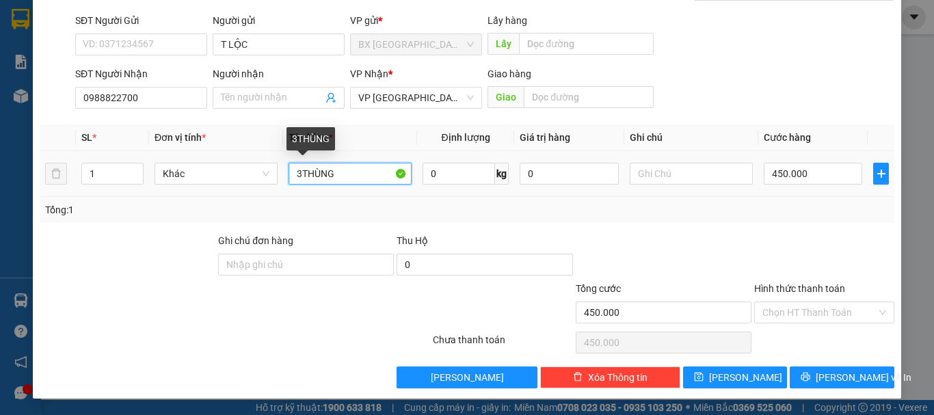
click at [300, 176] on input "3THÙNG" at bounding box center [350, 174] width 123 height 22
click at [298, 175] on input "3THÙNG" at bounding box center [350, 174] width 123 height 22
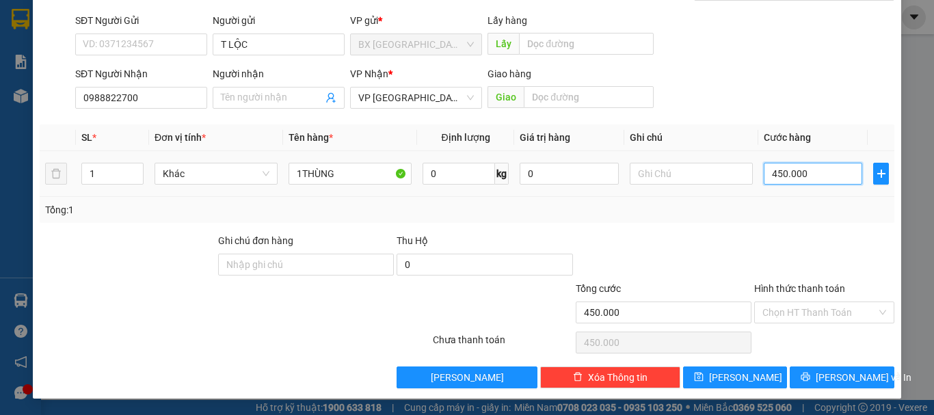
click at [796, 168] on input "450.000" at bounding box center [813, 174] width 98 height 22
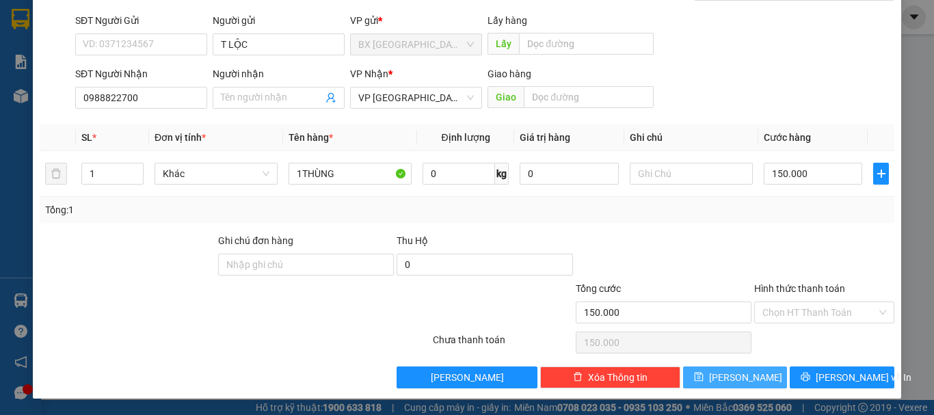
click at [734, 376] on span "Lưu" at bounding box center [745, 377] width 73 height 15
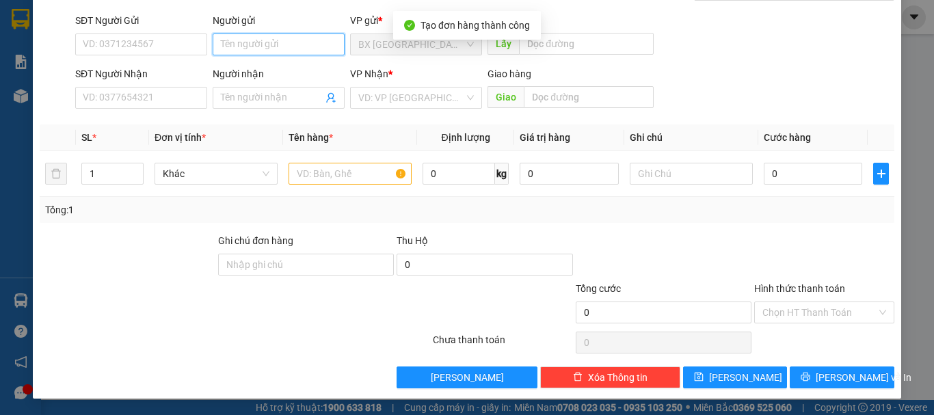
click at [289, 41] on input "Người gửi" at bounding box center [279, 45] width 132 height 22
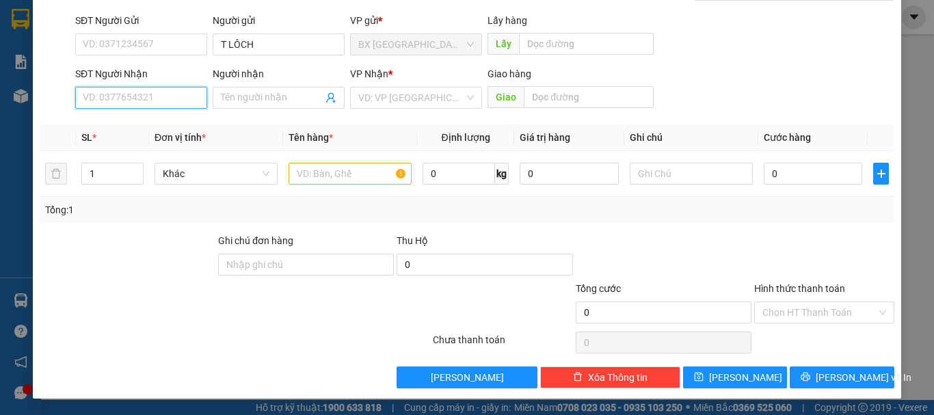
click at [184, 98] on input "SĐT Người Nhận" at bounding box center [141, 98] width 132 height 22
click at [177, 98] on input "0329746789" at bounding box center [141, 98] width 132 height 22
click at [150, 126] on div "0329746789" at bounding box center [140, 125] width 114 height 15
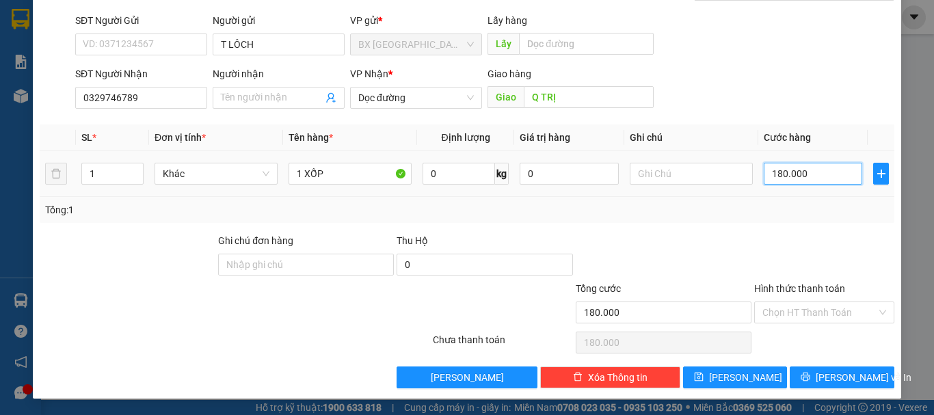
click at [810, 176] on input "180.000" at bounding box center [813, 174] width 98 height 22
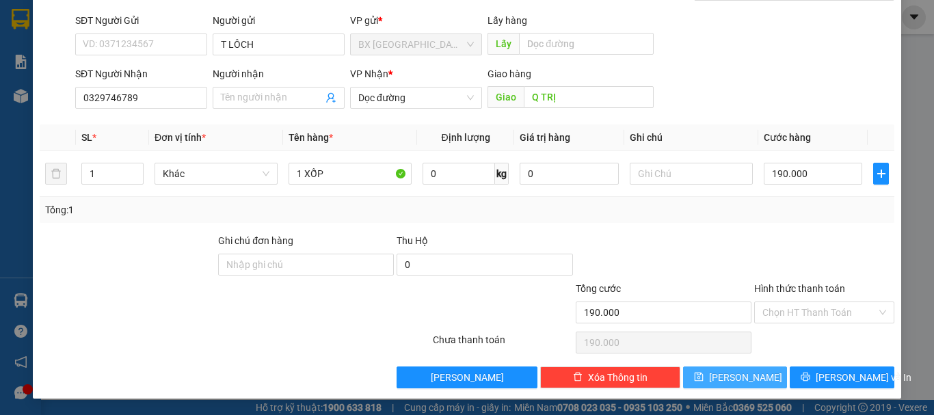
click at [742, 373] on span "Lưu" at bounding box center [745, 377] width 73 height 15
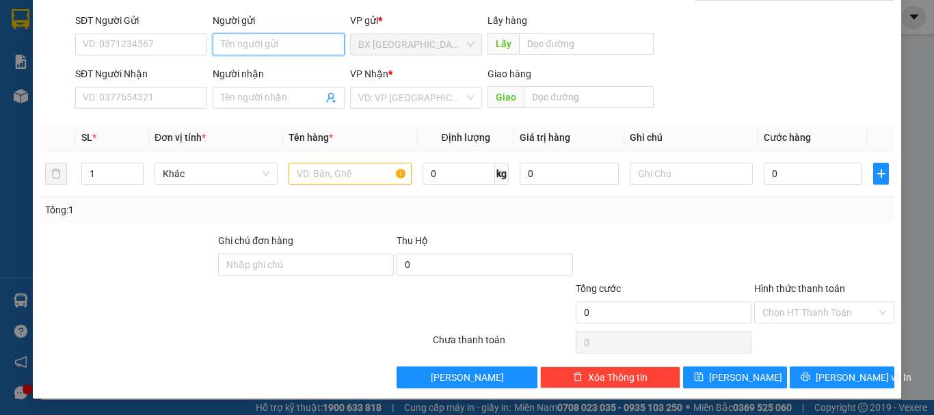
click at [269, 45] on input "Người gửi" at bounding box center [279, 45] width 132 height 22
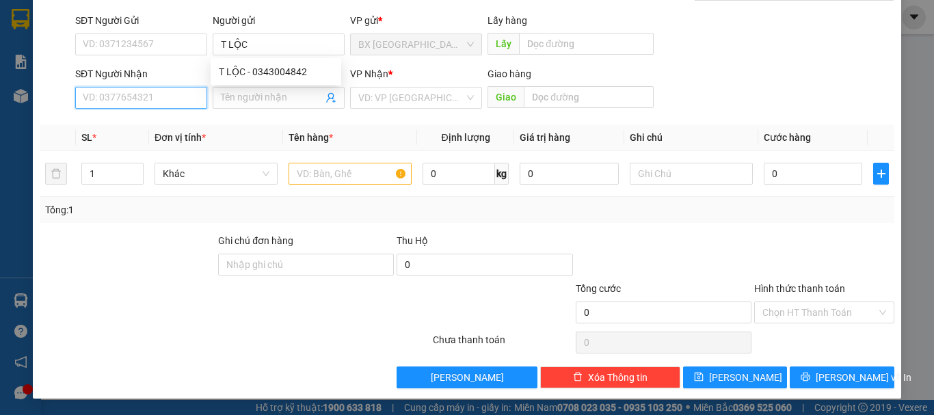
click at [156, 93] on input "SĐT Người Nhận" at bounding box center [141, 98] width 132 height 22
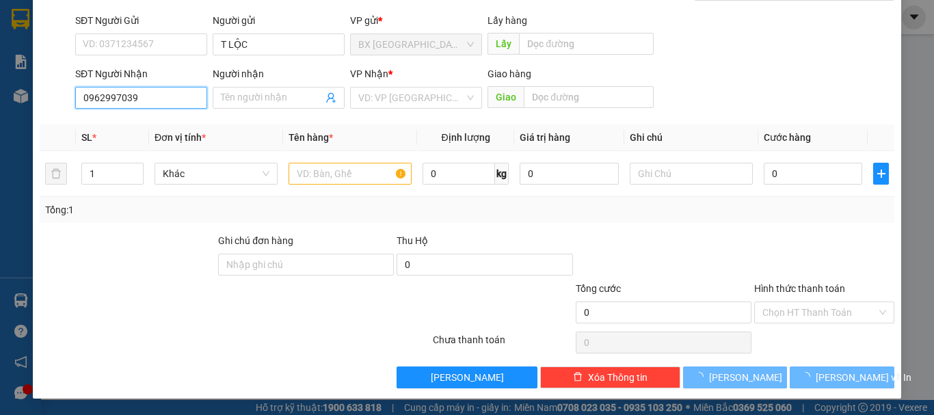
click at [173, 97] on input "0962997039" at bounding box center [141, 98] width 132 height 22
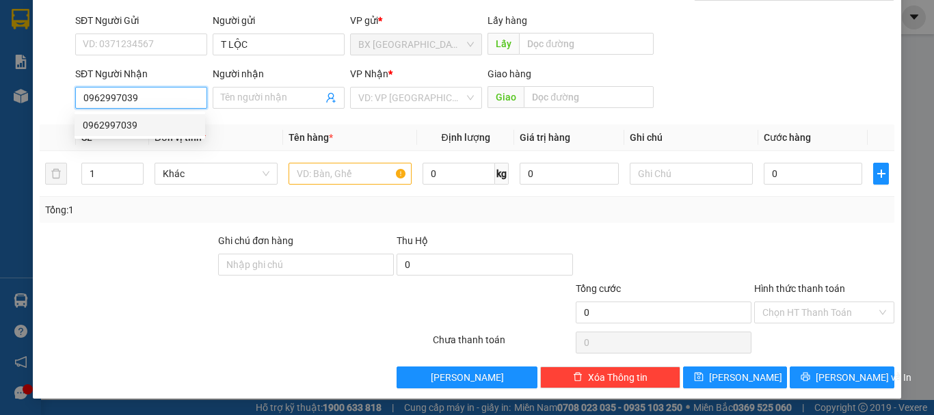
click at [154, 127] on div "0962997039" at bounding box center [140, 125] width 114 height 15
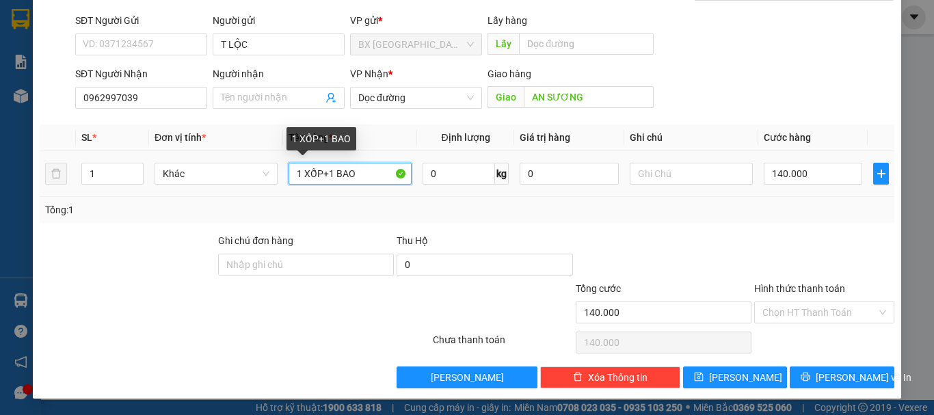
drag, startPoint x: 316, startPoint y: 175, endPoint x: 475, endPoint y: 207, distance: 161.9
click at [475, 207] on div "SL * Đơn vị tính * Tên hàng * Định lượng Giá trị hàng Ghi chú Cước hàng 1 Khác …" at bounding box center [467, 173] width 855 height 98
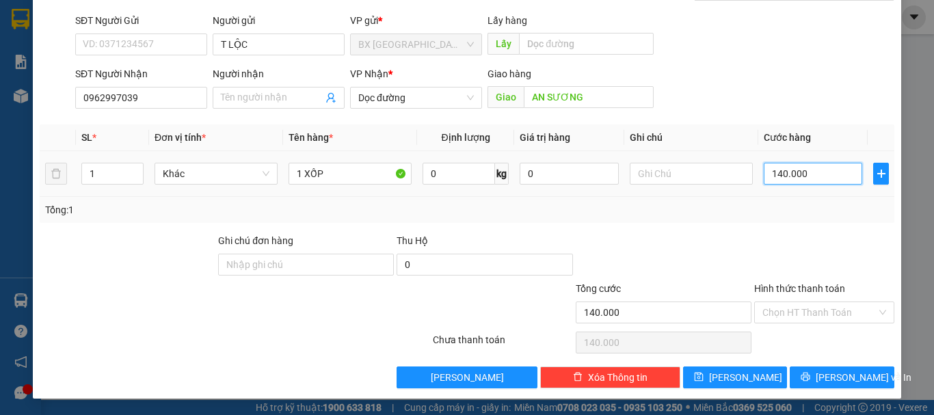
click at [834, 180] on input "140.000" at bounding box center [813, 174] width 98 height 22
click at [851, 370] on span "Lưu và In" at bounding box center [864, 377] width 96 height 15
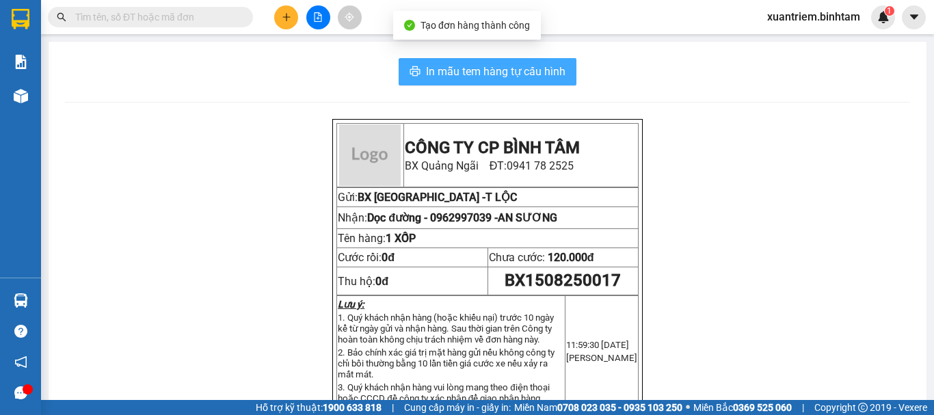
click at [528, 62] on button "In mẫu tem hàng tự cấu hình" at bounding box center [488, 71] width 178 height 27
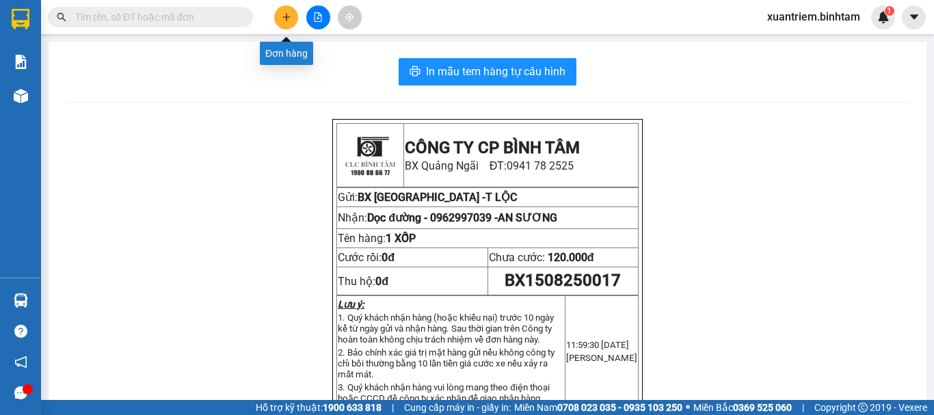
click at [287, 24] on button at bounding box center [286, 17] width 24 height 24
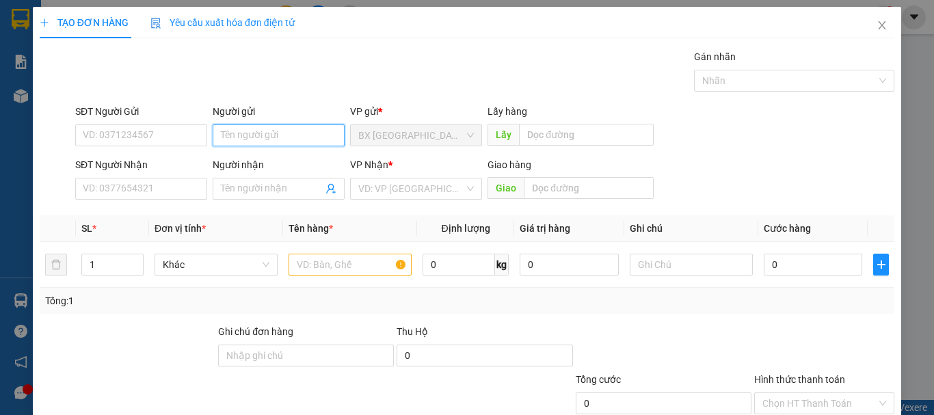
click at [275, 131] on input "Người gửi" at bounding box center [279, 135] width 132 height 22
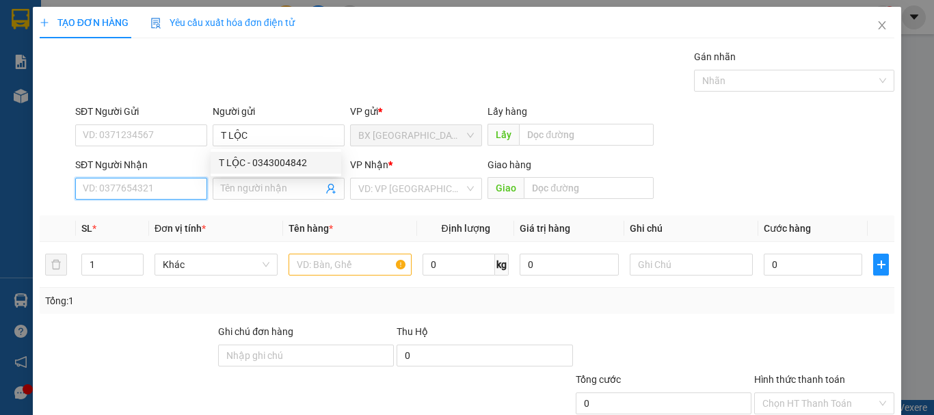
click at [153, 187] on input "SĐT Người Nhận" at bounding box center [141, 189] width 132 height 22
click at [154, 185] on input "0906374545" at bounding box center [141, 189] width 132 height 22
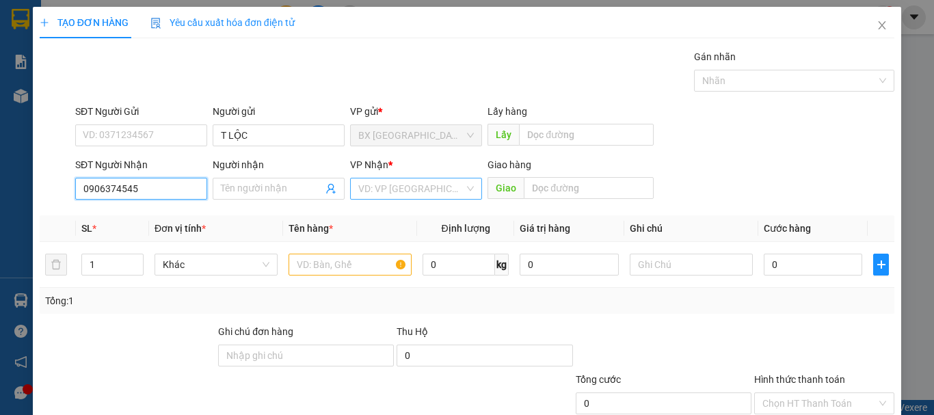
drag, startPoint x: 346, startPoint y: 183, endPoint x: 394, endPoint y: 187, distance: 48.1
click at [350, 183] on div "VD: VP Sài Gòn" at bounding box center [416, 189] width 132 height 22
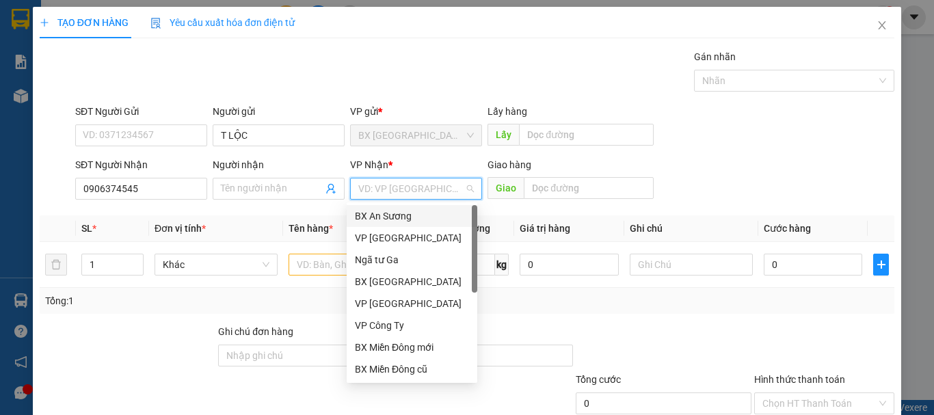
click at [394, 187] on input "search" at bounding box center [411, 188] width 106 height 21
click at [410, 361] on div "BX Miền Đông cũ" at bounding box center [412, 369] width 131 height 22
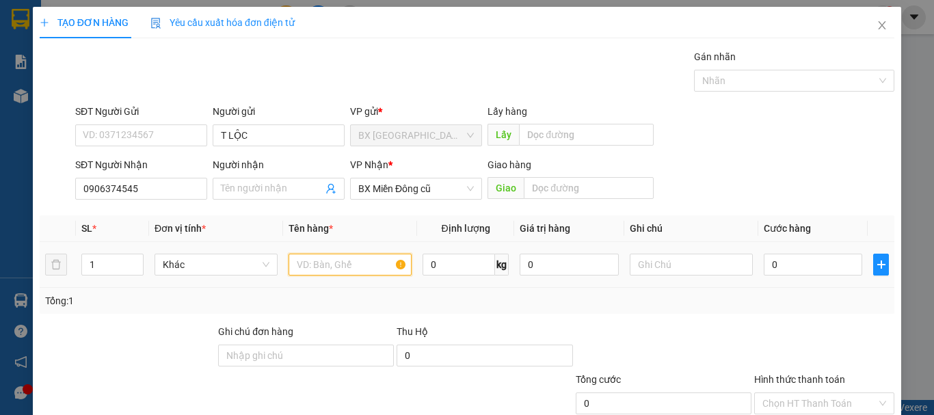
click at [341, 265] on input "text" at bounding box center [350, 265] width 123 height 22
click at [801, 267] on input "0" at bounding box center [813, 265] width 98 height 22
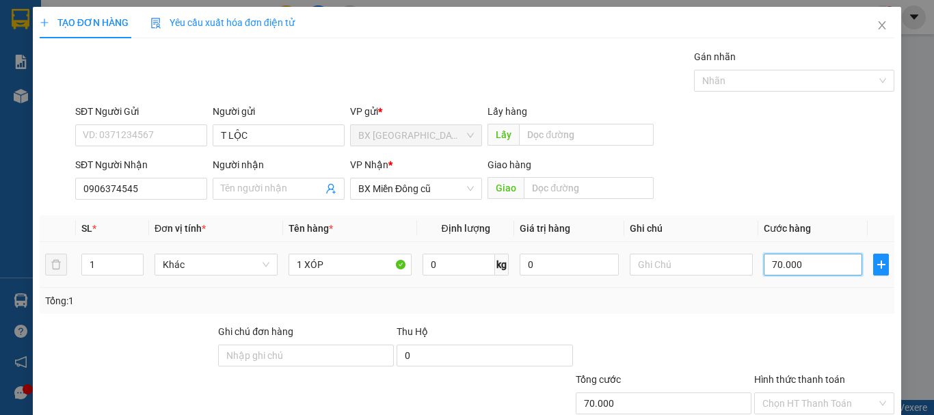
scroll to position [91, 0]
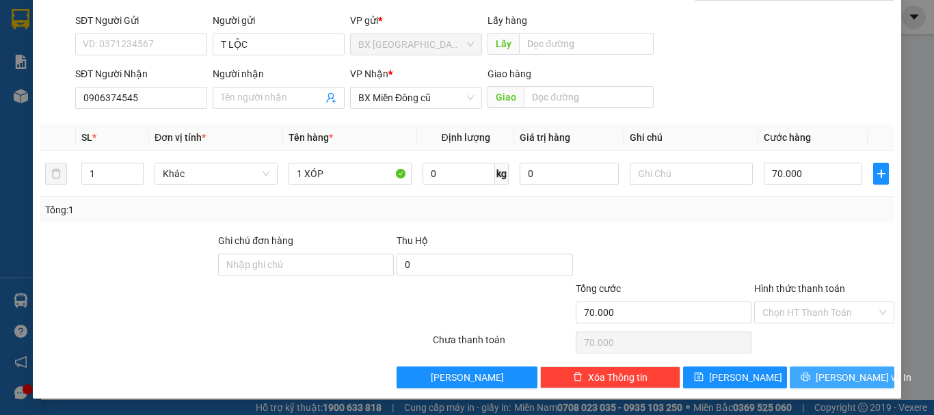
click at [839, 378] on span "Lưu và In" at bounding box center [864, 377] width 96 height 15
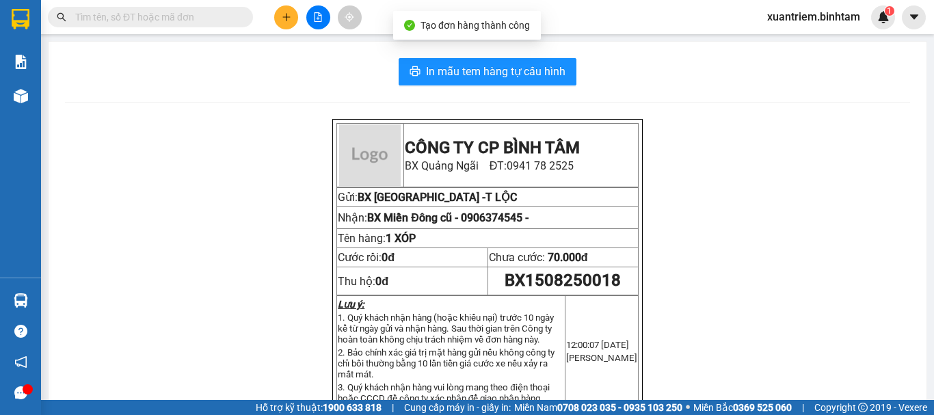
click at [480, 33] on div "Tạo đơn hàng thành công" at bounding box center [467, 25] width 148 height 29
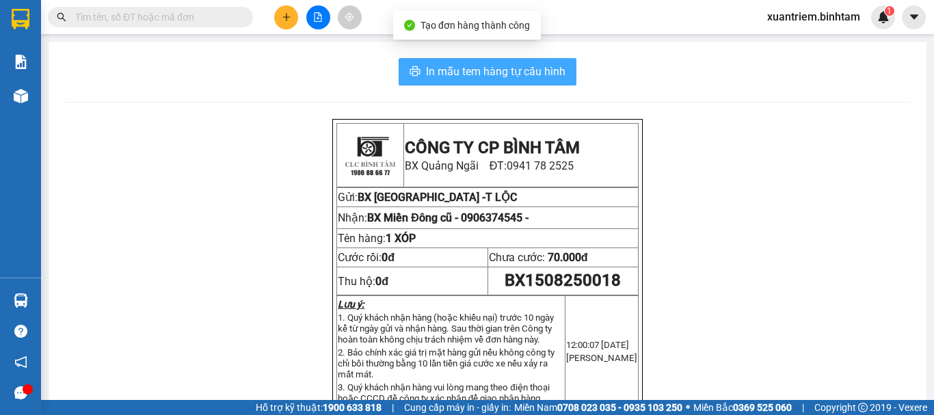
click at [483, 69] on span "In mẫu tem hàng tự cấu hình" at bounding box center [495, 71] width 139 height 17
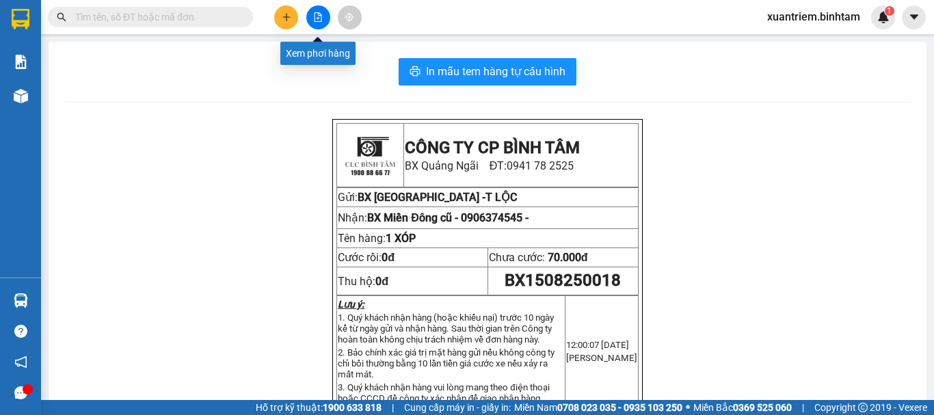
click at [291, 18] on button at bounding box center [286, 17] width 24 height 24
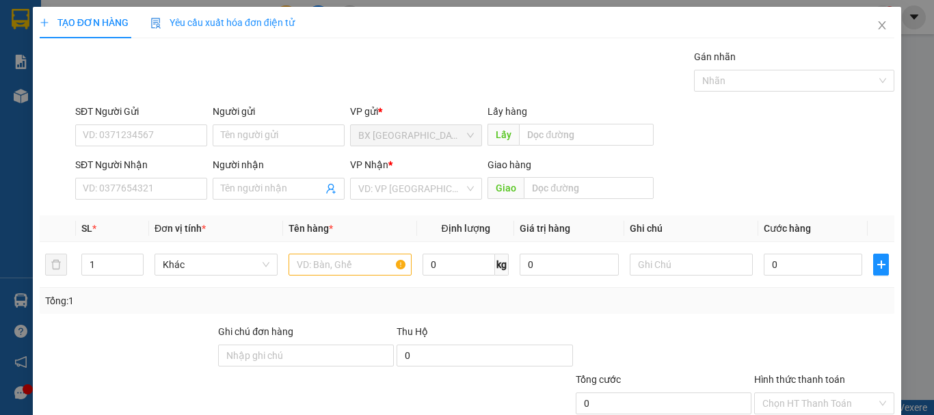
click at [306, 122] on div "Người gửi" at bounding box center [279, 114] width 132 height 21
click at [297, 135] on input "Người gửi" at bounding box center [279, 135] width 132 height 22
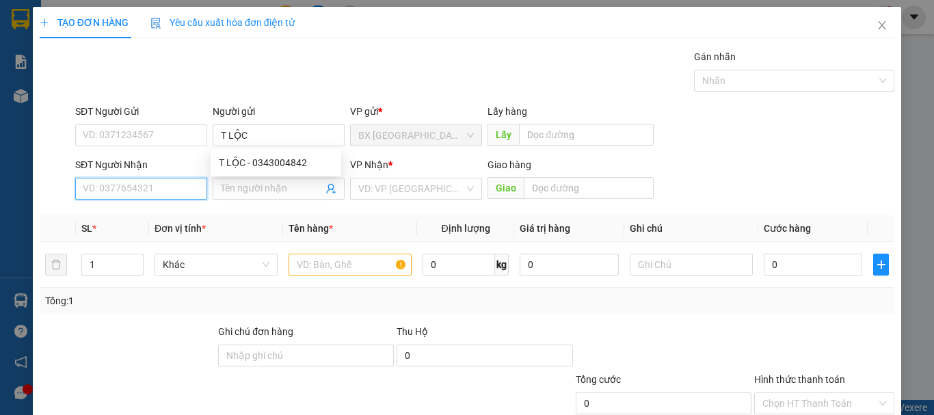
click at [178, 189] on input "SĐT Người Nhận" at bounding box center [141, 189] width 132 height 22
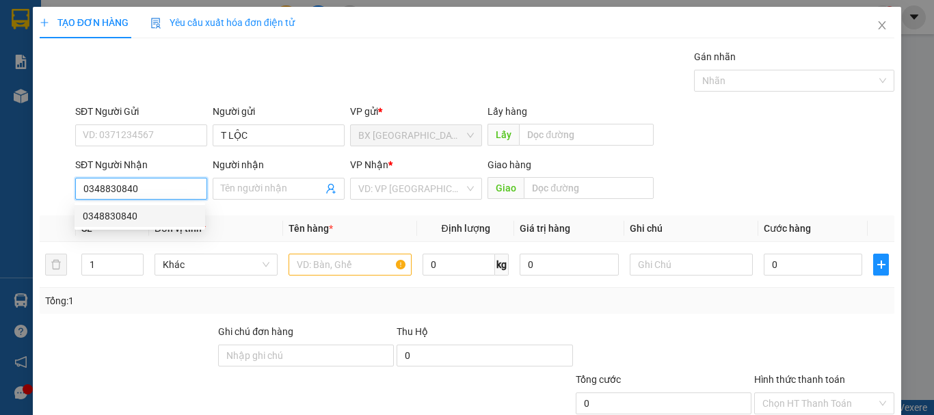
click at [165, 194] on input "0348830840" at bounding box center [141, 189] width 132 height 22
click at [159, 224] on div "0348830840" at bounding box center [140, 216] width 131 height 22
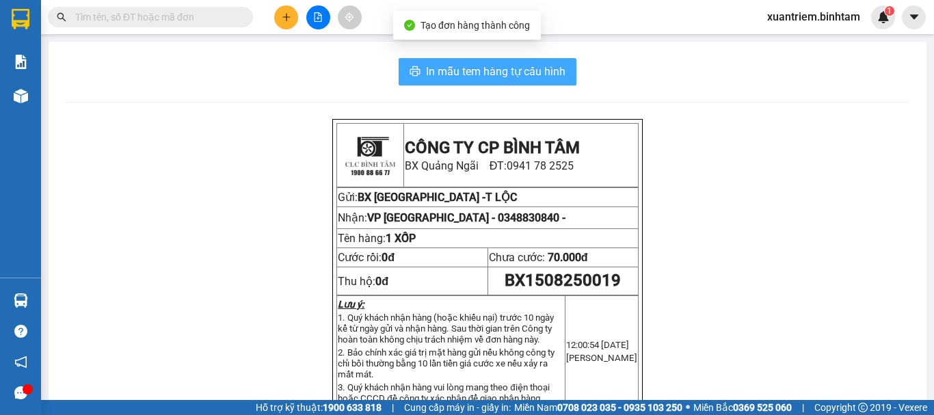
click at [487, 80] on span "In mẫu tem hàng tự cấu hình" at bounding box center [495, 71] width 139 height 17
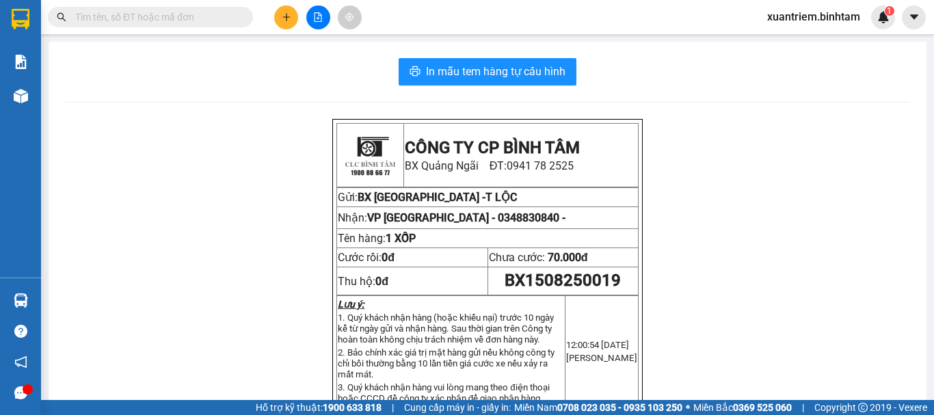
click at [282, 21] on icon "plus" at bounding box center [287, 17] width 10 height 10
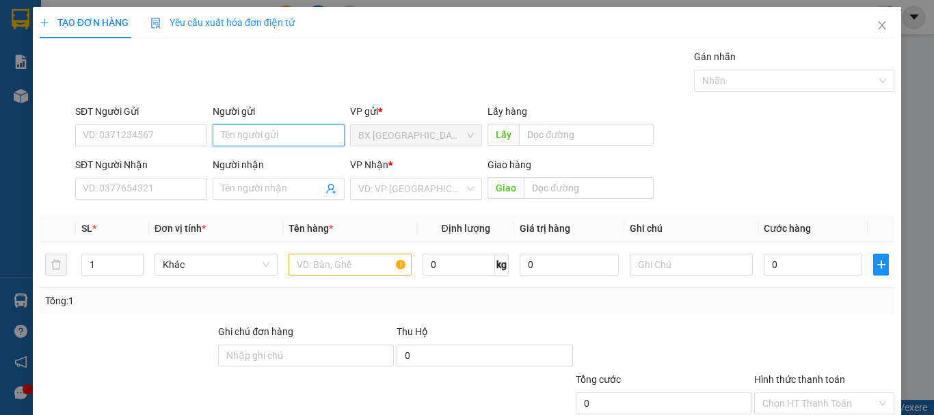
click at [293, 132] on input "Người gửi" at bounding box center [279, 135] width 132 height 22
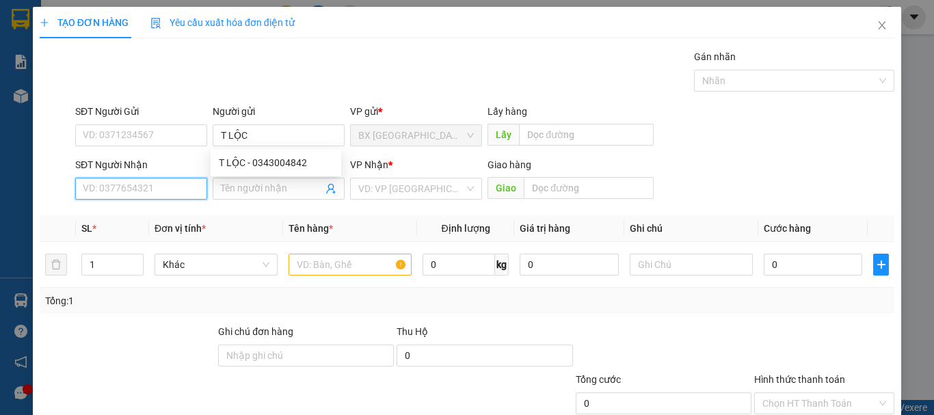
click at [150, 195] on input "SĐT Người Nhận" at bounding box center [141, 189] width 132 height 22
click at [157, 183] on input "0379842447" at bounding box center [141, 189] width 132 height 22
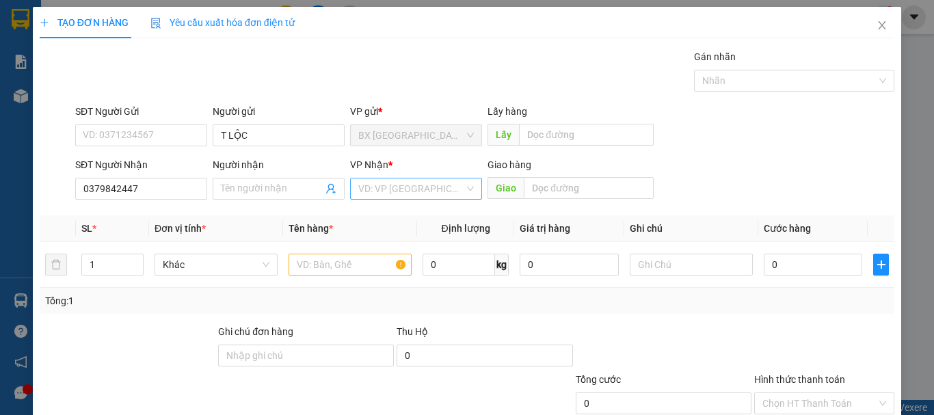
click at [380, 196] on input "search" at bounding box center [411, 188] width 106 height 21
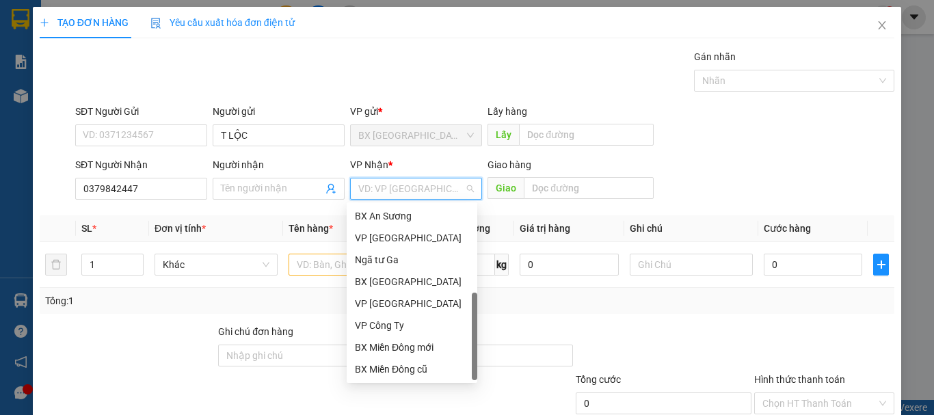
click at [438, 384] on div "Dọc đường" at bounding box center [412, 391] width 114 height 15
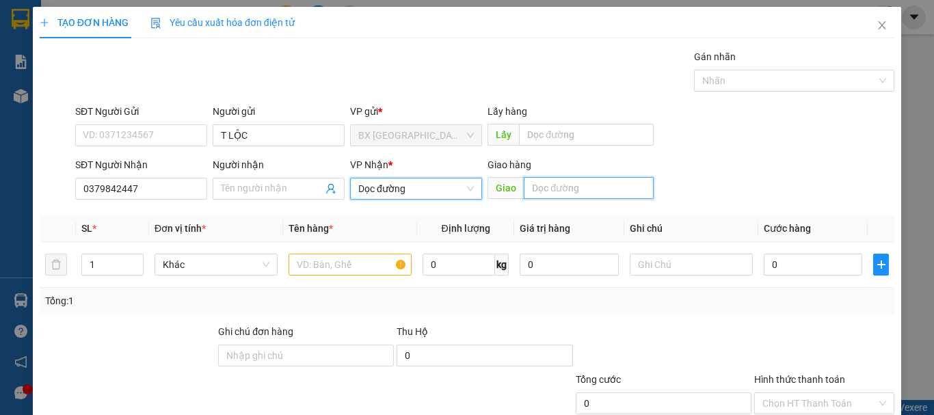
click at [611, 191] on input "text" at bounding box center [589, 188] width 130 height 22
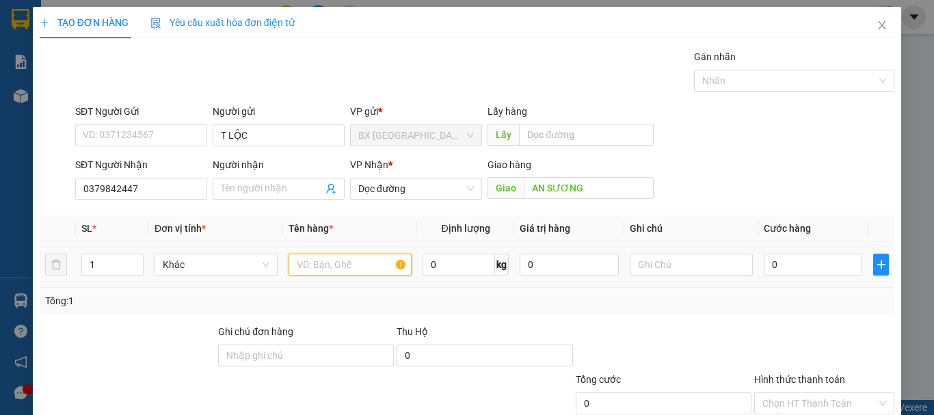
click at [320, 256] on input "text" at bounding box center [350, 265] width 123 height 22
click at [817, 263] on input "0" at bounding box center [813, 265] width 98 height 22
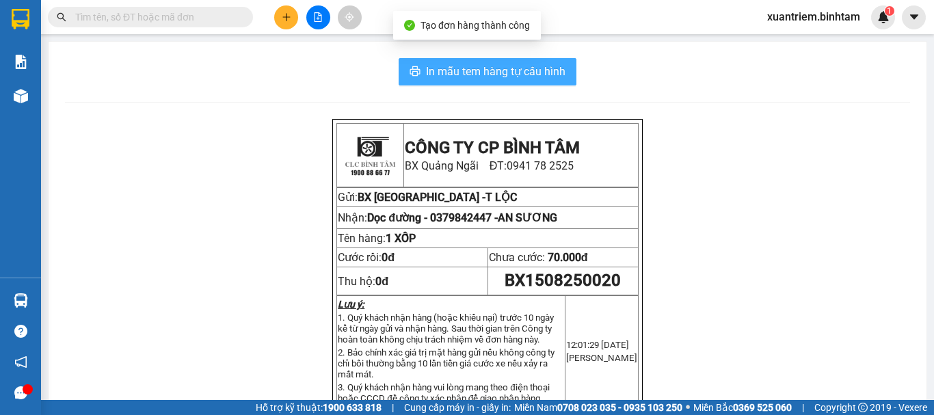
click at [483, 80] on span "In mẫu tem hàng tự cấu hình" at bounding box center [495, 71] width 139 height 17
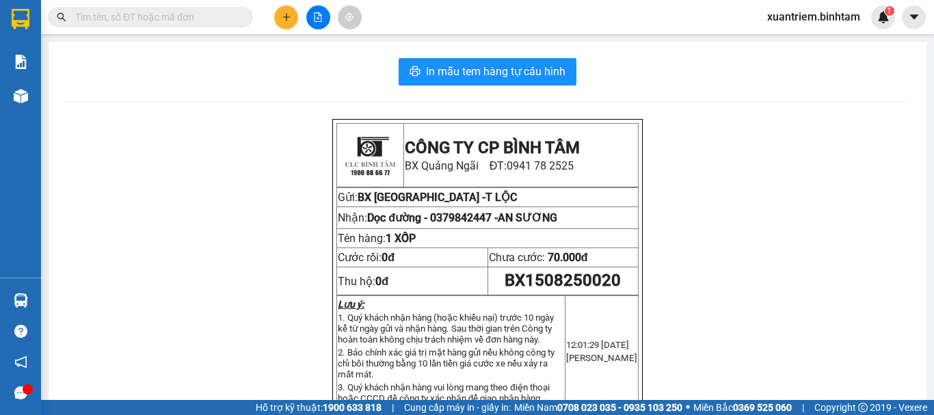
click at [280, 12] on button at bounding box center [286, 17] width 24 height 24
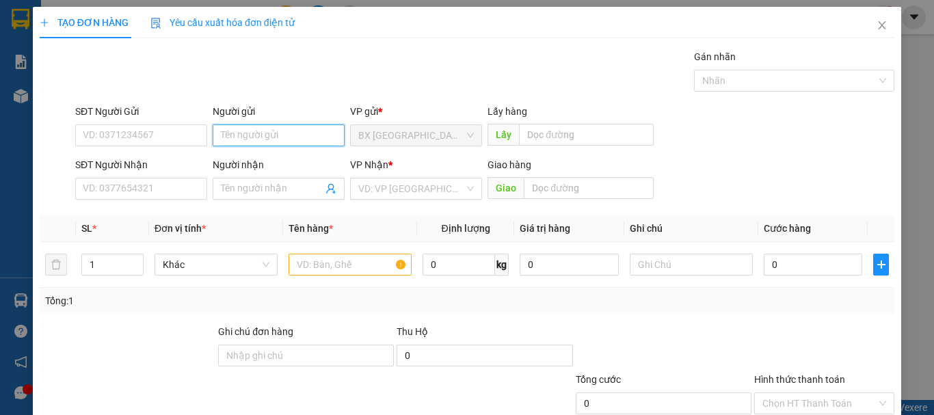
click at [301, 125] on input "Người gửi" at bounding box center [279, 135] width 132 height 22
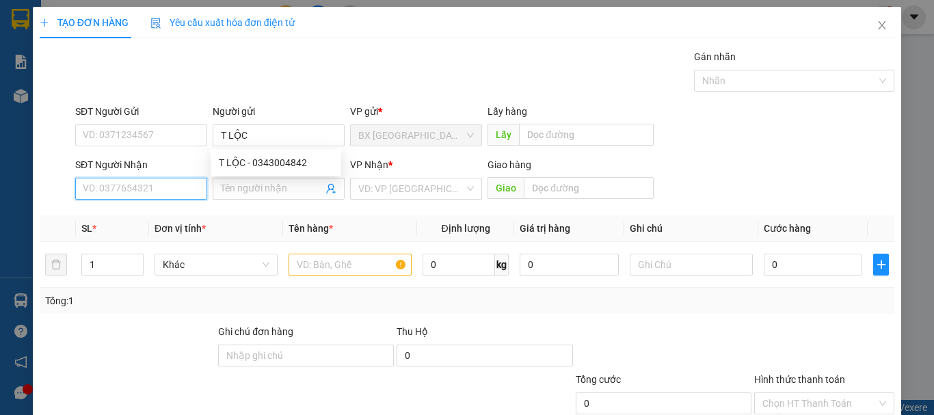
click at [183, 196] on input "SĐT Người Nhận" at bounding box center [141, 189] width 132 height 22
click at [191, 187] on input "0964144434" at bounding box center [141, 189] width 132 height 22
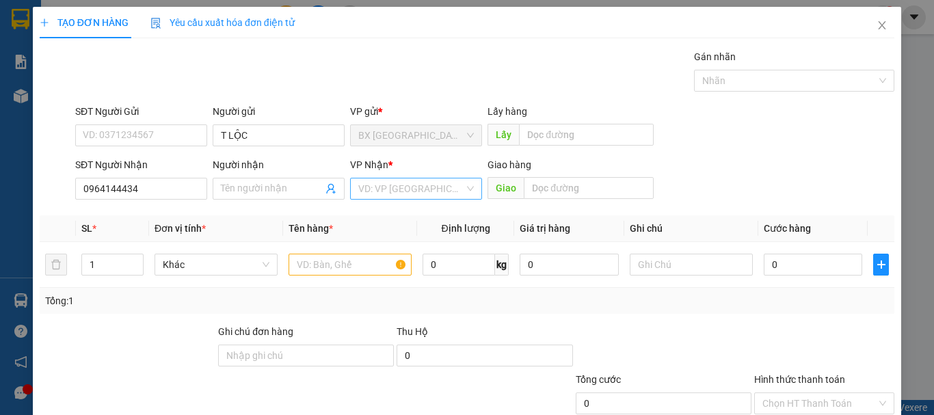
click at [383, 191] on input "search" at bounding box center [411, 188] width 106 height 21
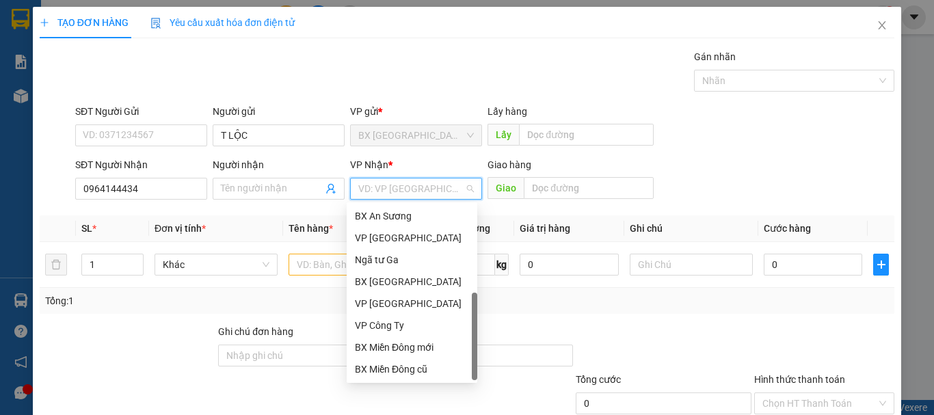
click at [403, 380] on div "Dọc đường" at bounding box center [412, 391] width 131 height 22
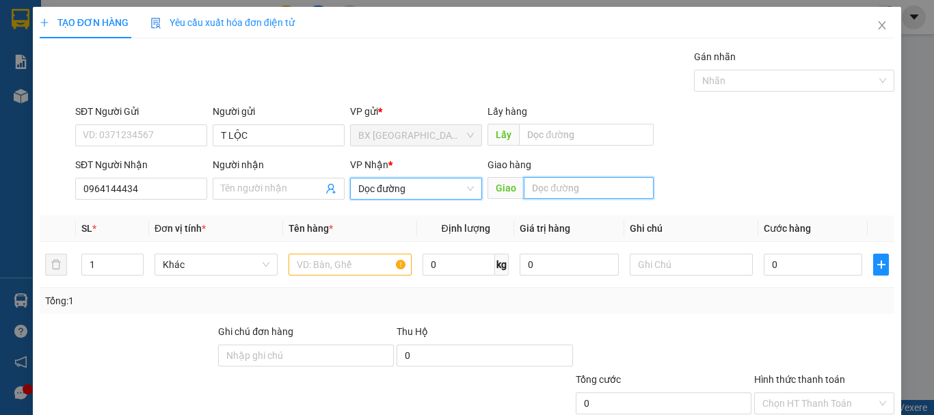
click at [612, 184] on input "text" at bounding box center [589, 188] width 130 height 22
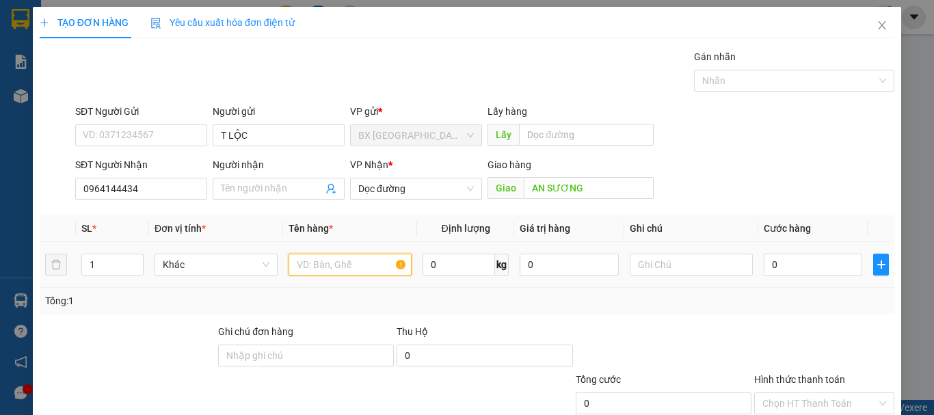
click at [323, 257] on input "text" at bounding box center [350, 265] width 123 height 22
click at [830, 267] on input "0" at bounding box center [813, 265] width 98 height 22
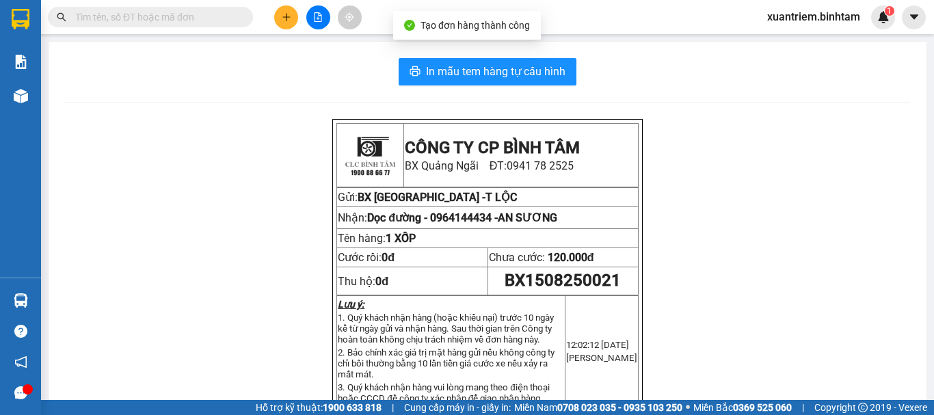
click at [514, 52] on div "In mẫu tem hàng tự cấu hình CÔNG TY CP BÌNH TÂM BX Quảng Ngãi ĐT: 0941 78 2525 …" at bounding box center [488, 404] width 878 height 725
click at [511, 59] on button "In mẫu tem hàng tự cấu hình" at bounding box center [488, 71] width 178 height 27
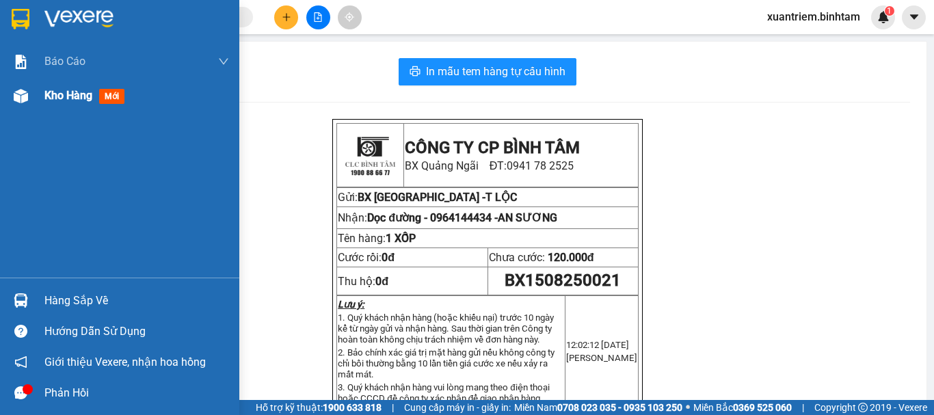
click at [46, 94] on span "Kho hàng" at bounding box center [68, 95] width 48 height 13
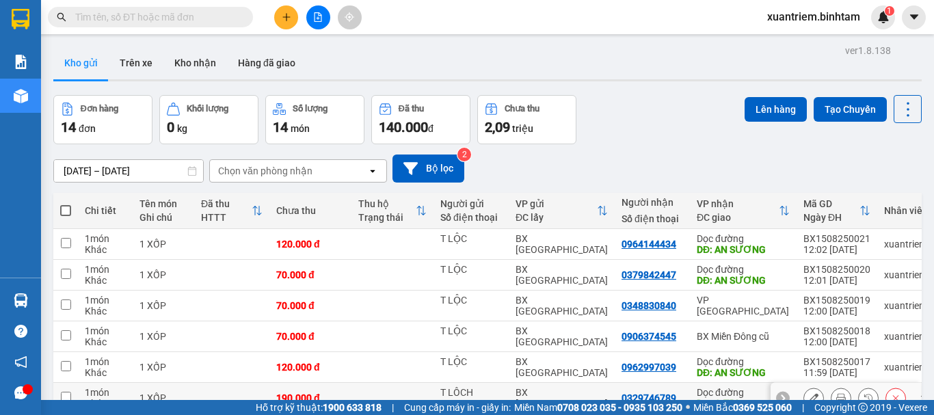
click at [245, 383] on td at bounding box center [231, 398] width 75 height 31
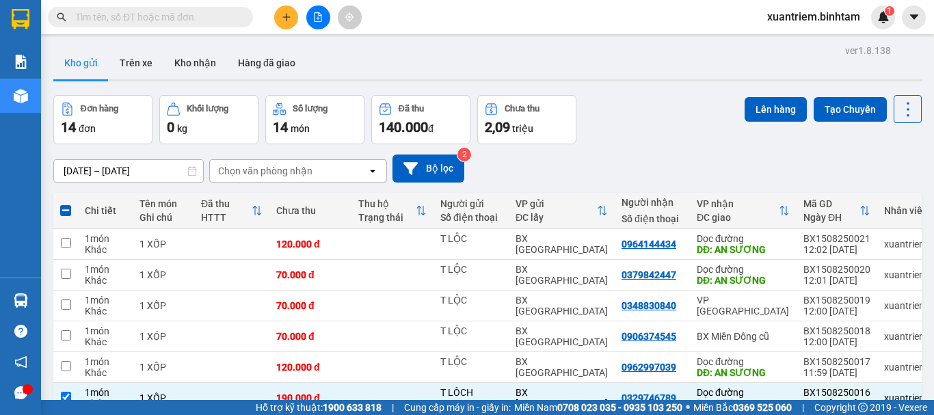
click at [745, 94] on div "ver 1.8.138 Kho gửi Trên xe Kho nhận Hàng đã giao Đơn hàng 14 đơn Khối lượng 0 …" at bounding box center [487, 330] width 879 height 578
click at [758, 109] on button "Lên hàng" at bounding box center [776, 109] width 62 height 25
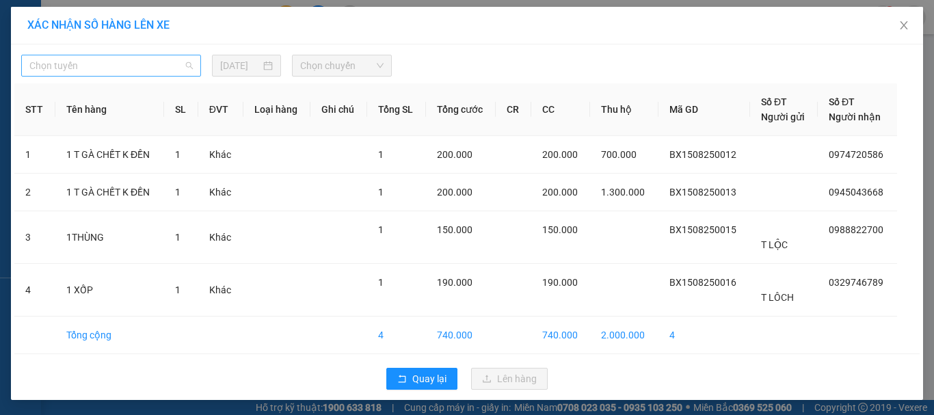
click at [146, 66] on span "Chọn tuyến" at bounding box center [110, 65] width 163 height 21
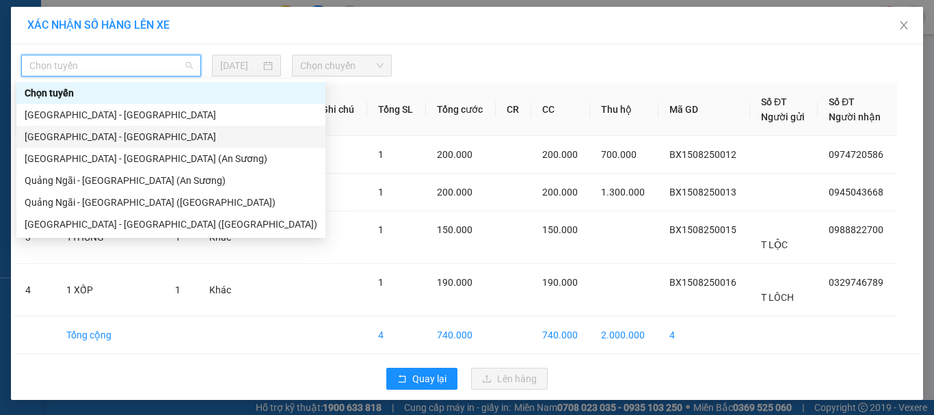
click at [128, 143] on div "[GEOGRAPHIC_DATA] - [GEOGRAPHIC_DATA]" at bounding box center [171, 136] width 293 height 15
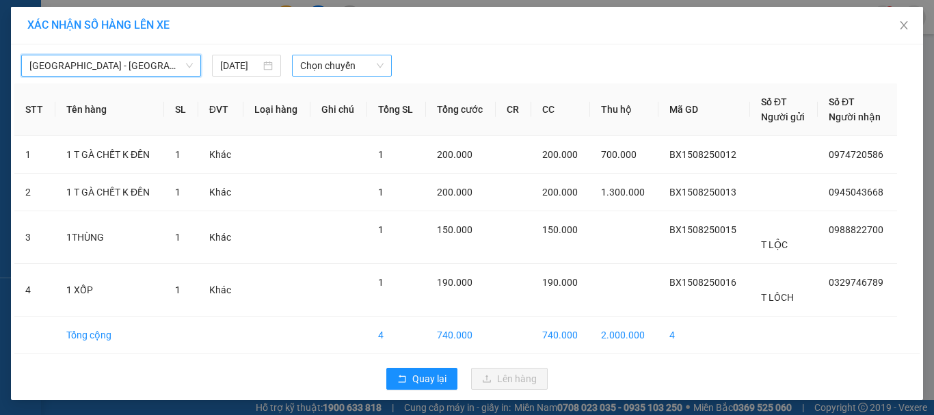
click at [328, 60] on span "Chọn chuyến" at bounding box center [342, 65] width 84 height 21
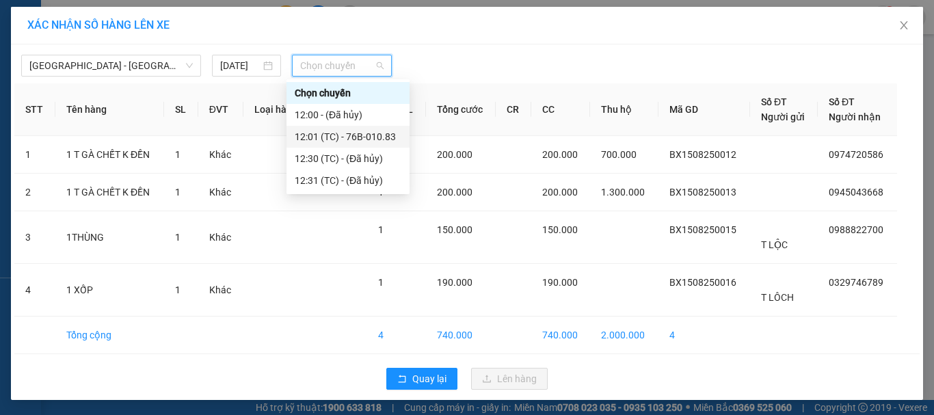
click at [344, 136] on div "12:01 (TC) - 76B-010.83" at bounding box center [348, 136] width 107 height 15
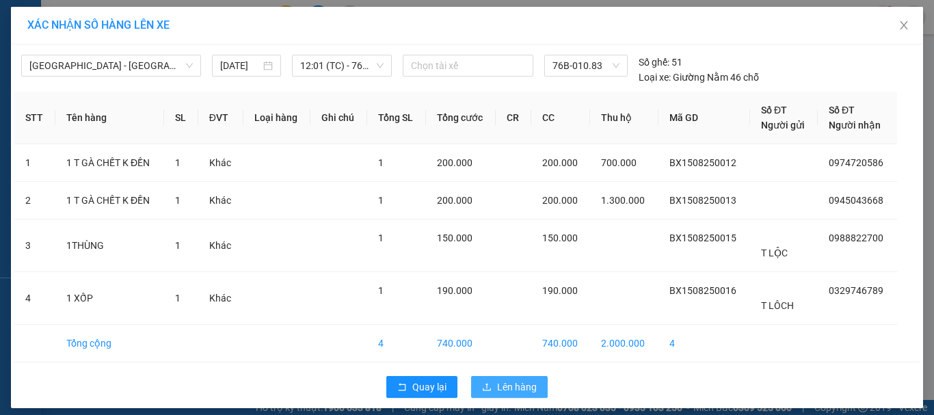
click at [520, 389] on span "Lên hàng" at bounding box center [517, 387] width 40 height 15
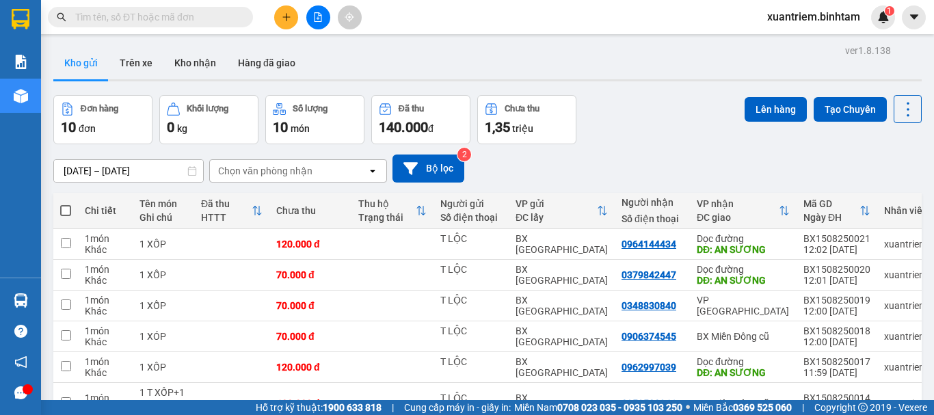
click at [756, 97] on button "Lên hàng" at bounding box center [776, 109] width 62 height 25
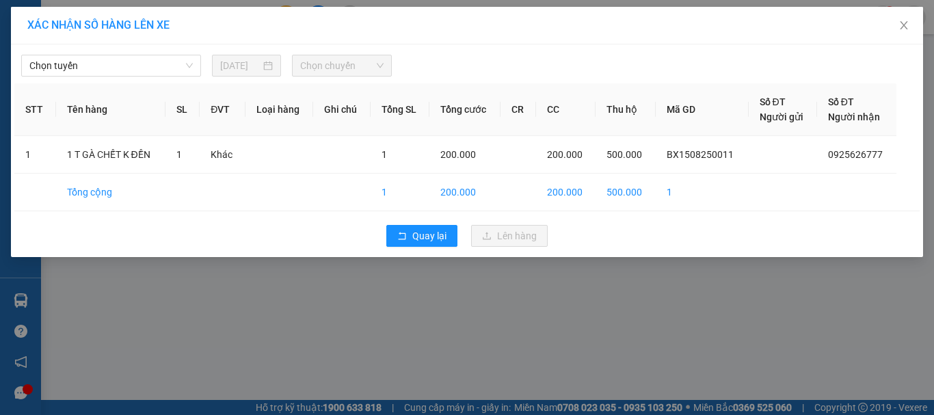
click at [118, 49] on div "Chọn tuyến 15/08/2025 Chọn chuyến" at bounding box center [466, 62] width 905 height 29
click at [111, 66] on span "Chọn tuyến" at bounding box center [110, 65] width 163 height 21
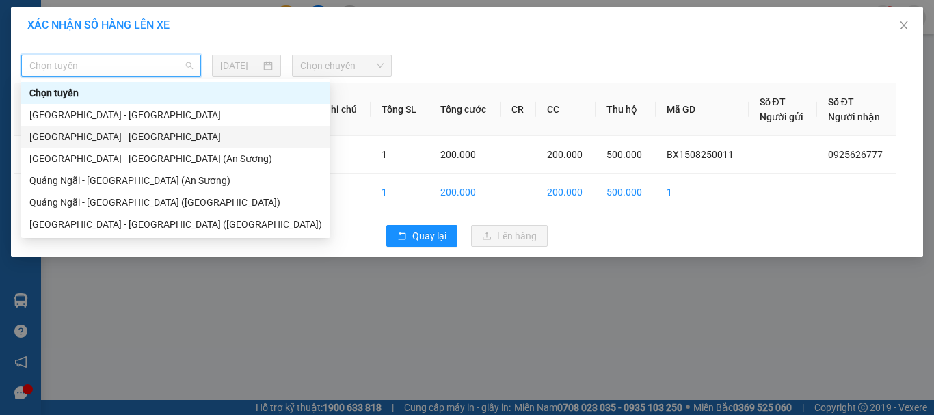
drag, startPoint x: 116, startPoint y: 131, endPoint x: 234, endPoint y: 94, distance: 123.3
click at [117, 131] on div "[GEOGRAPHIC_DATA] - [GEOGRAPHIC_DATA]" at bounding box center [175, 136] width 293 height 15
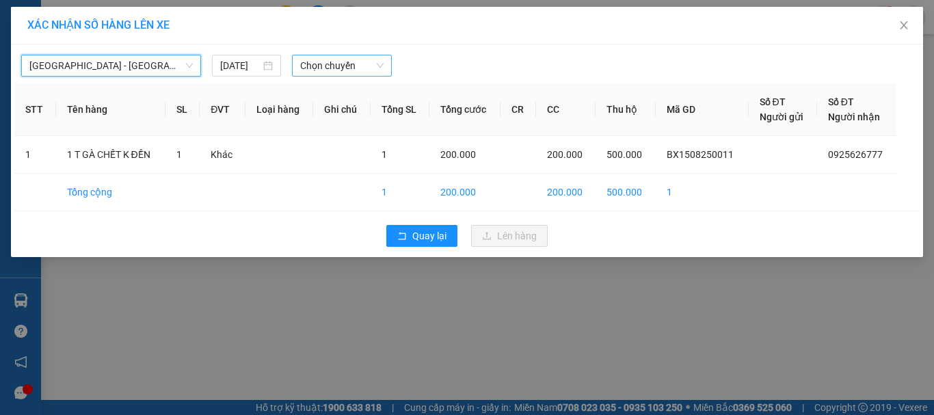
drag, startPoint x: 316, startPoint y: 64, endPoint x: 364, endPoint y: 75, distance: 49.1
click at [318, 64] on span "Chọn chuyến" at bounding box center [342, 65] width 84 height 21
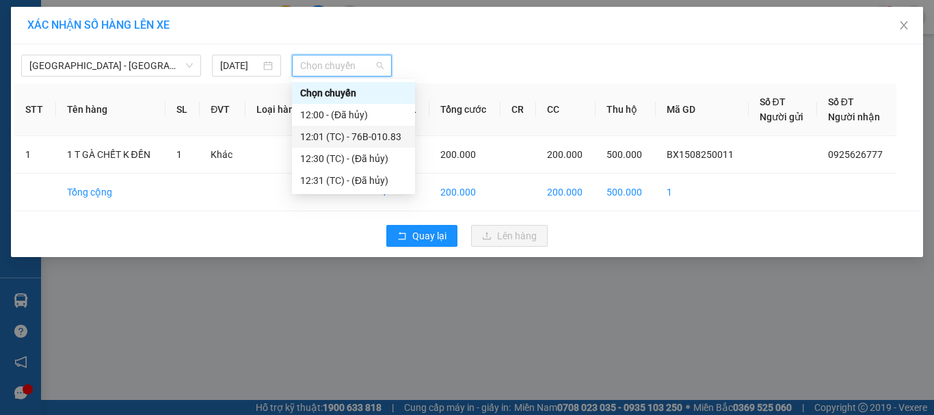
click at [381, 132] on div "12:01 (TC) - 76B-010.83" at bounding box center [353, 136] width 107 height 15
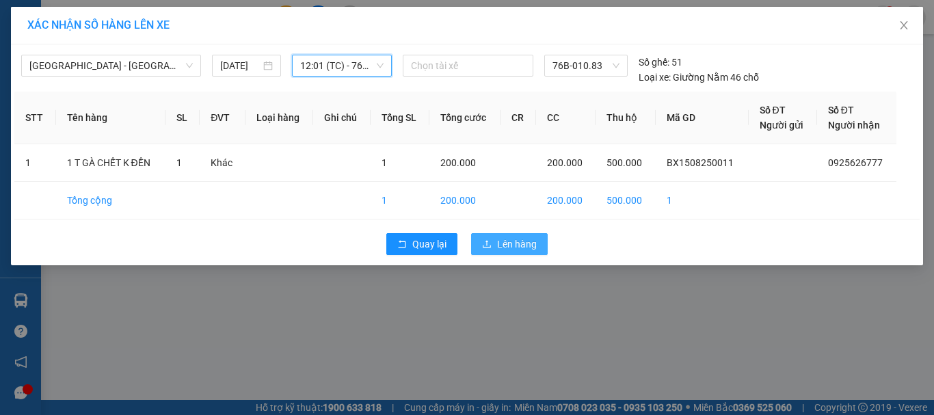
click at [522, 244] on span "Lên hàng" at bounding box center [517, 244] width 40 height 15
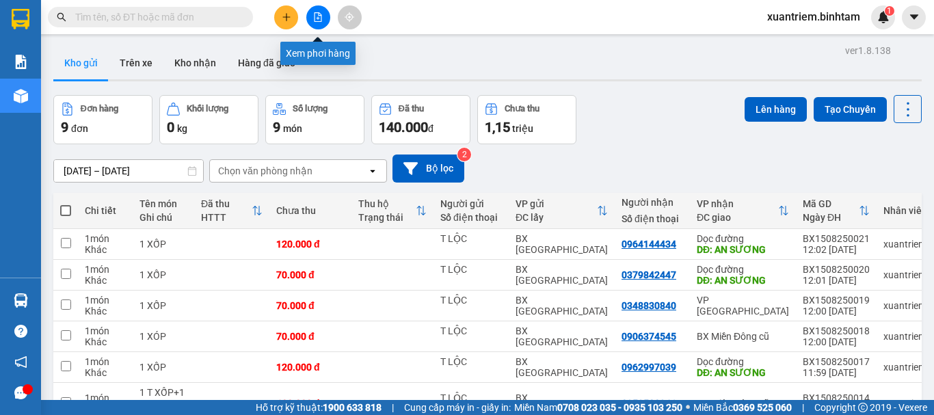
click at [310, 21] on button at bounding box center [318, 17] width 24 height 24
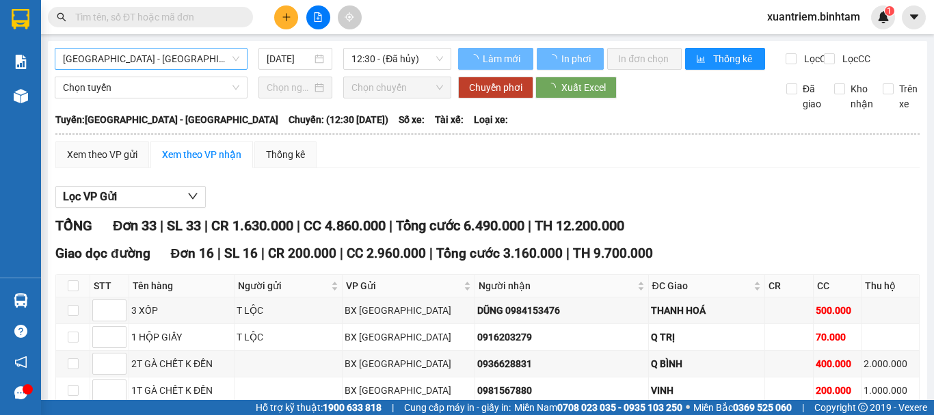
click at [181, 61] on span "[GEOGRAPHIC_DATA] - [GEOGRAPHIC_DATA]" at bounding box center [151, 59] width 176 height 21
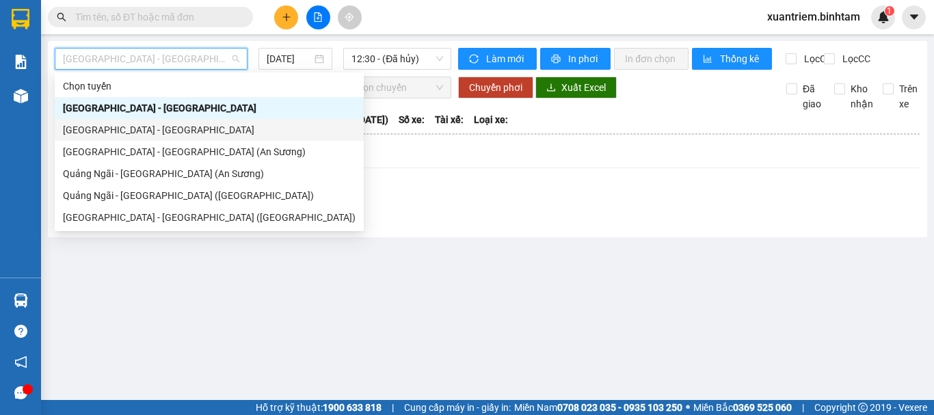
click at [165, 131] on div "[GEOGRAPHIC_DATA] - [GEOGRAPHIC_DATA]" at bounding box center [209, 129] width 293 height 15
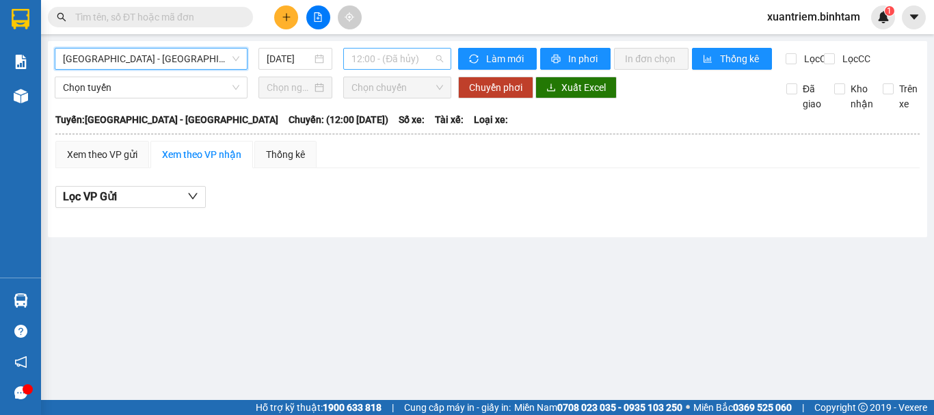
click at [386, 52] on span "12:00 - (Đã hủy)" at bounding box center [397, 59] width 92 height 21
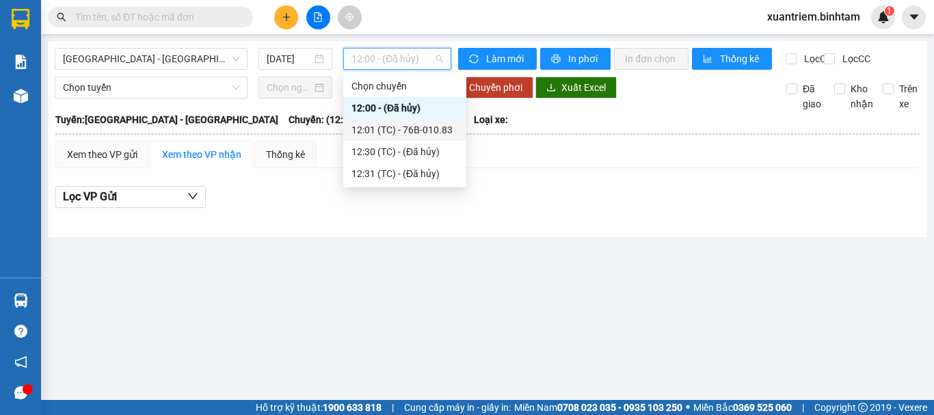
click at [439, 131] on div "12:01 (TC) - 76B-010.83" at bounding box center [404, 129] width 107 height 15
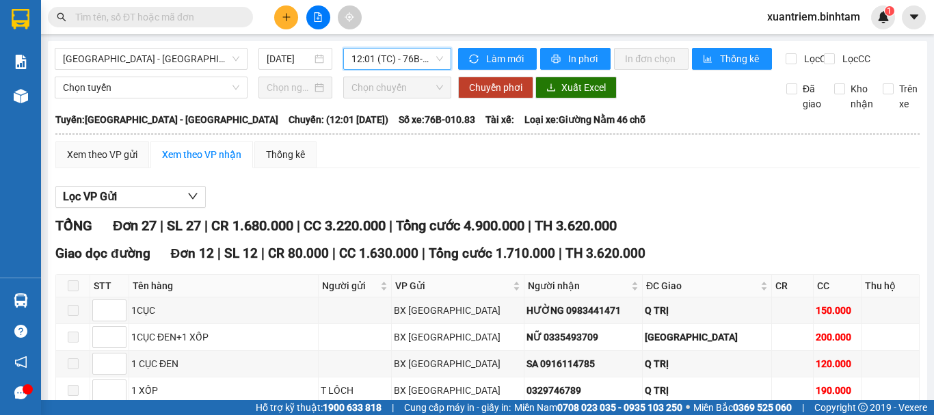
drag, startPoint x: 143, startPoint y: 222, endPoint x: 152, endPoint y: 189, distance: 34.0
click at [142, 208] on button "Lọc VP Gửi" at bounding box center [130, 197] width 150 height 22
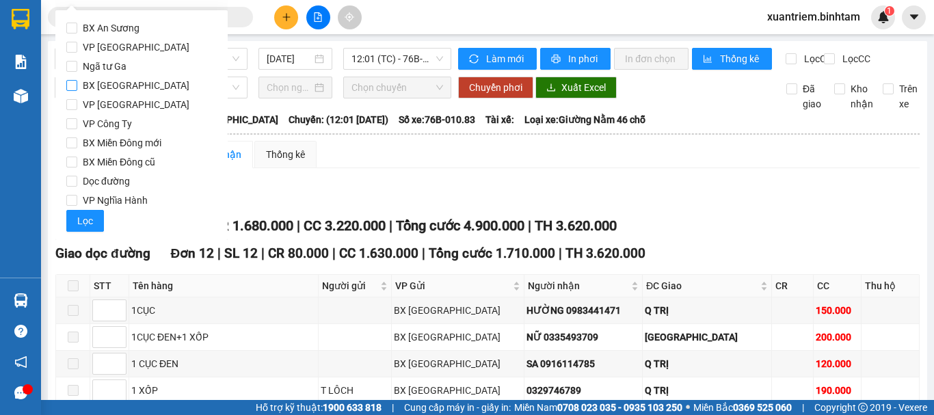
click at [149, 85] on span "BX [GEOGRAPHIC_DATA]" at bounding box center [136, 85] width 118 height 19
click at [77, 85] on input "BX [GEOGRAPHIC_DATA]" at bounding box center [71, 85] width 11 height 11
drag, startPoint x: 90, startPoint y: 220, endPoint x: 216, endPoint y: 88, distance: 182.8
click at [90, 220] on span "Lọc" at bounding box center [85, 220] width 16 height 15
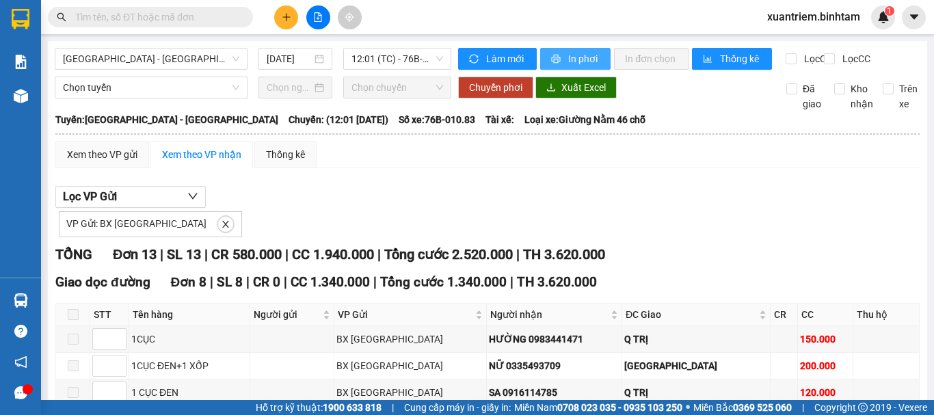
click at [553, 49] on button "In phơi" at bounding box center [575, 59] width 70 height 22
click at [288, 5] on button at bounding box center [286, 17] width 24 height 24
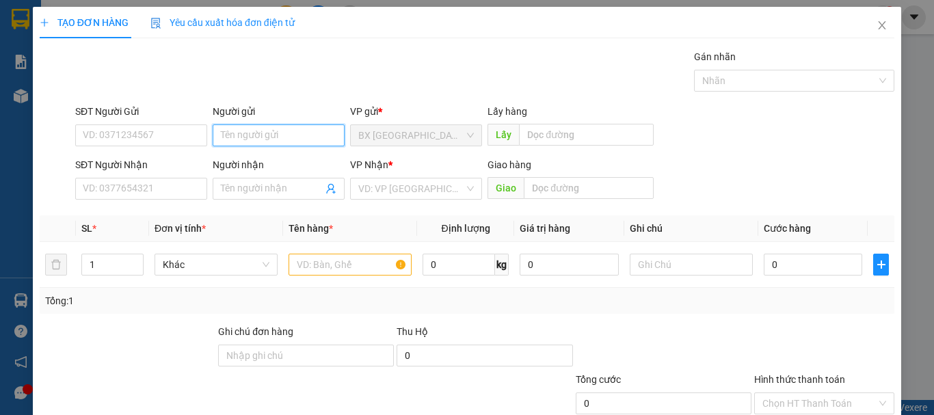
drag, startPoint x: 33, startPoint y: 291, endPoint x: 309, endPoint y: 137, distance: 316.5
click at [308, 139] on input "Người gửi" at bounding box center [279, 135] width 132 height 22
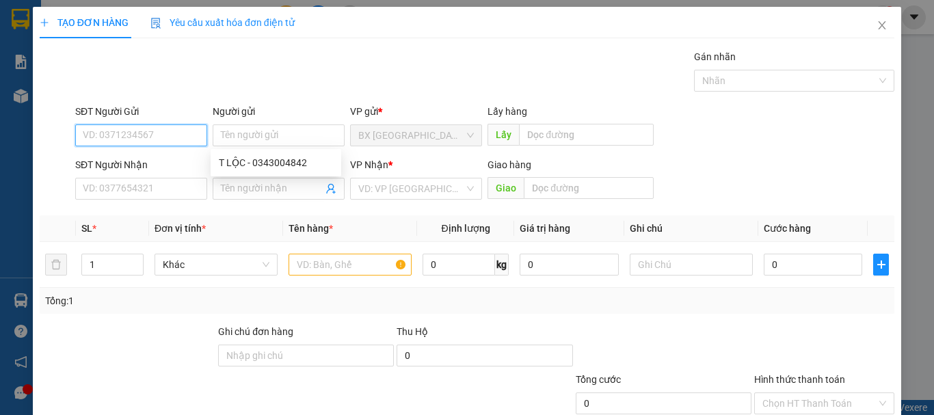
click at [93, 125] on input "SĐT Người Gửi" at bounding box center [141, 135] width 132 height 22
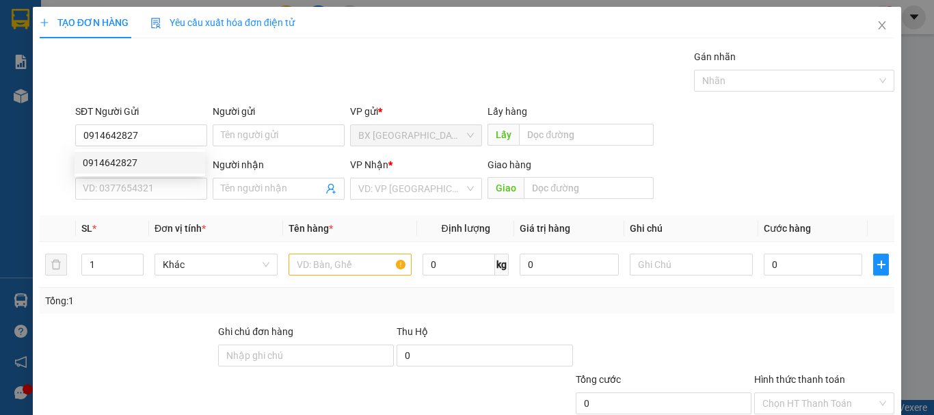
click at [93, 205] on div "Transit Pickup Surcharge Ids Transit Deliver Surcharge Ids Transit Deliver Surc…" at bounding box center [467, 264] width 855 height 430
click at [93, 189] on input "SĐT Người Nhận" at bounding box center [141, 189] width 132 height 22
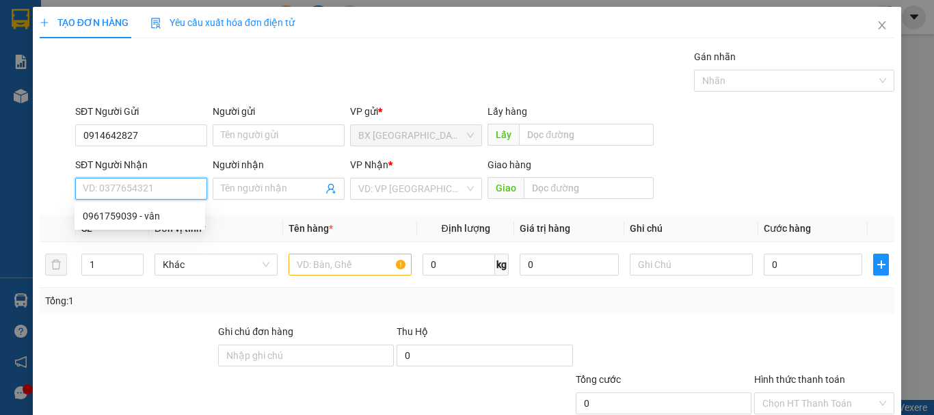
click at [93, 189] on input "SĐT Người Nhận" at bounding box center [141, 189] width 132 height 22
click at [124, 219] on div "0961759039 - vân" at bounding box center [140, 216] width 114 height 15
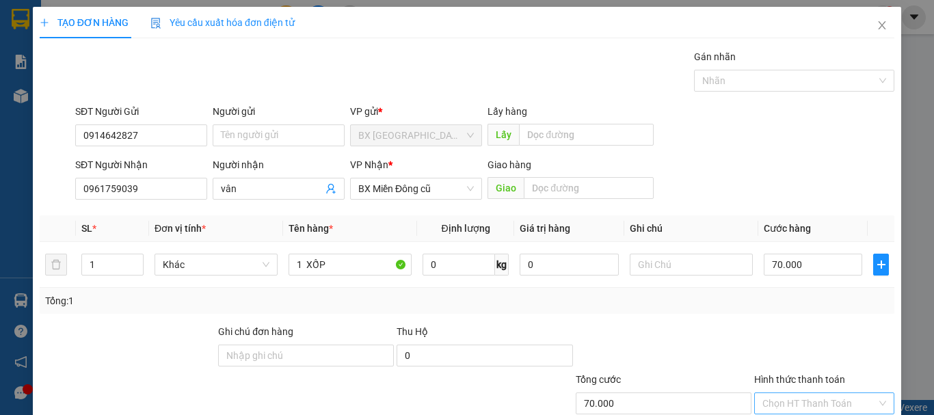
click at [814, 393] on input "Hình thức thanh toán" at bounding box center [819, 403] width 114 height 21
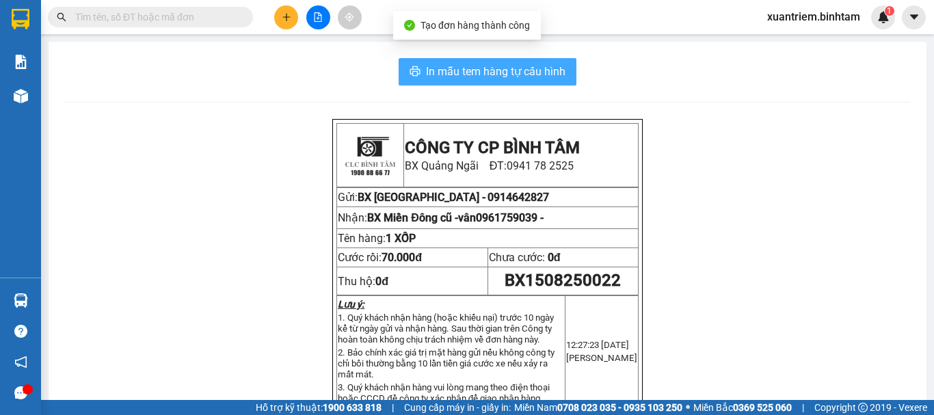
click at [411, 74] on icon "printer" at bounding box center [415, 71] width 11 height 11
click at [542, 72] on span "In mẫu tem hàng tự cấu hình" at bounding box center [495, 71] width 139 height 17
